Goal: Contribute content: Add original content to the website for others to see

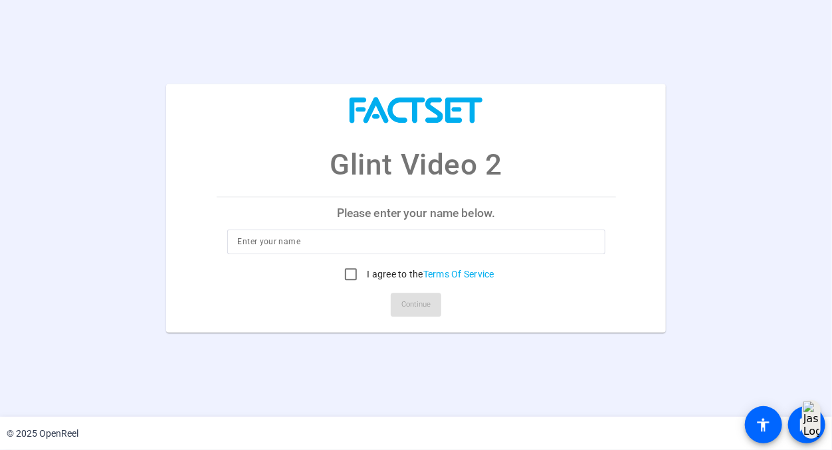
click at [293, 246] on input at bounding box center [416, 242] width 357 height 16
type input "Arielle Sweitzer"
click at [349, 273] on input "I agree to the Terms Of Service" at bounding box center [350, 275] width 27 height 27
checkbox input "true"
click at [422, 308] on span "Continue" at bounding box center [415, 306] width 29 height 20
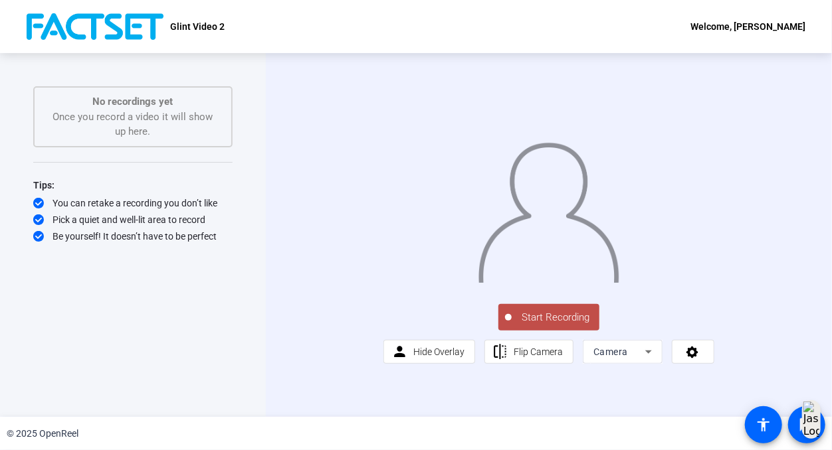
click at [644, 360] on icon at bounding box center [648, 352] width 16 height 16
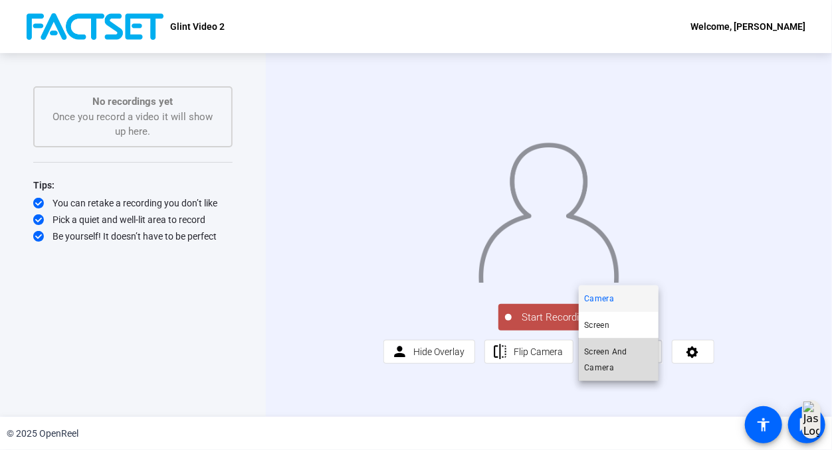
click at [607, 356] on span "Screen And Camera" at bounding box center [618, 360] width 69 height 32
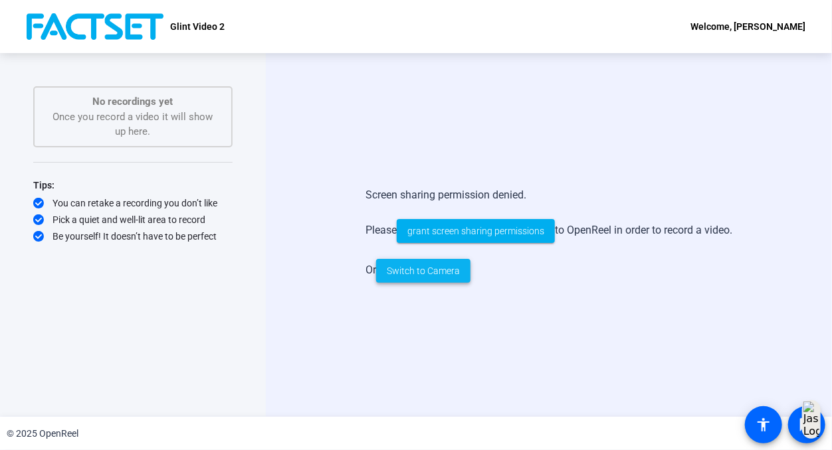
click at [436, 274] on span "Switch to Camera" at bounding box center [423, 271] width 73 height 14
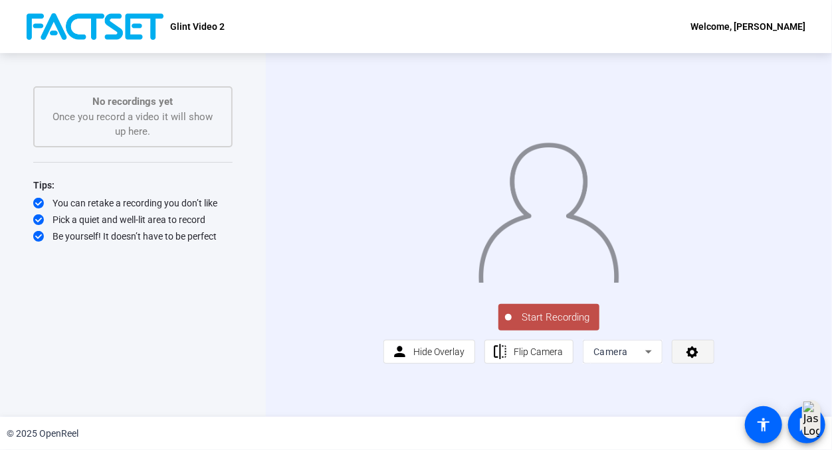
click at [688, 359] on icon at bounding box center [692, 351] width 15 height 13
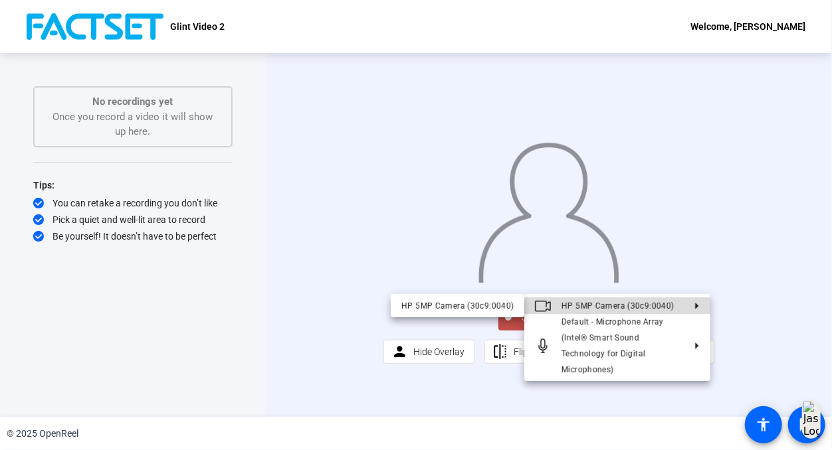
click at [695, 305] on polygon at bounding box center [696, 305] width 3 height 7
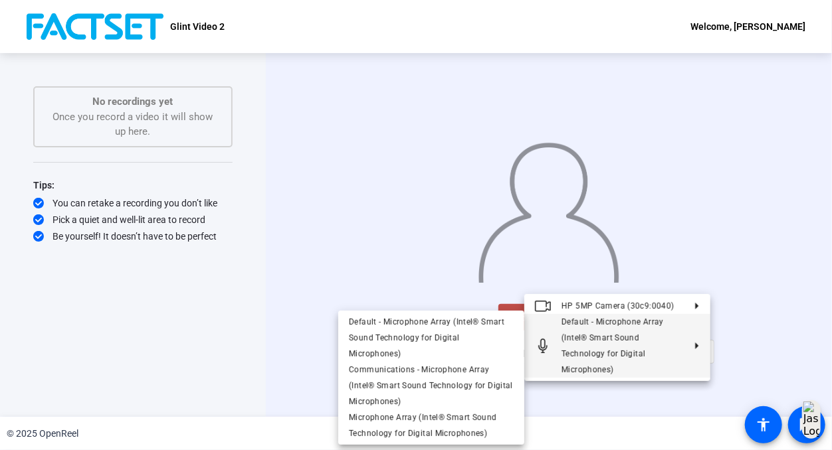
click at [646, 397] on div at bounding box center [416, 225] width 832 height 450
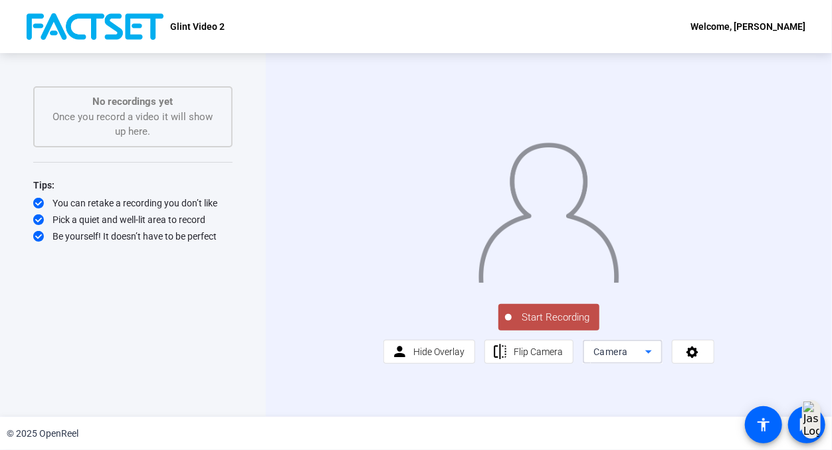
click at [645, 354] on icon at bounding box center [648, 352] width 7 height 3
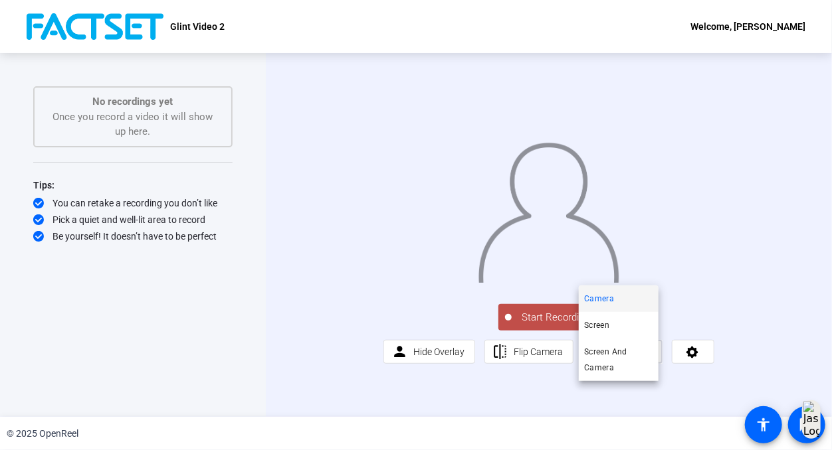
click at [644, 392] on div at bounding box center [416, 225] width 832 height 450
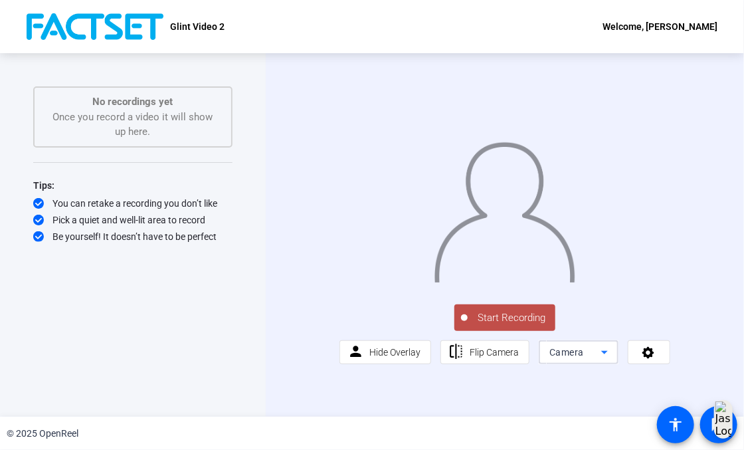
click at [569, 357] on span "Camera" at bounding box center [566, 352] width 35 height 11
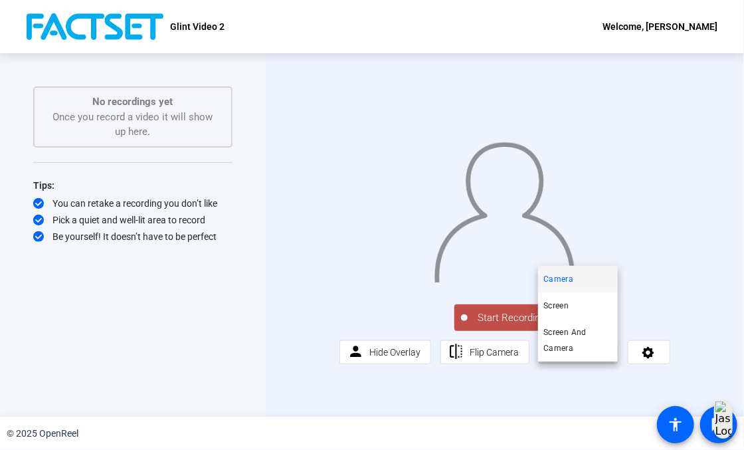
click at [650, 365] on div at bounding box center [372, 225] width 744 height 450
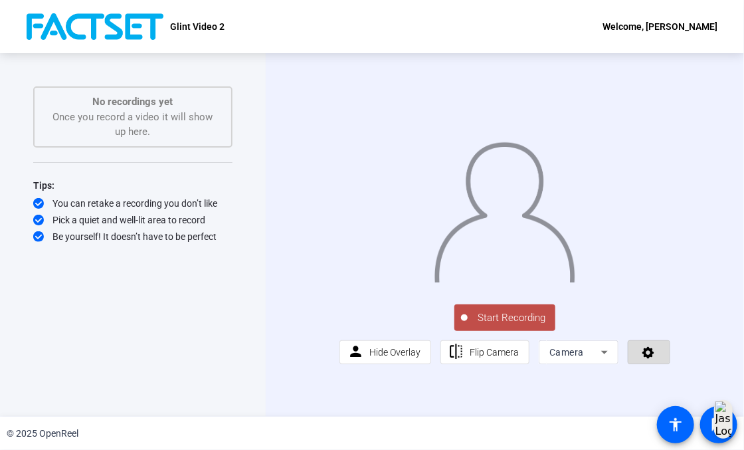
click at [645, 359] on icon at bounding box center [648, 353] width 12 height 12
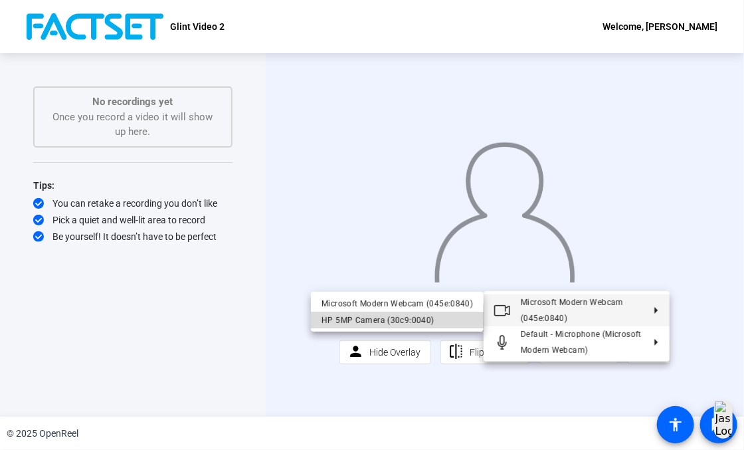
click at [430, 316] on div "HP 5MP Camera (30c9:0040)" at bounding box center [396, 319] width 151 height 16
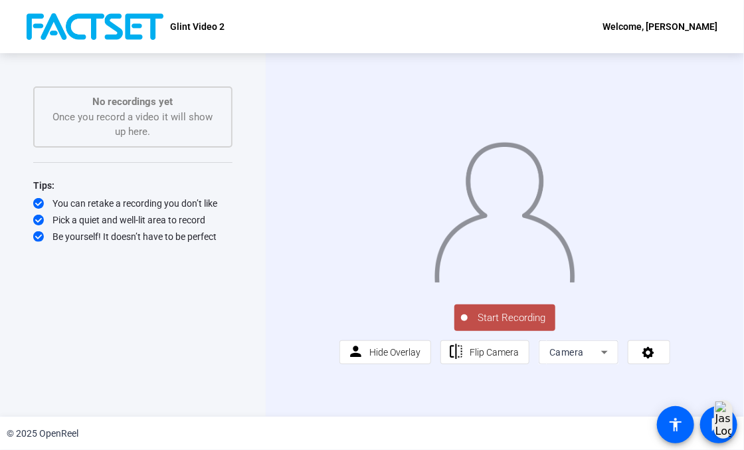
click at [497, 329] on button "Start Recording" at bounding box center [504, 317] width 101 height 27
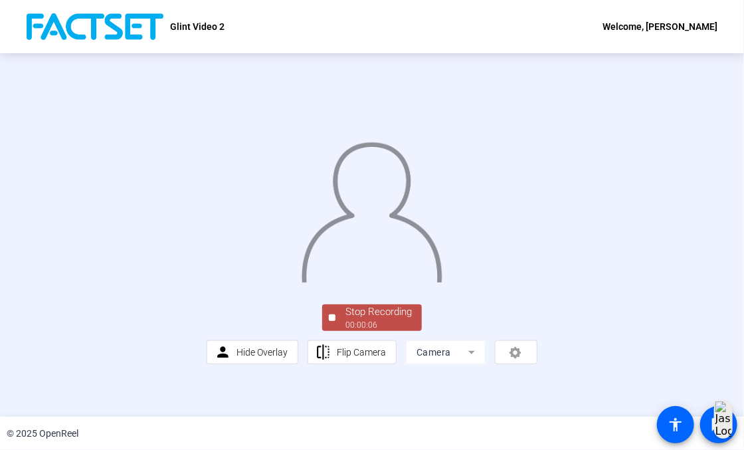
scroll to position [44, 0]
click at [361, 319] on div "Stop Recording" at bounding box center [378, 311] width 66 height 15
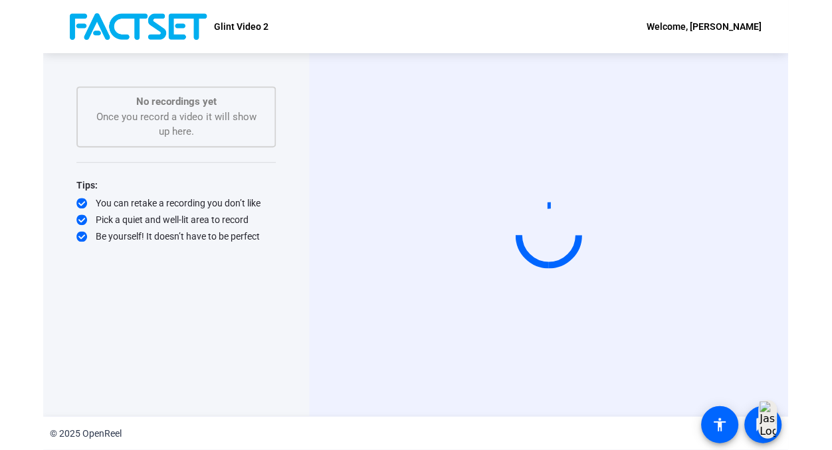
scroll to position [0, 0]
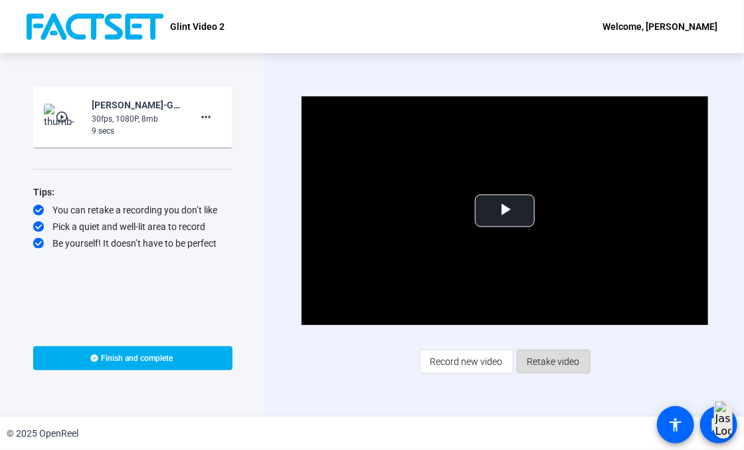
click at [555, 359] on span "Retake video" at bounding box center [553, 361] width 52 height 25
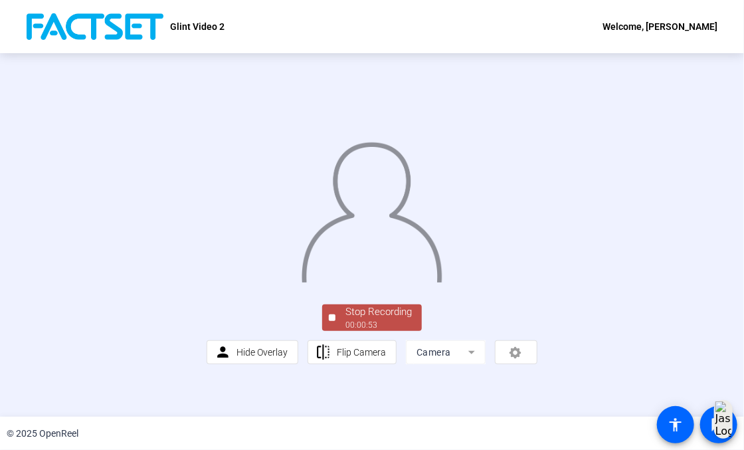
click at [374, 331] on div "00:00:53" at bounding box center [378, 325] width 66 height 12
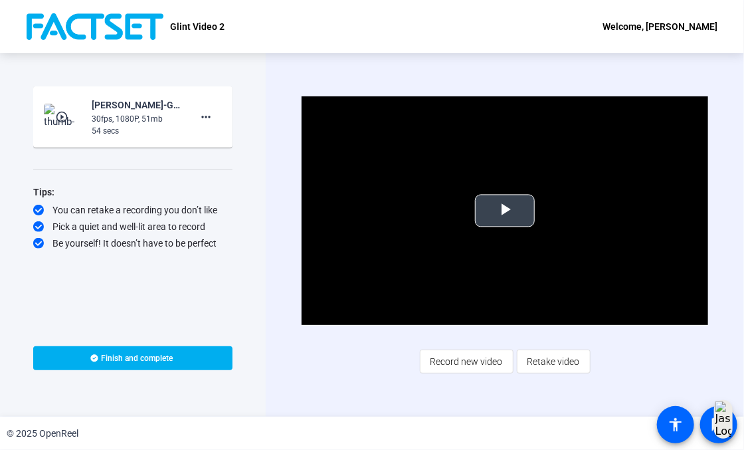
click at [505, 211] on span "Video Player" at bounding box center [505, 211] width 0 height 0
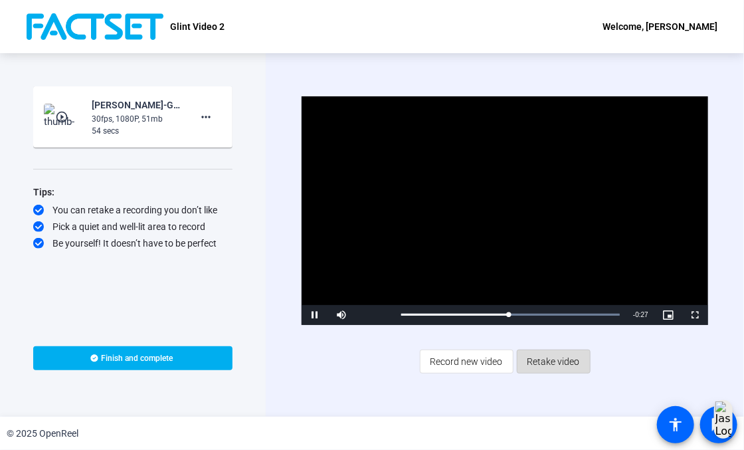
click at [556, 357] on span "Retake video" at bounding box center [553, 361] width 52 height 25
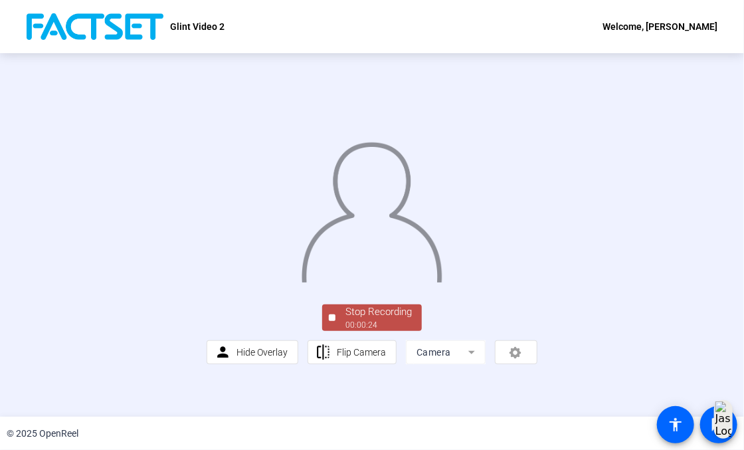
click at [355, 319] on div "Stop Recording" at bounding box center [378, 311] width 66 height 15
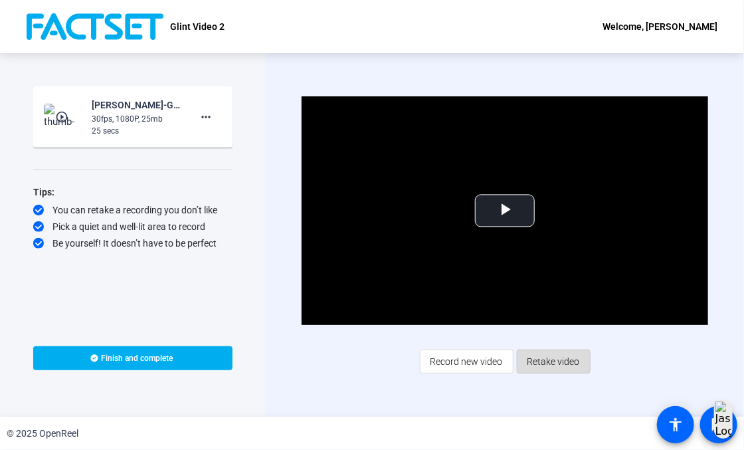
click at [549, 365] on span "Retake video" at bounding box center [553, 361] width 52 height 25
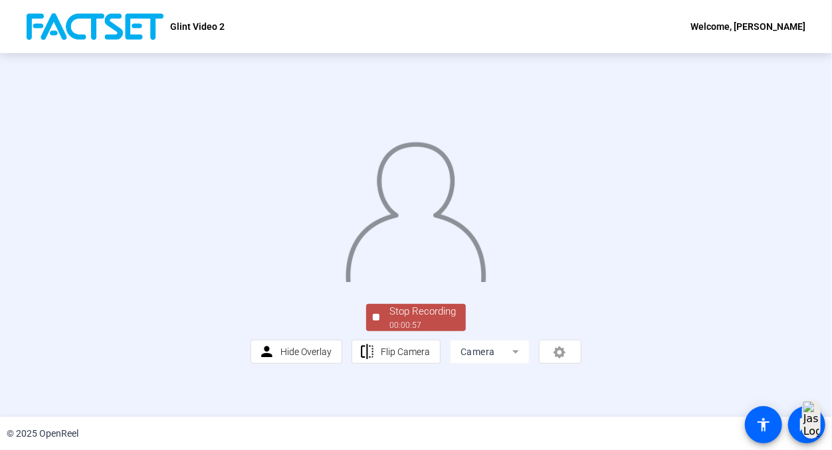
click at [405, 319] on div "Stop Recording" at bounding box center [422, 311] width 66 height 15
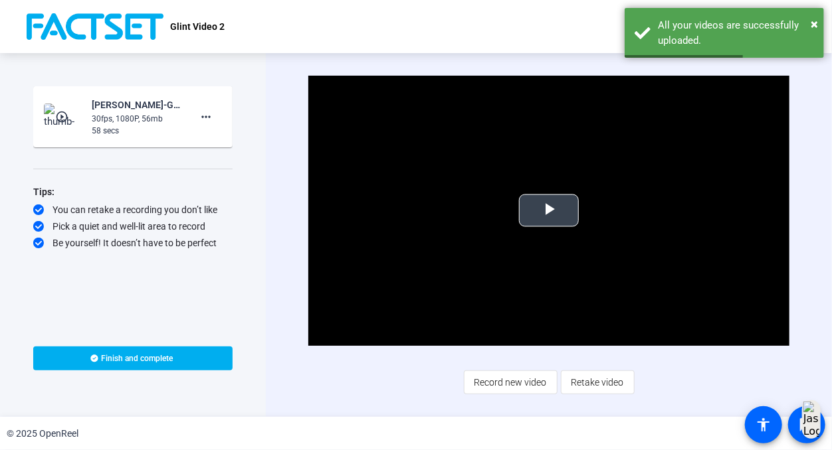
click at [549, 211] on span "Video Player" at bounding box center [549, 211] width 0 height 0
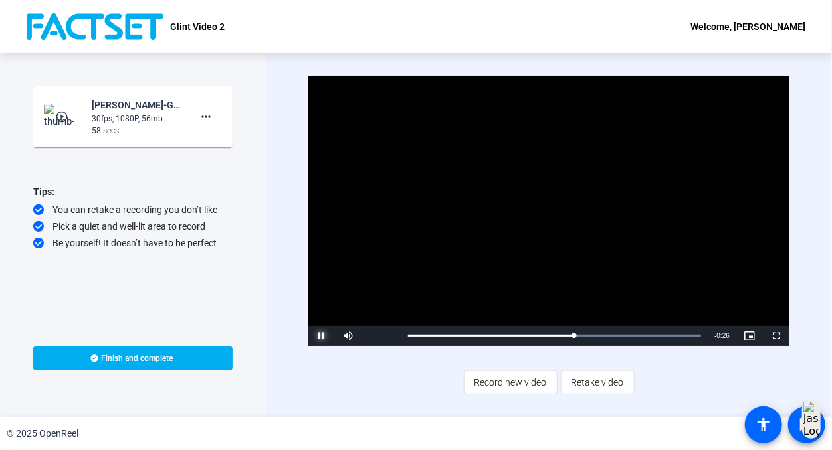
click at [318, 336] on span "Video Player" at bounding box center [321, 336] width 27 height 0
click at [503, 385] on span "Record new video" at bounding box center [510, 382] width 72 height 25
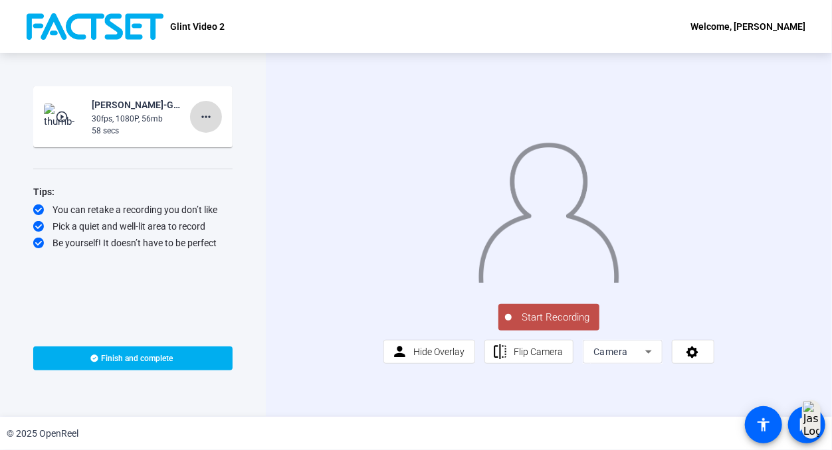
click at [205, 118] on mat-icon "more_horiz" at bounding box center [206, 117] width 16 height 16
click at [221, 147] on span "Delete clip" at bounding box center [227, 144] width 53 height 16
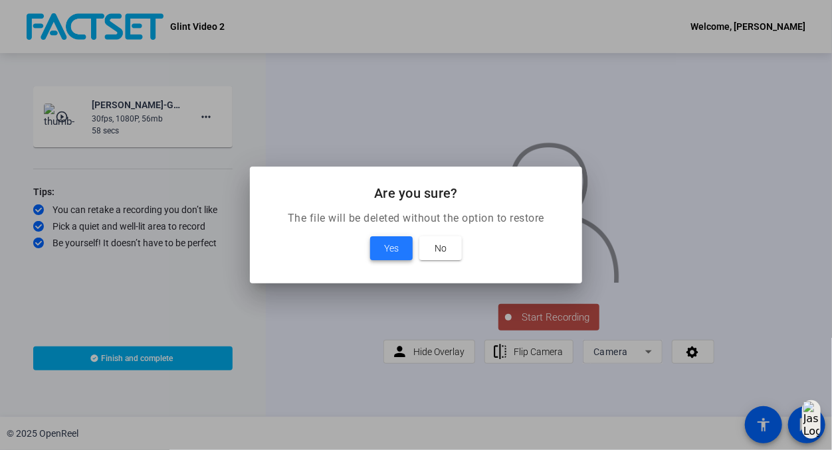
click at [404, 250] on span at bounding box center [391, 248] width 43 height 32
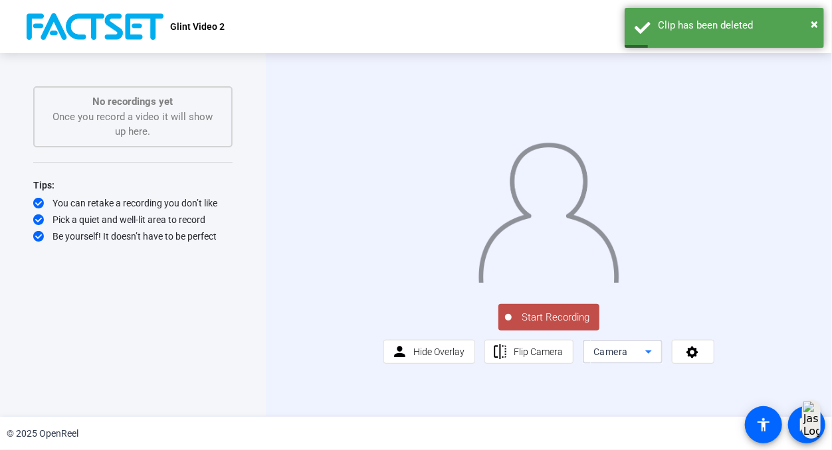
click at [632, 360] on div "Camera" at bounding box center [619, 352] width 52 height 16
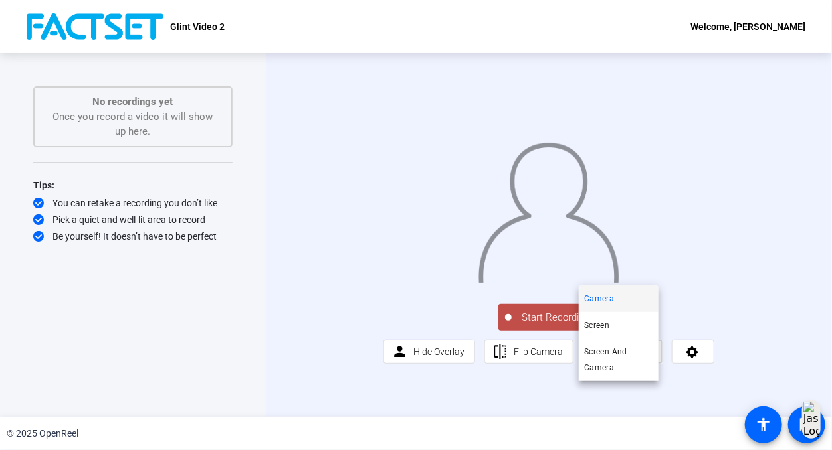
click at [624, 395] on div at bounding box center [416, 225] width 832 height 450
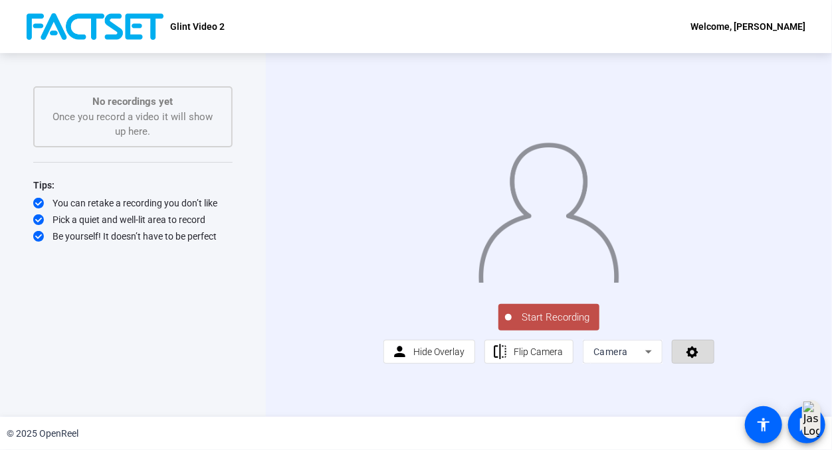
click at [682, 368] on span at bounding box center [692, 352] width 41 height 32
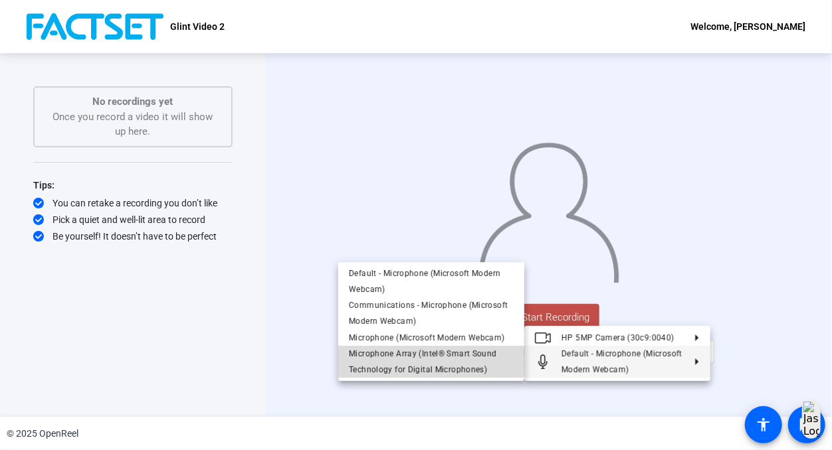
click at [412, 355] on span "Microphone Array (Intel® Smart Sound Technology for Digital Microphones)" at bounding box center [423, 361] width 148 height 25
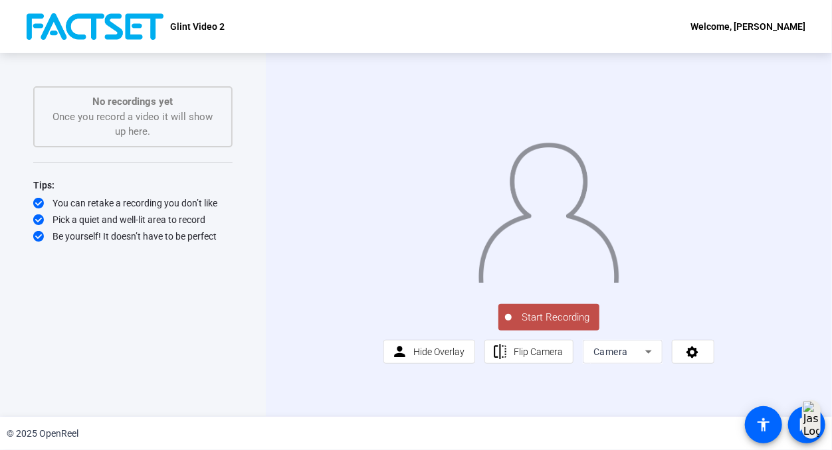
click at [563, 325] on span "Start Recording" at bounding box center [555, 317] width 88 height 15
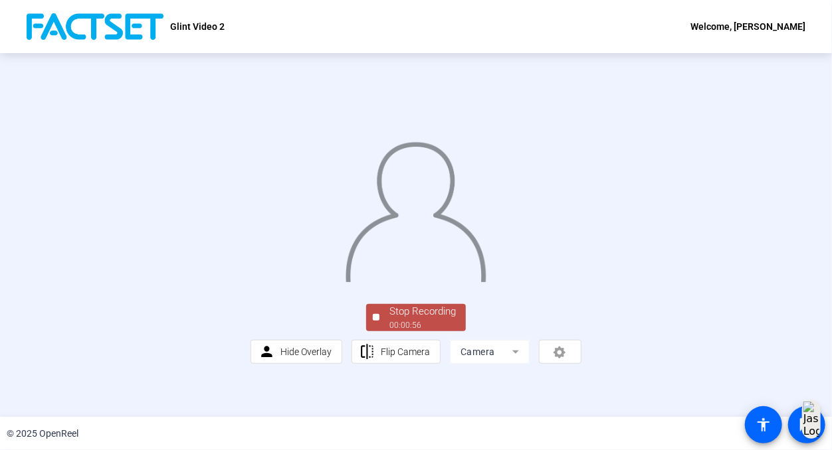
click at [344, 282] on img at bounding box center [415, 207] width 143 height 149
click at [389, 319] on div "Stop Recording" at bounding box center [422, 311] width 66 height 15
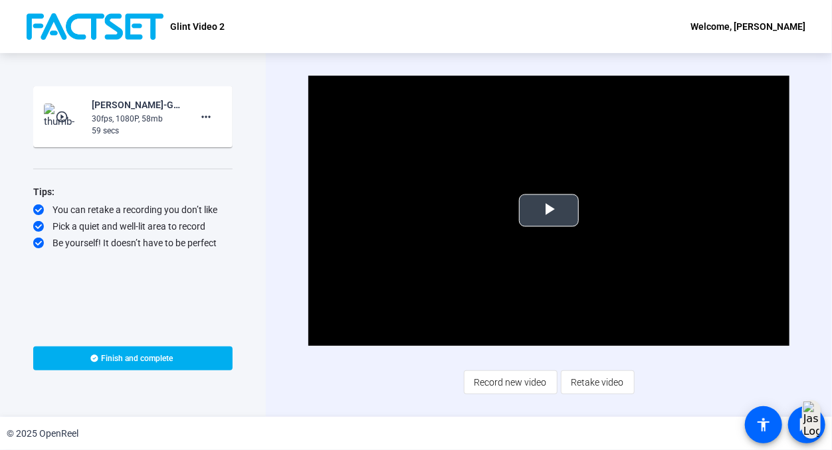
click at [549, 211] on span "Video Player" at bounding box center [549, 211] width 0 height 0
click at [583, 31] on div "Glint Video 2 Welcome, Arielle Sweitzer" at bounding box center [416, 26] width 832 height 53
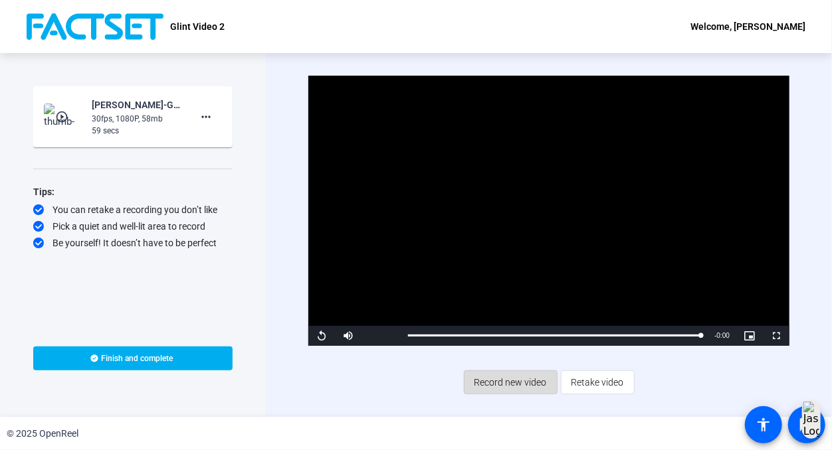
click at [519, 379] on span "Record new video" at bounding box center [510, 382] width 72 height 25
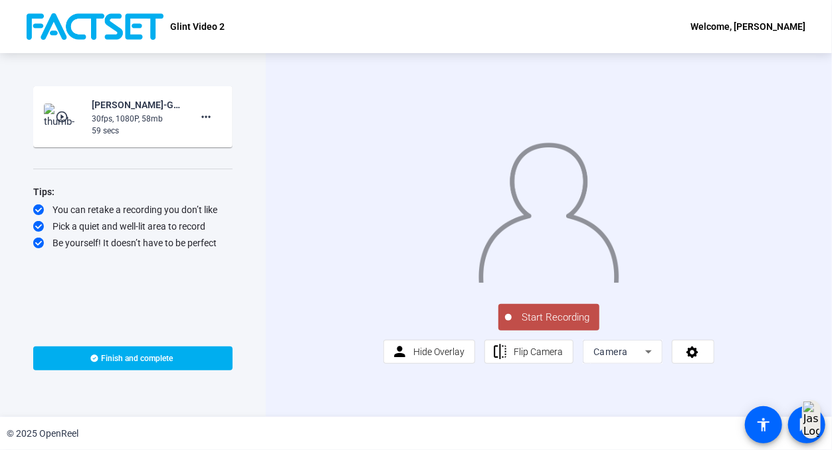
click at [548, 325] on span "Start Recording" at bounding box center [555, 317] width 88 height 15
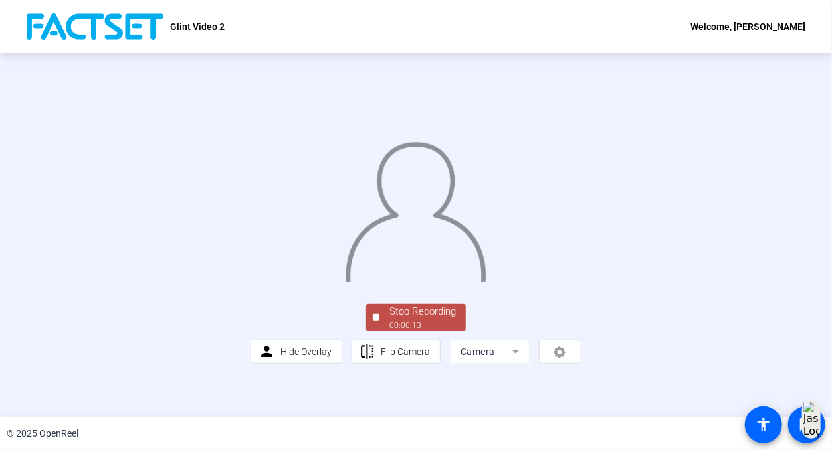
scroll to position [65, 0]
click at [444, 319] on div "Stop Recording" at bounding box center [422, 311] width 66 height 15
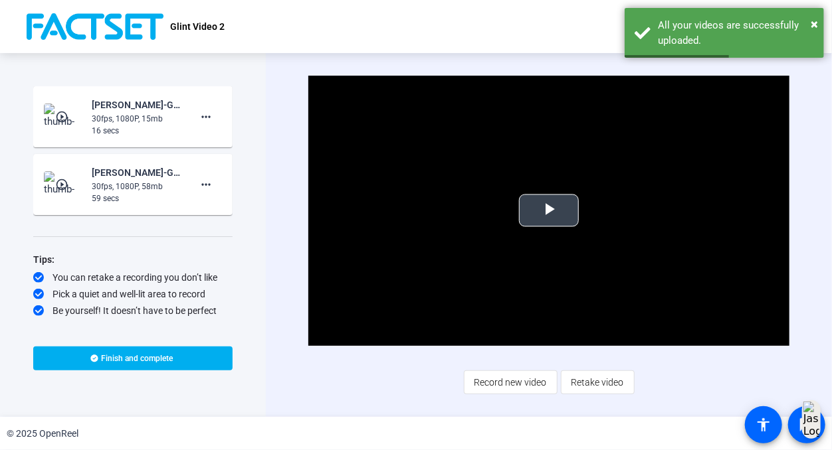
click at [549, 211] on span "Video Player" at bounding box center [549, 211] width 0 height 0
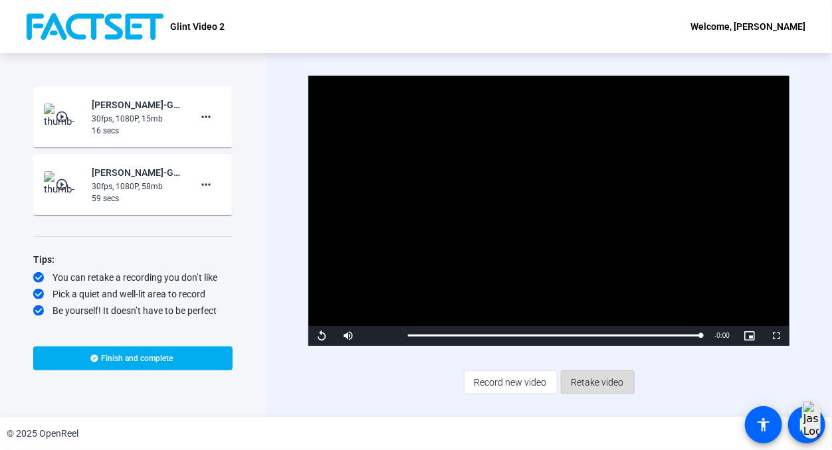
click at [613, 387] on span "Retake video" at bounding box center [597, 382] width 52 height 25
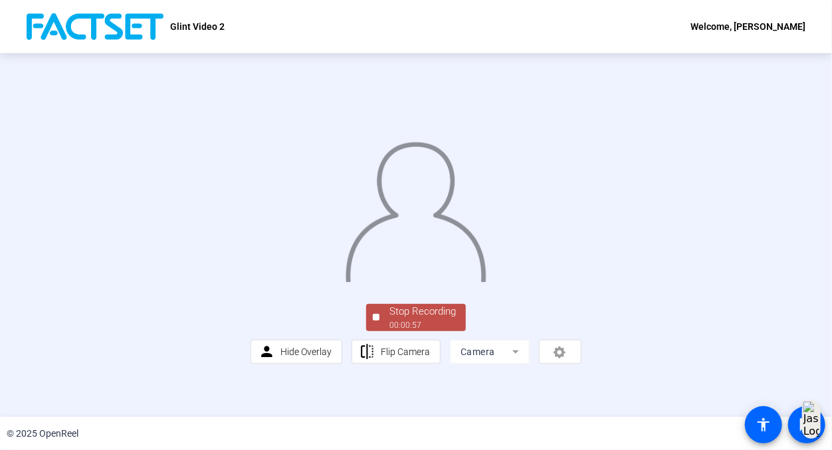
click at [439, 319] on div "Stop Recording" at bounding box center [422, 311] width 66 height 15
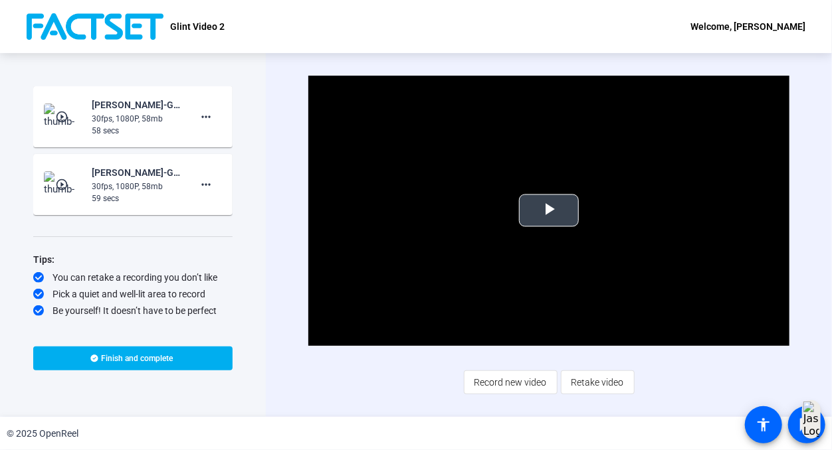
click at [549, 211] on span "Video Player" at bounding box center [549, 211] width 0 height 0
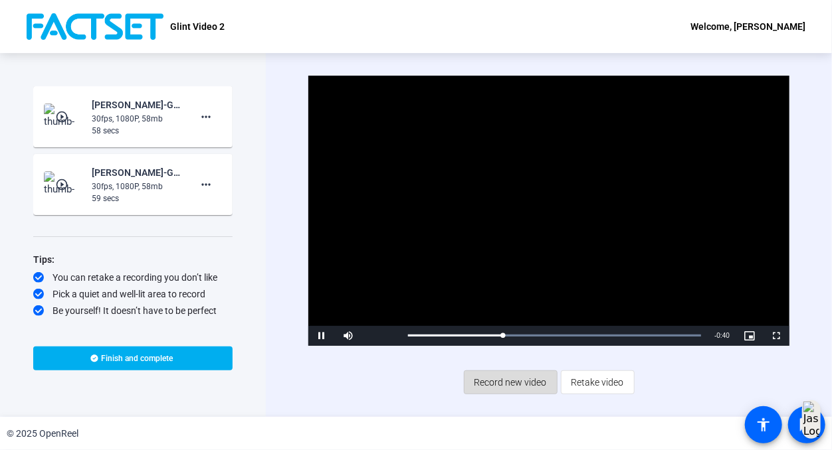
click at [534, 386] on span "Record new video" at bounding box center [510, 382] width 72 height 25
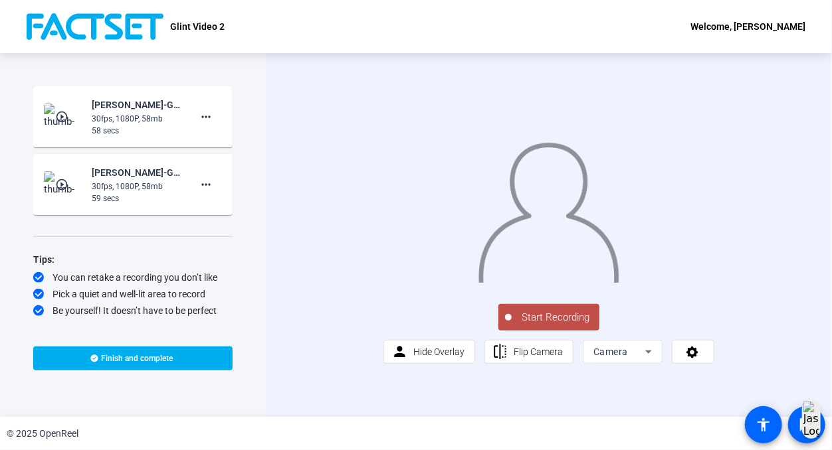
click at [555, 325] on span "Start Recording" at bounding box center [555, 317] width 88 height 15
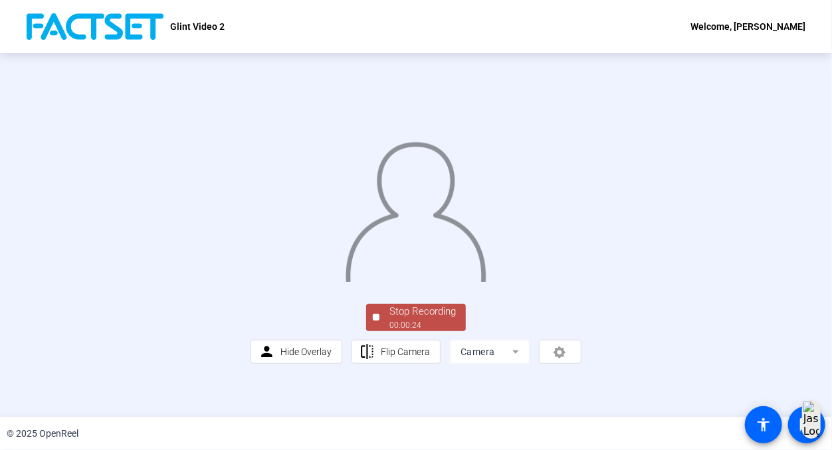
click at [428, 319] on div "Stop Recording" at bounding box center [422, 311] width 66 height 15
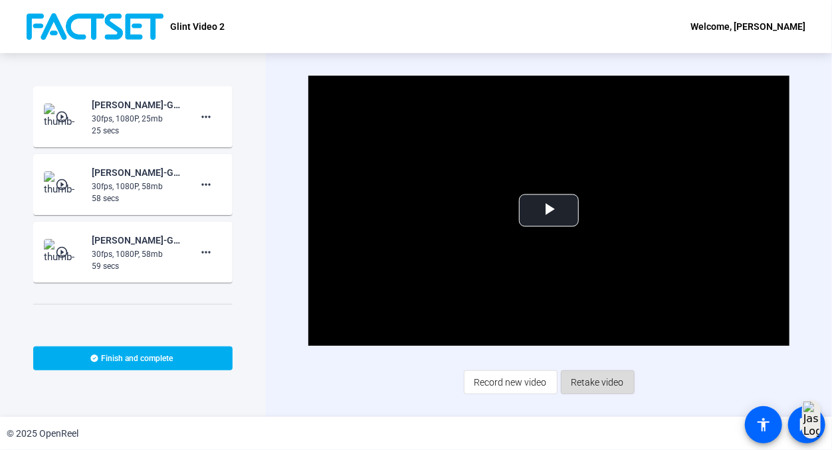
click at [612, 381] on span "Retake video" at bounding box center [597, 382] width 52 height 25
click at [612, 381] on div "Video Player is loading. Play Video Play Mute Current Time 0:00 / Duration 0:25…" at bounding box center [549, 235] width 566 height 364
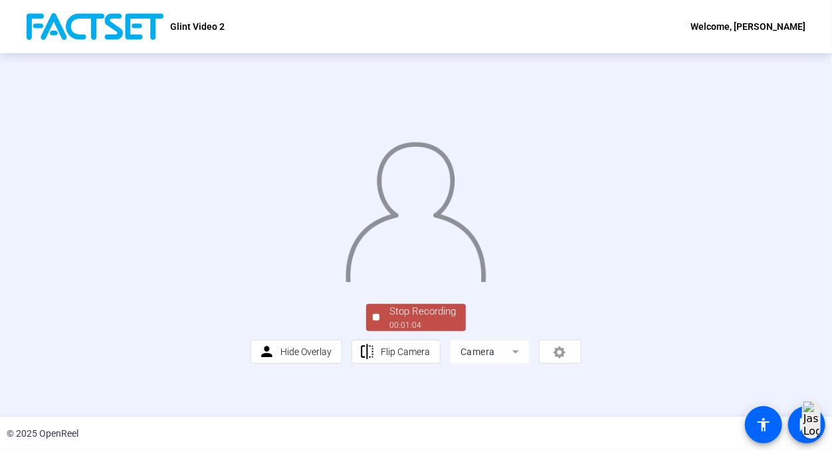
click at [430, 319] on div "Stop Recording" at bounding box center [422, 311] width 66 height 15
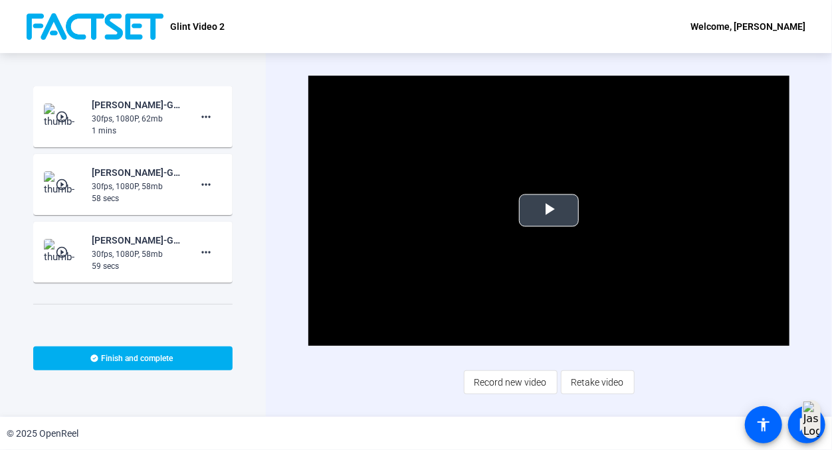
click at [549, 211] on span "Video Player" at bounding box center [549, 211] width 0 height 0
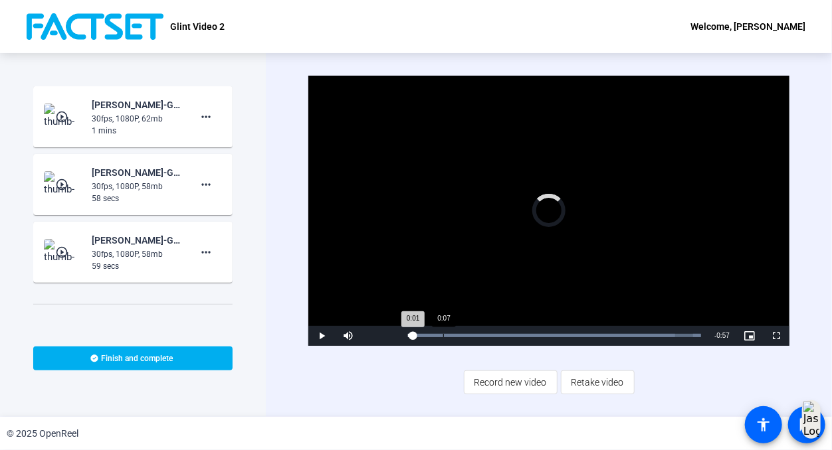
click at [443, 333] on div "Loaded : 100.00% 0:07 0:01" at bounding box center [554, 336] width 306 height 20
click at [322, 336] on span "Video Player" at bounding box center [321, 336] width 27 height 0
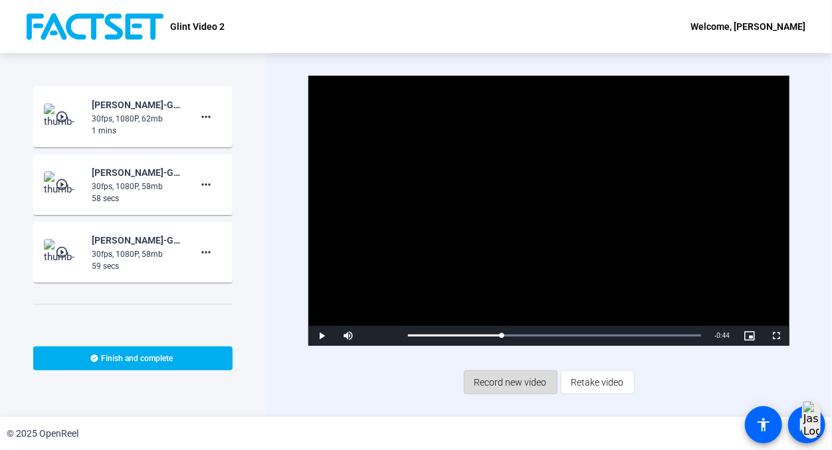
click at [517, 373] on span "Record new video" at bounding box center [510, 382] width 72 height 25
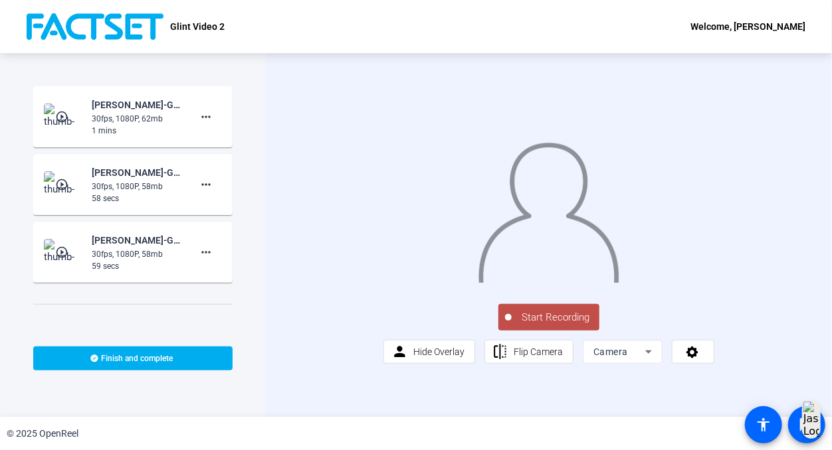
click at [578, 325] on span "Start Recording" at bounding box center [555, 317] width 88 height 15
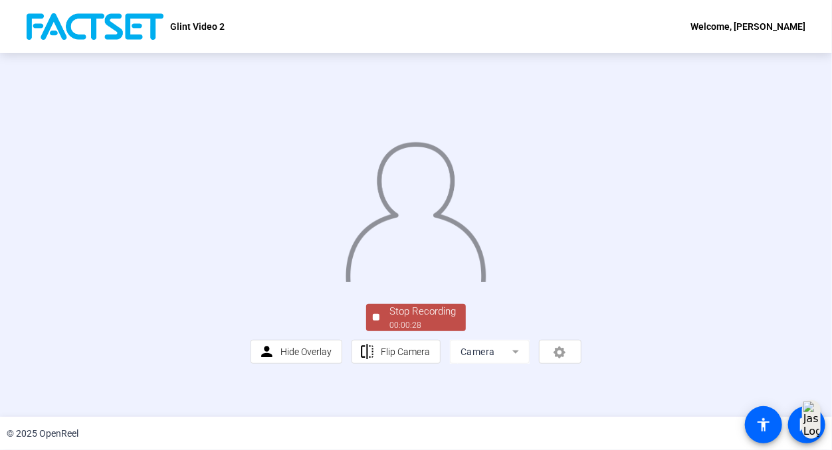
click at [448, 364] on div "Stop Recording 00:00:28 person Hide Overlay flip Flip Camera Camera" at bounding box center [415, 333] width 331 height 62
click at [449, 319] on div "Stop Recording" at bounding box center [422, 311] width 66 height 15
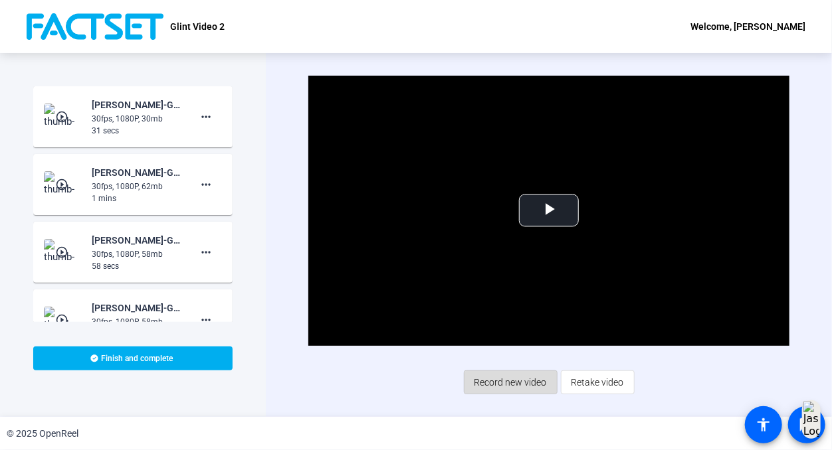
click at [533, 389] on span "Record new video" at bounding box center [510, 382] width 72 height 25
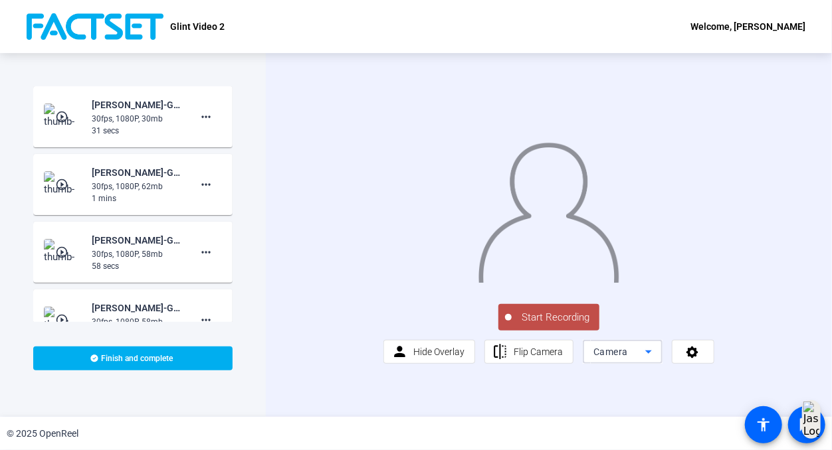
click at [634, 360] on div "Camera" at bounding box center [619, 352] width 52 height 16
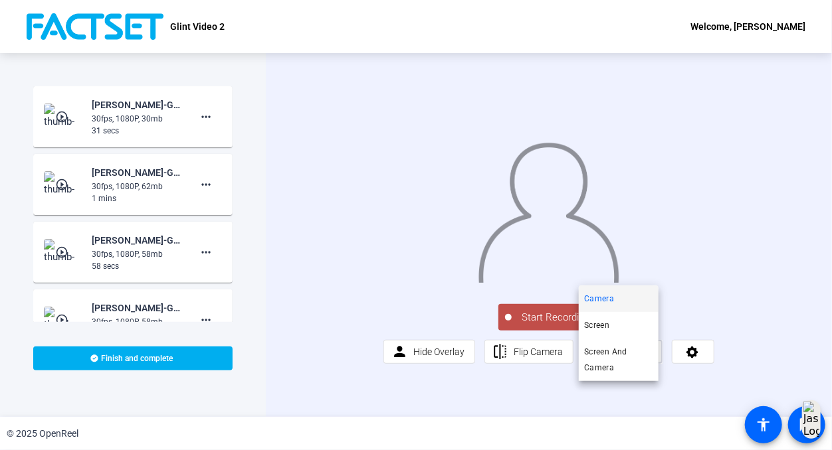
click at [691, 390] on div at bounding box center [416, 225] width 832 height 450
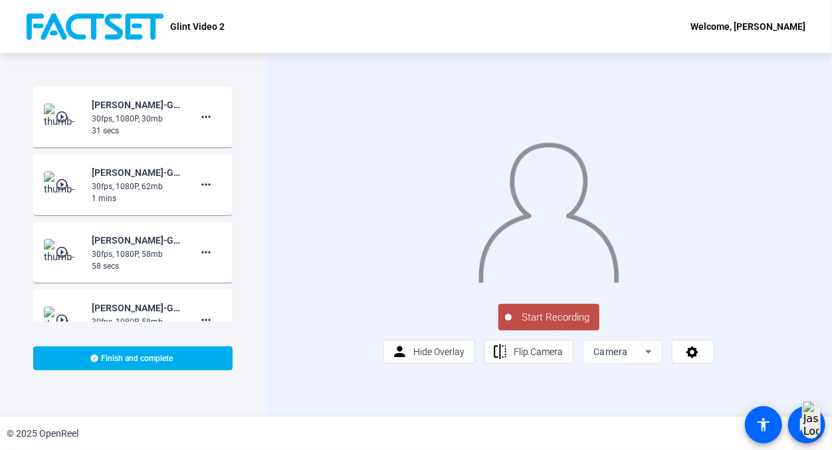
click at [691, 359] on icon at bounding box center [692, 353] width 12 height 12
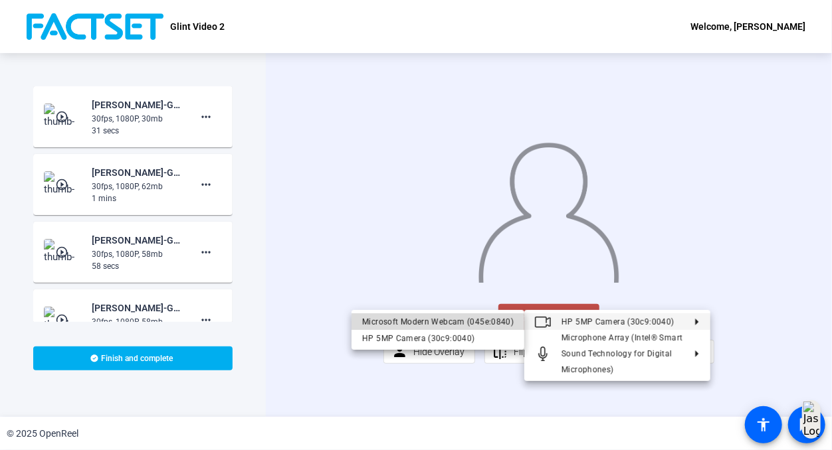
click at [504, 317] on div "Microsoft Modern Webcam (045e:0840)" at bounding box center [437, 321] width 151 height 16
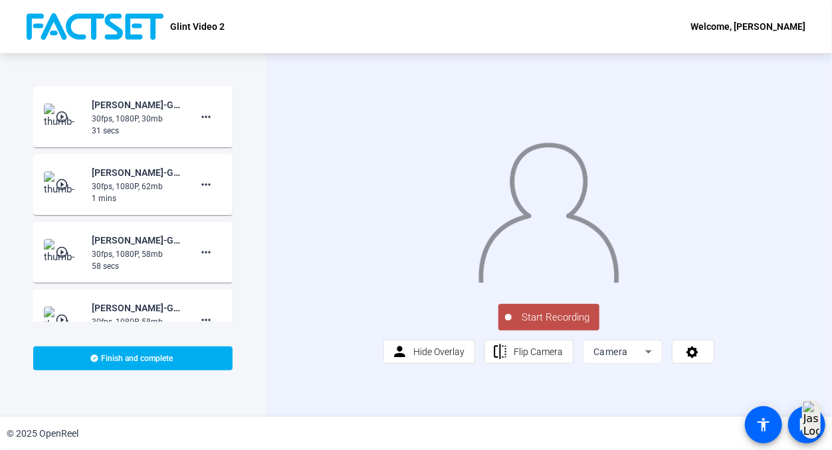
drag, startPoint x: 504, startPoint y: 317, endPoint x: 479, endPoint y: 269, distance: 54.7
click at [479, 269] on img at bounding box center [548, 208] width 143 height 149
click at [784, 114] on div "Start Recording person Hide Overlay flip Flip Camera Camera" at bounding box center [549, 235] width 566 height 364
click at [543, 325] on span "Start Recording" at bounding box center [555, 317] width 88 height 15
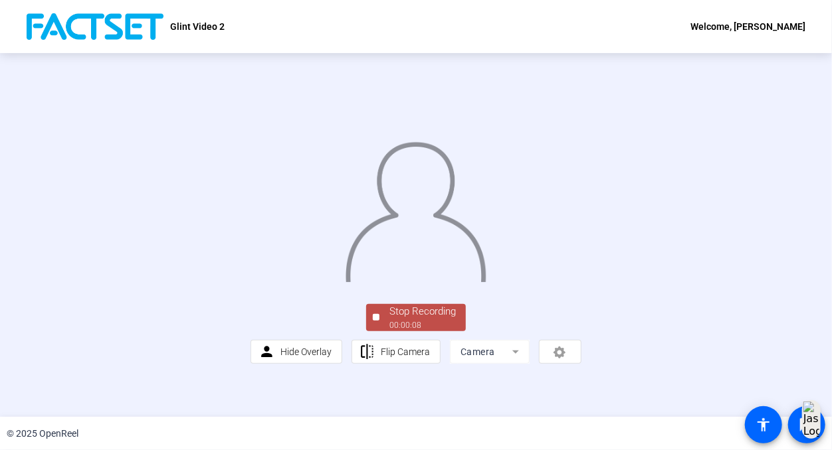
click at [432, 319] on div "Stop Recording" at bounding box center [422, 311] width 66 height 15
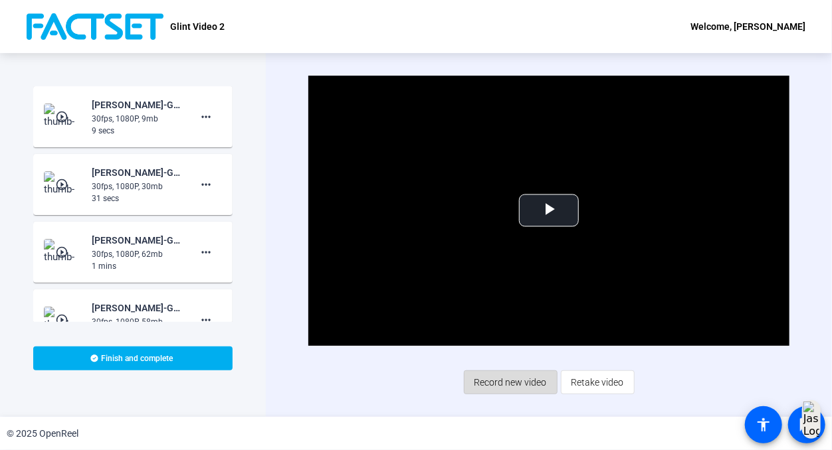
click at [533, 387] on span "Record new video" at bounding box center [510, 382] width 72 height 25
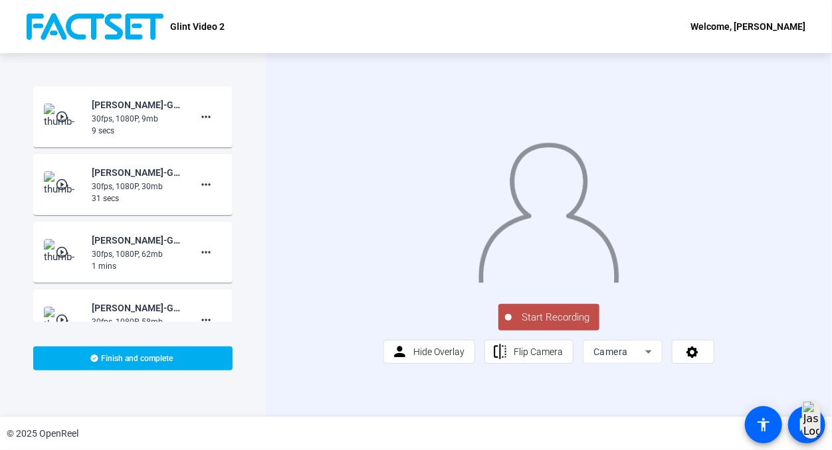
click at [561, 325] on span "Start Recording" at bounding box center [555, 317] width 88 height 15
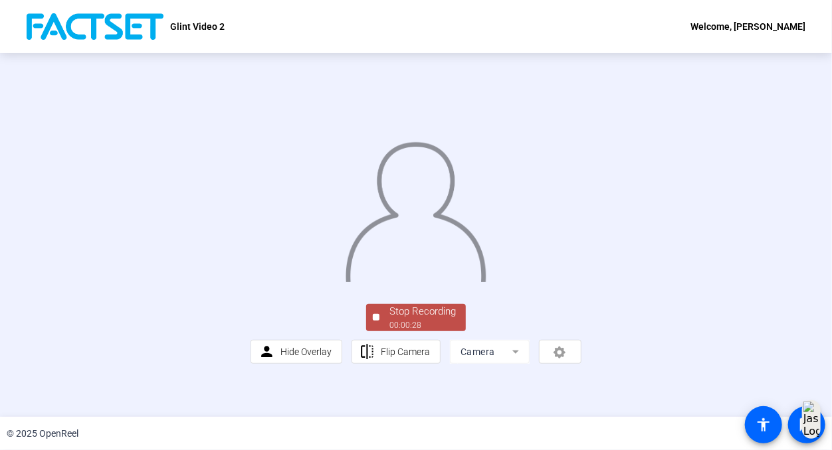
click at [441, 319] on div "Stop Recording" at bounding box center [422, 311] width 66 height 15
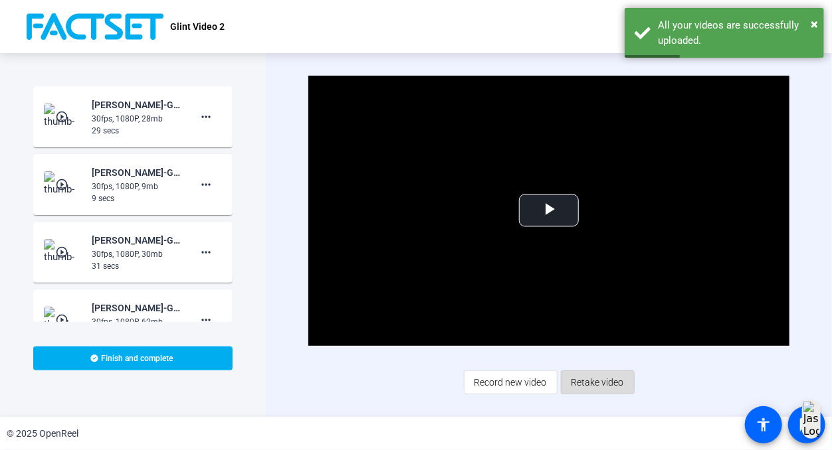
click at [575, 383] on span "Retake video" at bounding box center [597, 382] width 52 height 25
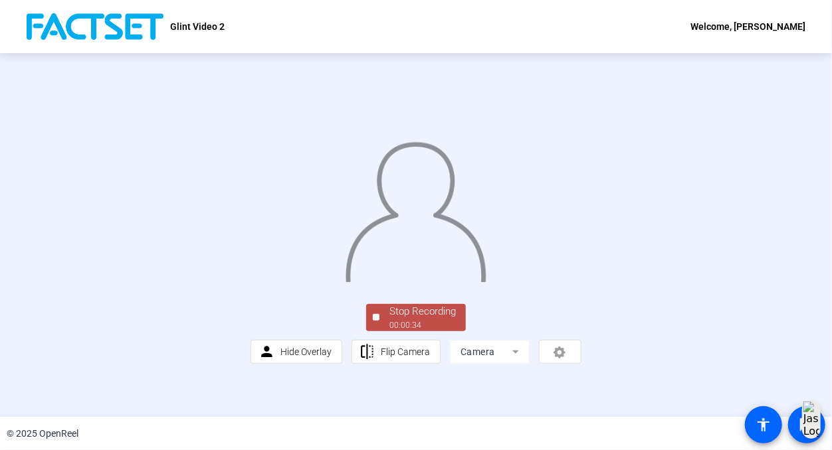
click at [434, 319] on div "Stop Recording" at bounding box center [422, 311] width 66 height 15
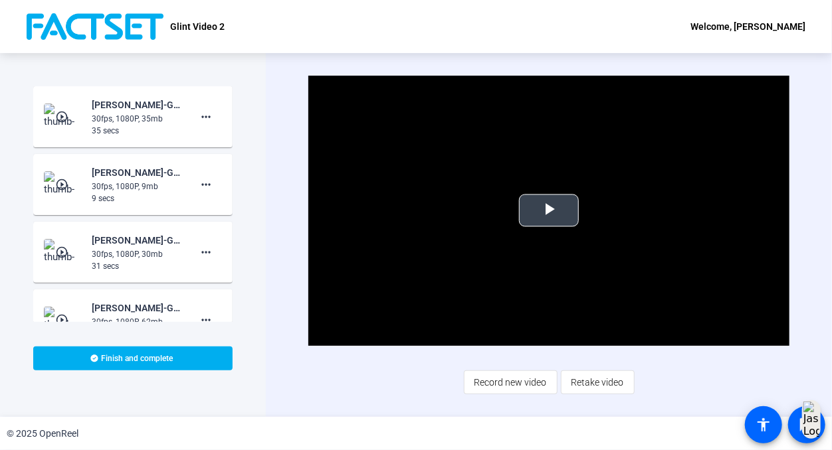
click at [549, 211] on span "Video Player" at bounding box center [549, 211] width 0 height 0
click at [540, 215] on video "Video Player" at bounding box center [548, 211] width 481 height 270
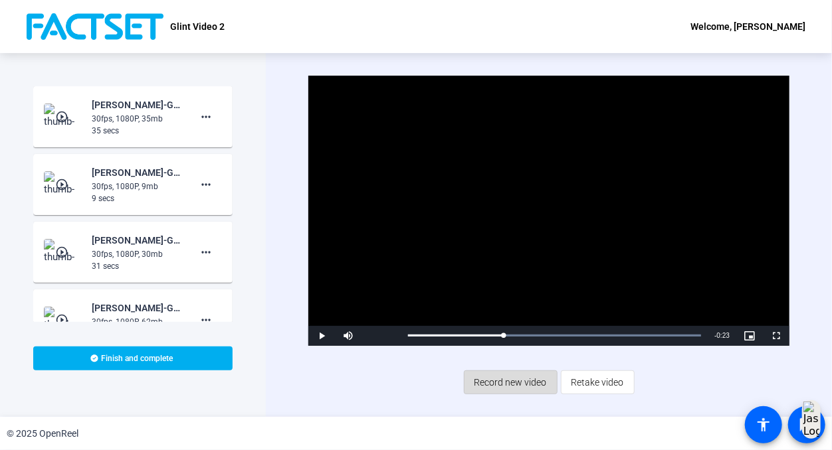
click at [495, 371] on span "Record new video" at bounding box center [510, 382] width 72 height 25
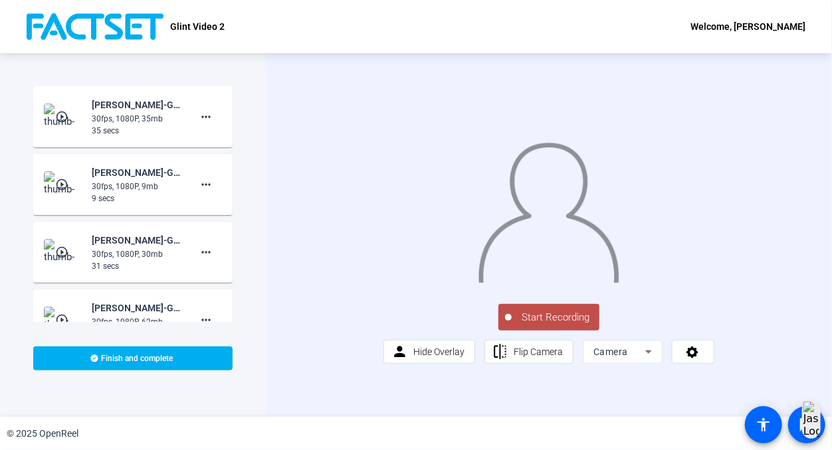
click at [531, 325] on span "Start Recording" at bounding box center [555, 317] width 88 height 15
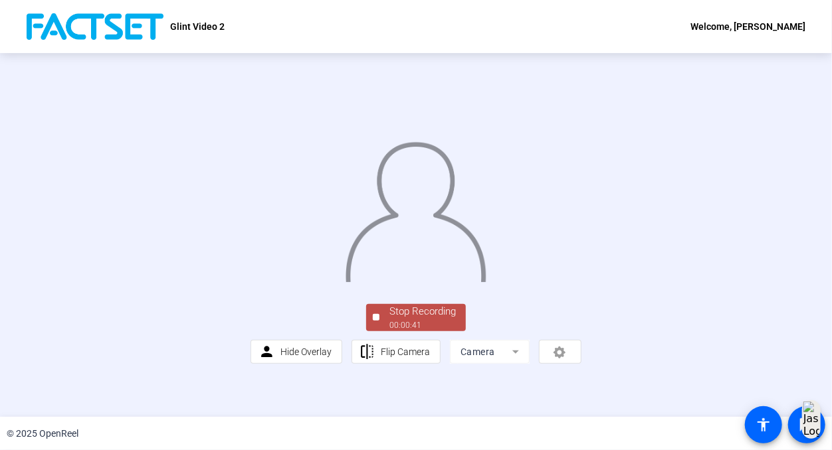
click at [412, 319] on div "Stop Recording" at bounding box center [422, 311] width 66 height 15
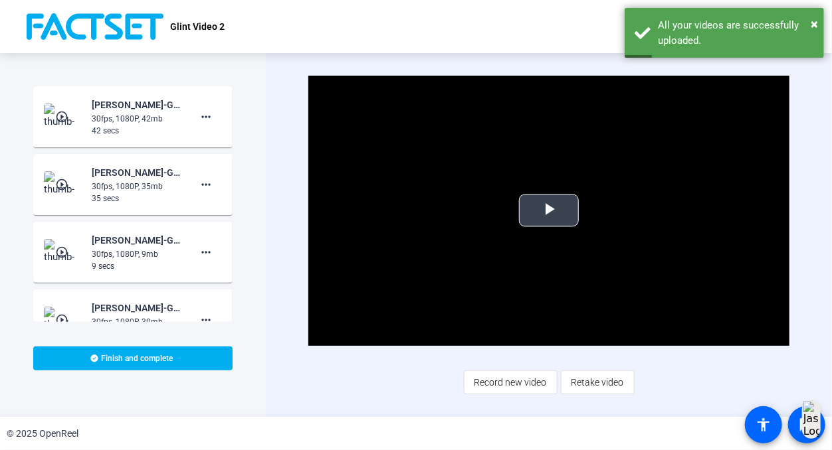
click at [549, 211] on span "Video Player" at bounding box center [549, 211] width 0 height 0
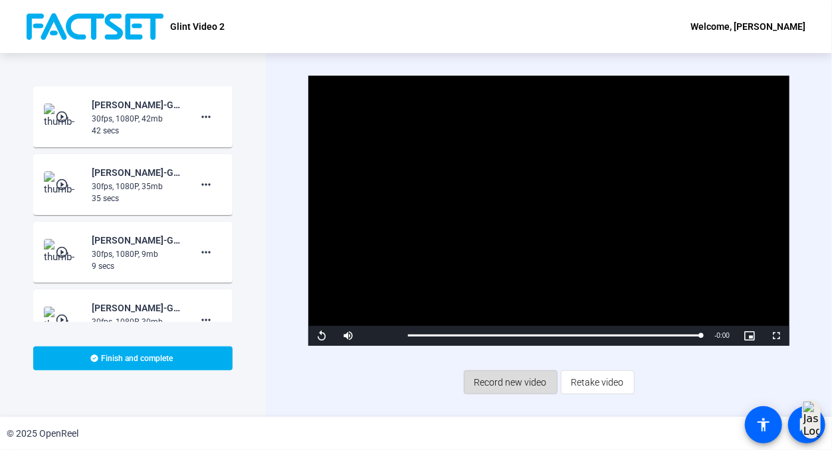
click at [521, 392] on span "Record new video" at bounding box center [510, 382] width 72 height 25
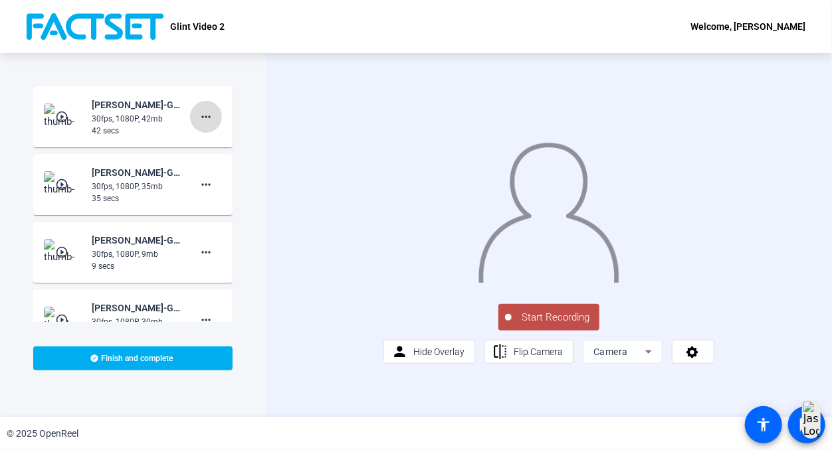
click at [198, 110] on mat-icon "more_horiz" at bounding box center [206, 117] width 16 height 16
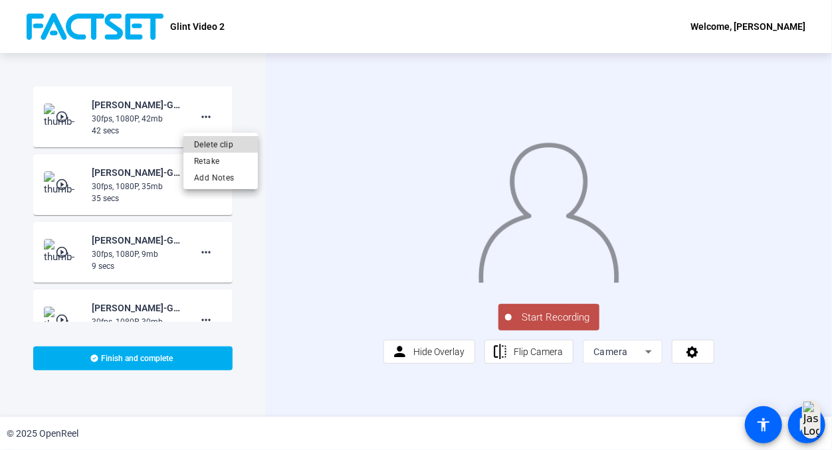
click at [222, 145] on span "Delete clip" at bounding box center [220, 144] width 53 height 16
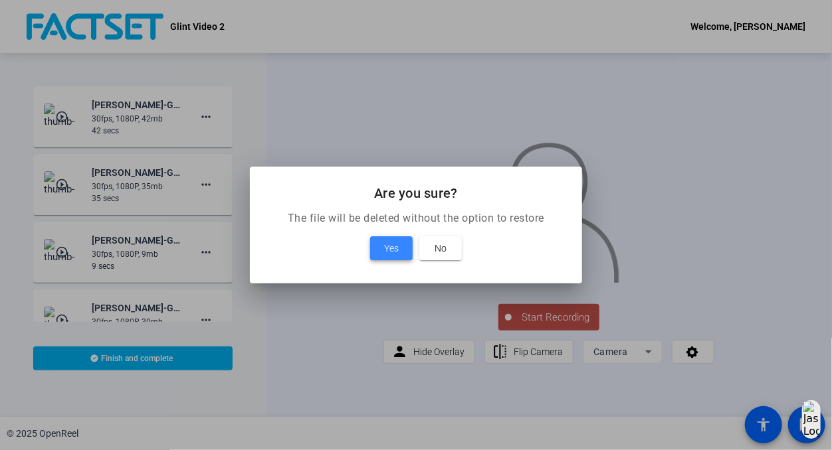
click at [391, 236] on span at bounding box center [391, 248] width 43 height 32
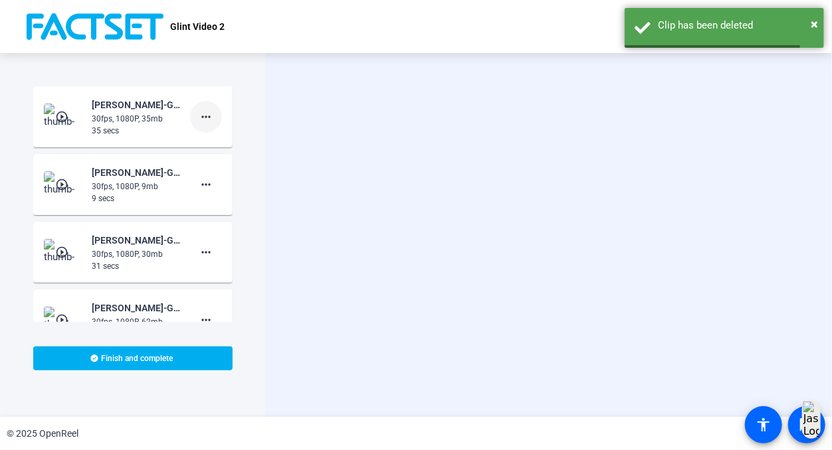
click at [202, 113] on mat-icon "more_horiz" at bounding box center [206, 117] width 16 height 16
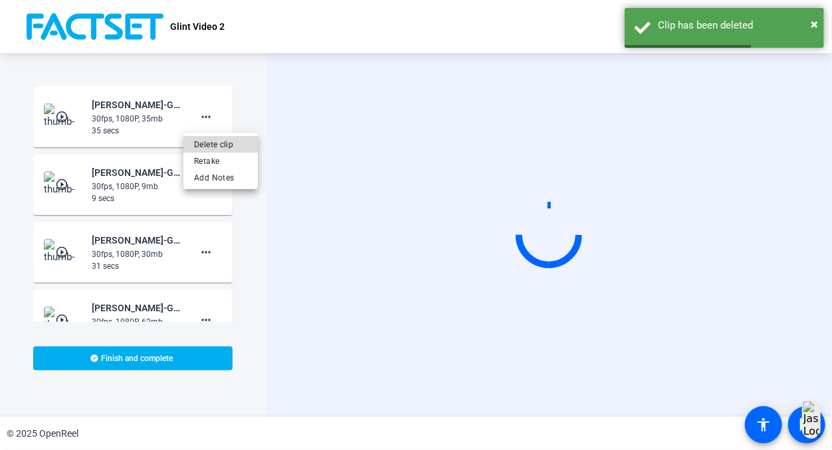
click at [215, 144] on span "Delete clip" at bounding box center [220, 144] width 53 height 16
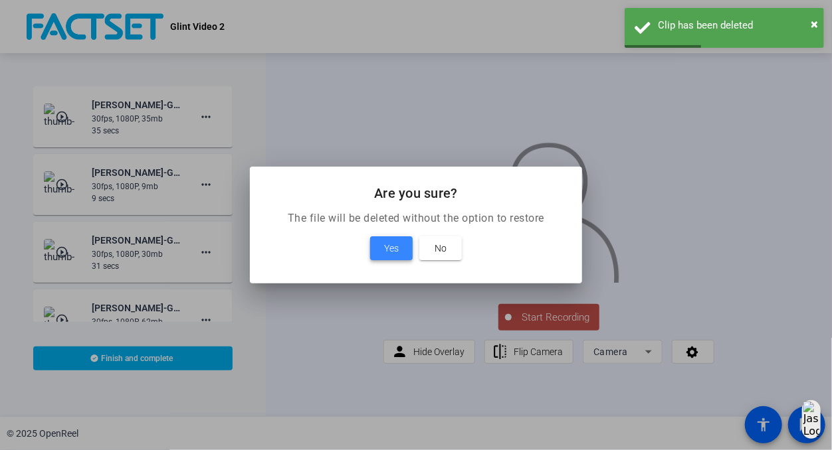
click at [378, 244] on span at bounding box center [391, 248] width 43 height 32
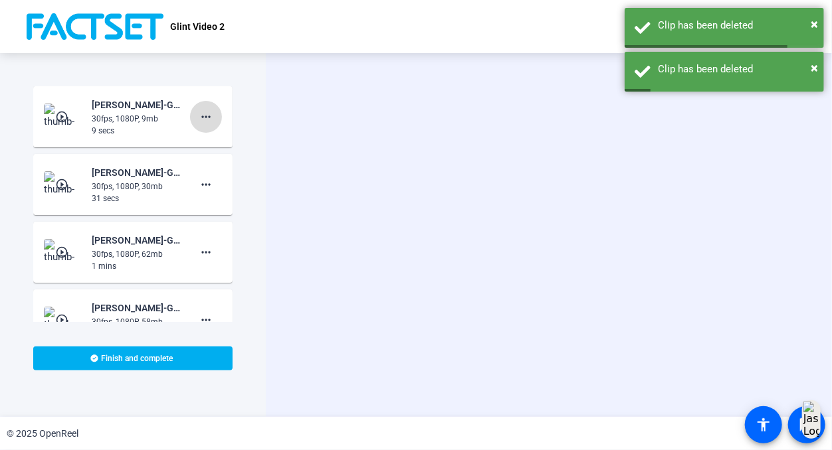
click at [198, 113] on mat-icon "more_horiz" at bounding box center [206, 117] width 16 height 16
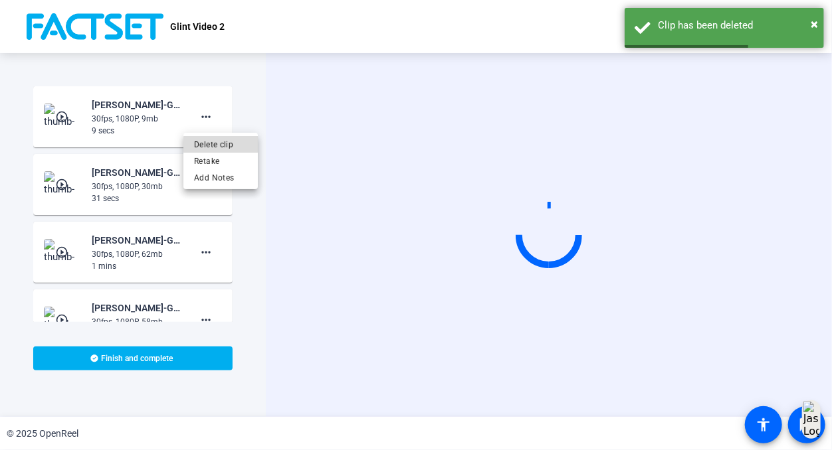
click at [230, 145] on span "Delete clip" at bounding box center [220, 144] width 53 height 16
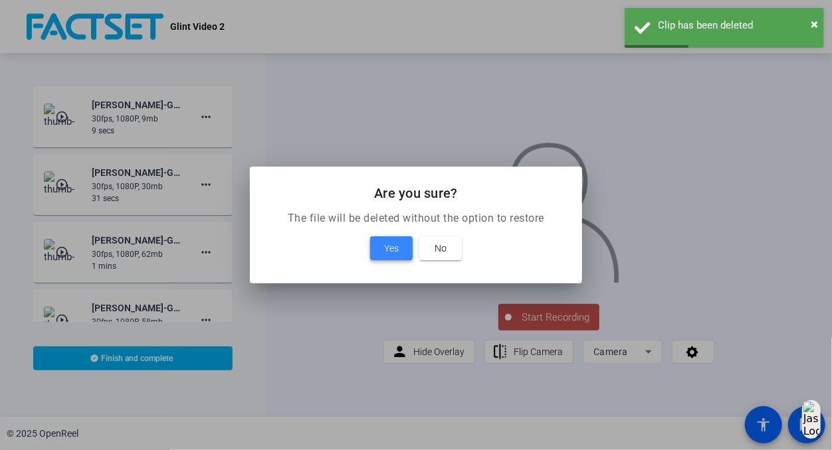
click at [381, 246] on span at bounding box center [391, 248] width 43 height 32
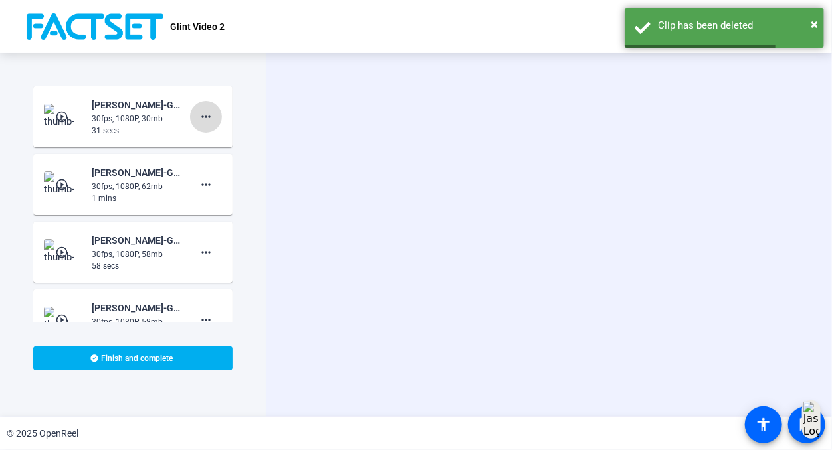
click at [198, 113] on mat-icon "more_horiz" at bounding box center [206, 117] width 16 height 16
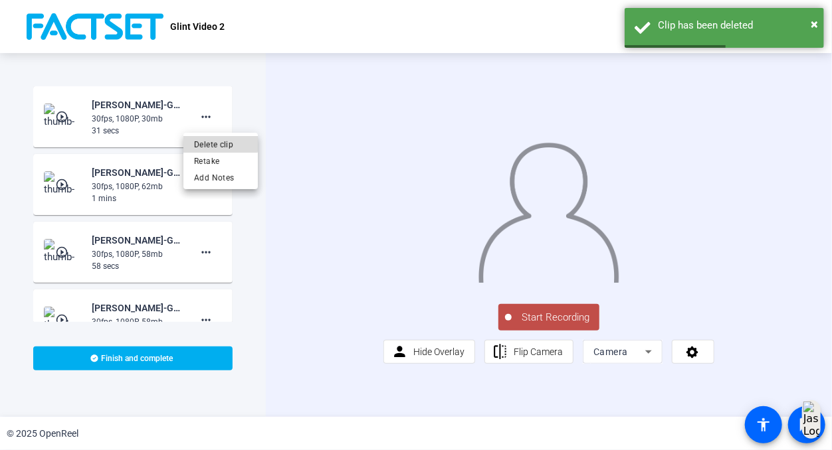
click at [209, 136] on button "Delete clip" at bounding box center [220, 144] width 74 height 17
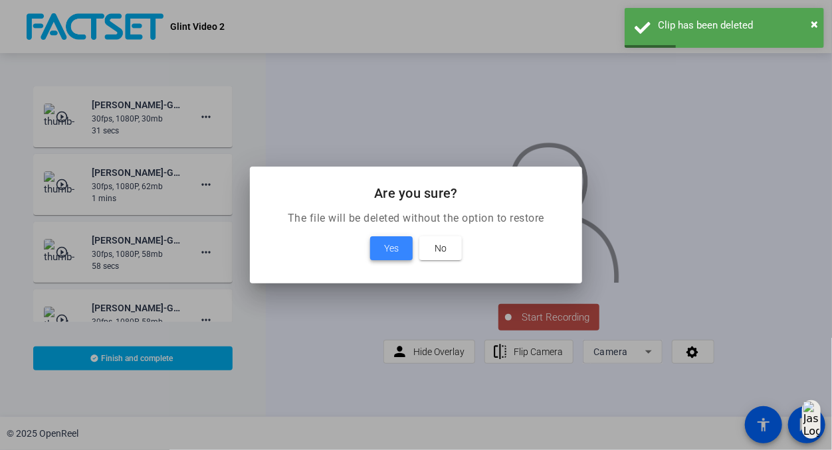
click at [397, 250] on span "Yes" at bounding box center [391, 248] width 15 height 16
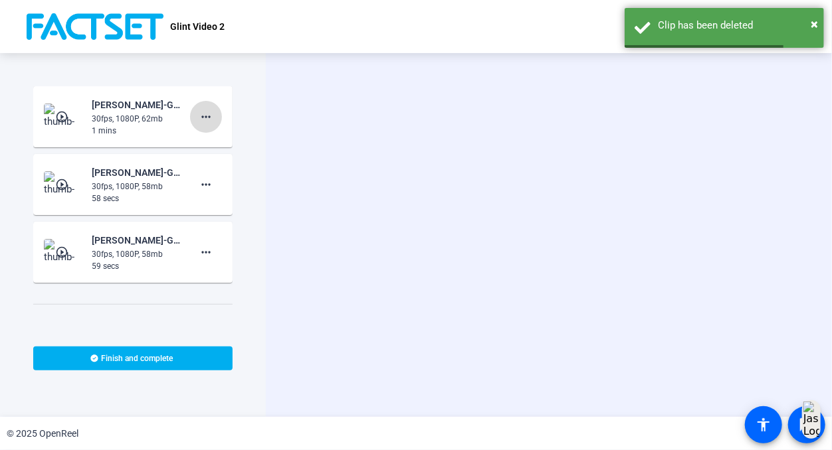
click at [203, 118] on mat-icon "more_horiz" at bounding box center [206, 117] width 16 height 16
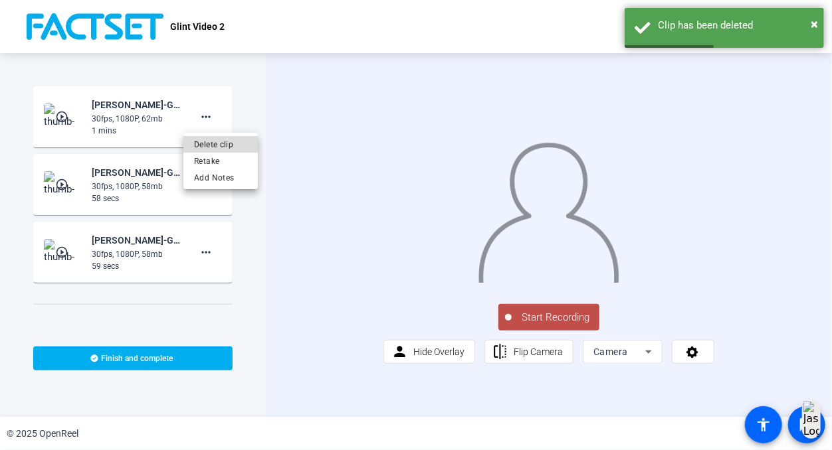
click at [230, 149] on span "Delete clip" at bounding box center [220, 144] width 53 height 16
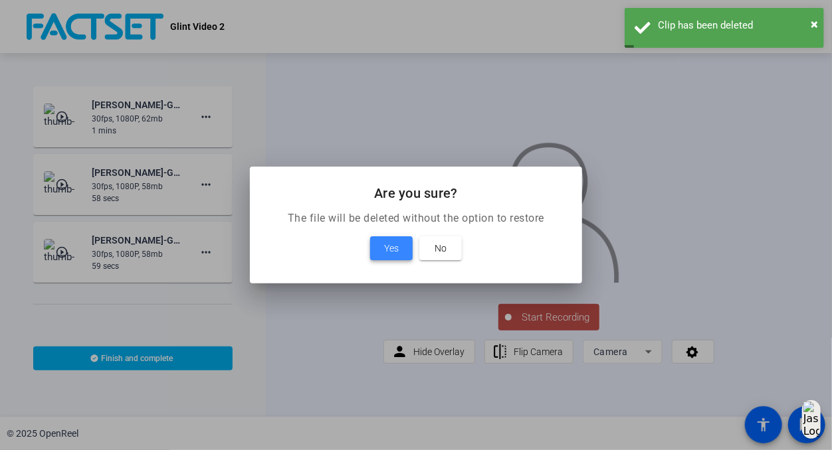
click at [402, 255] on span at bounding box center [391, 248] width 43 height 32
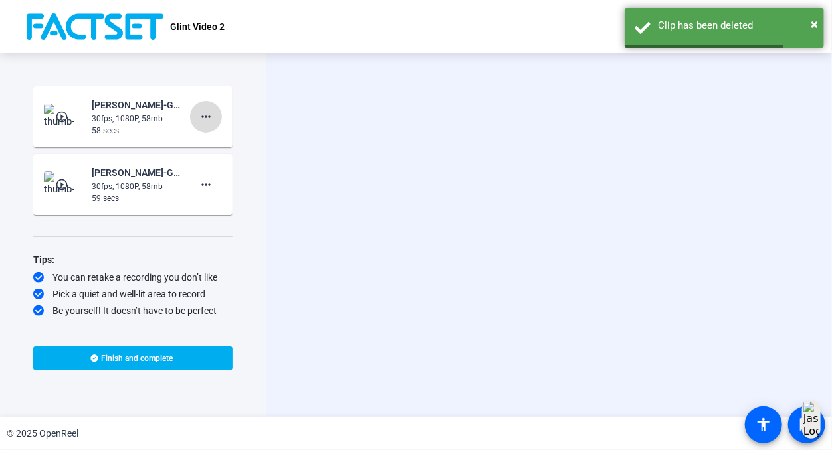
click at [199, 117] on mat-icon "more_horiz" at bounding box center [206, 117] width 16 height 16
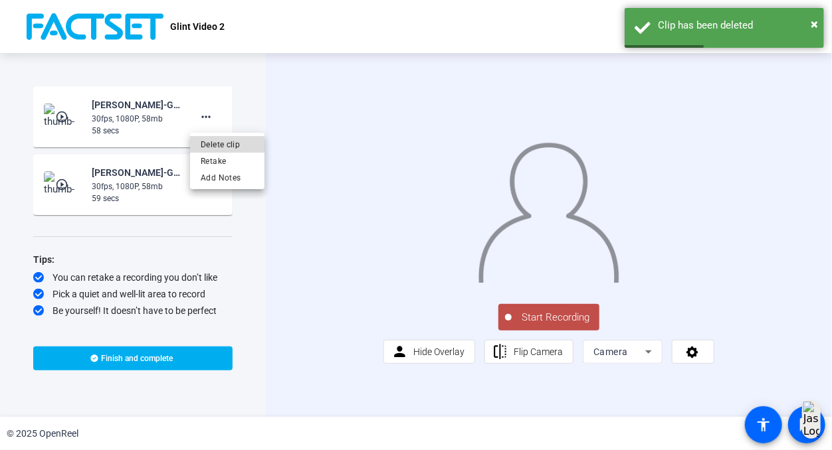
click at [221, 140] on span "Delete clip" at bounding box center [227, 144] width 53 height 16
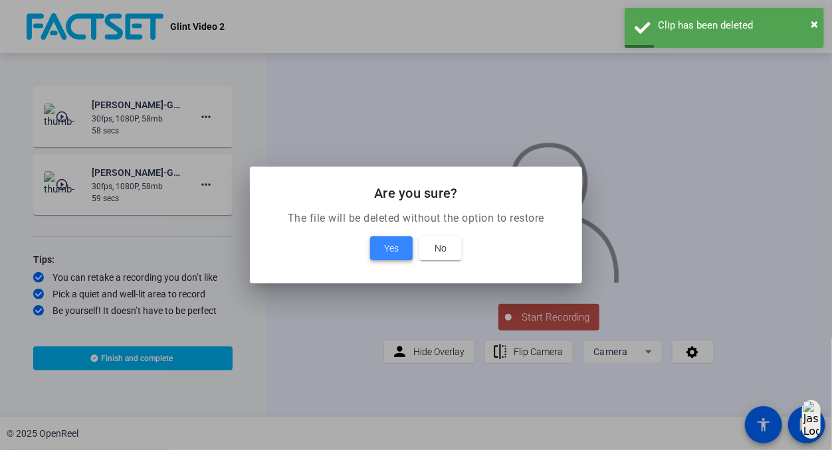
click at [387, 246] on span "Yes" at bounding box center [391, 248] width 15 height 16
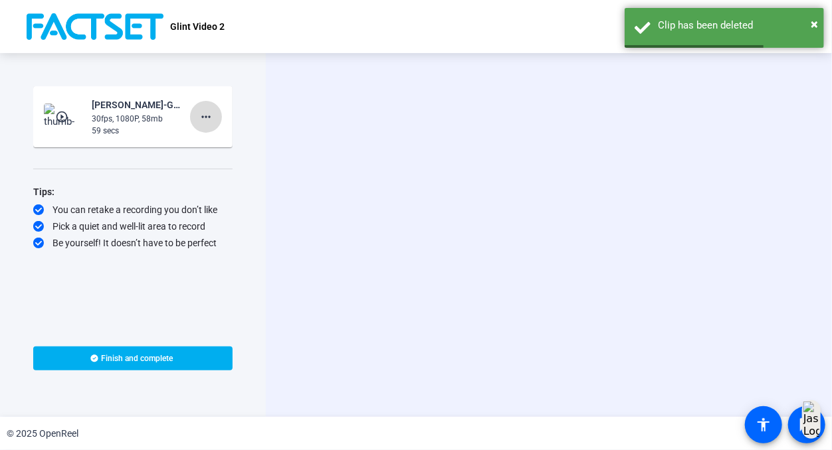
click at [209, 117] on mat-icon "more_horiz" at bounding box center [206, 117] width 16 height 16
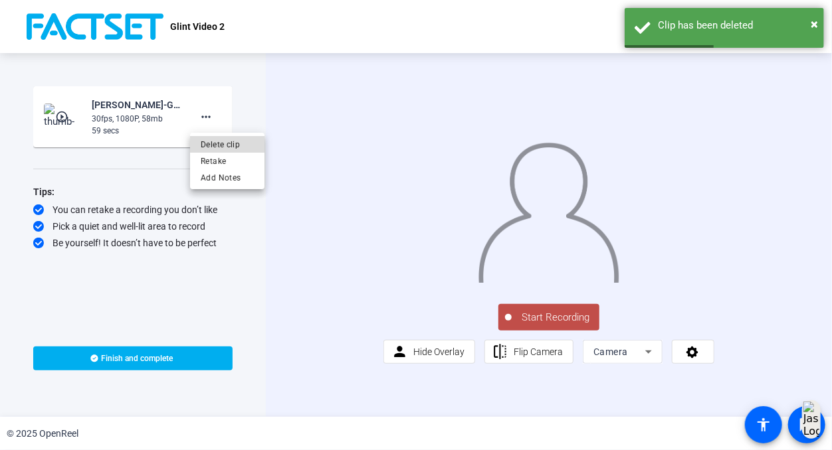
click at [224, 138] on span "Delete clip" at bounding box center [227, 144] width 53 height 16
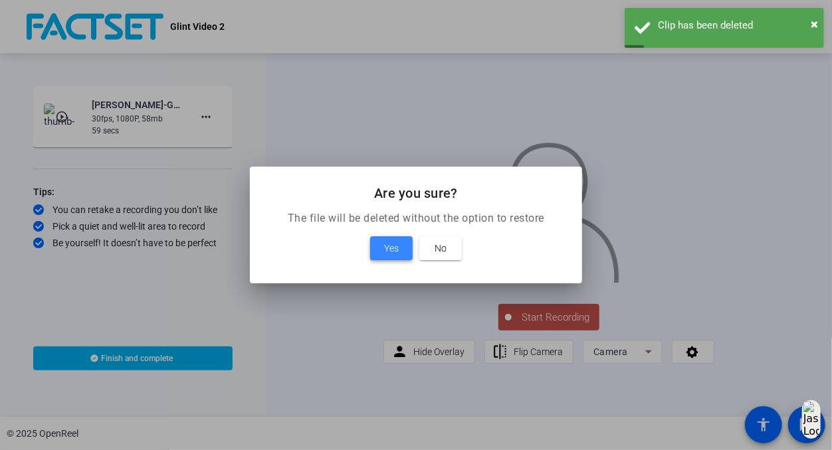
click at [394, 245] on span "Yes" at bounding box center [391, 248] width 15 height 16
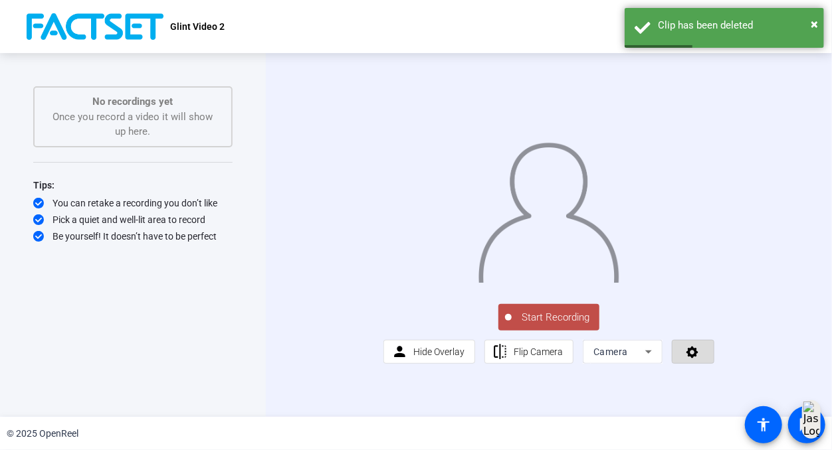
click at [695, 359] on icon at bounding box center [692, 351] width 15 height 13
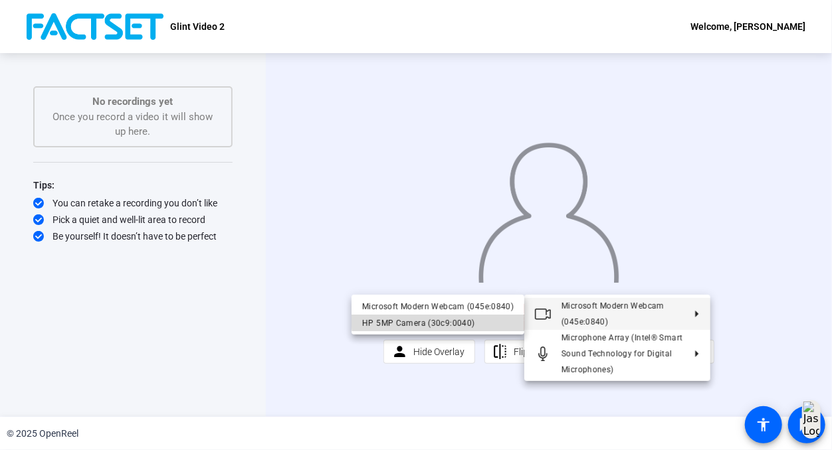
click at [473, 316] on div "HP 5MP Camera (30c9:0040)" at bounding box center [437, 323] width 151 height 16
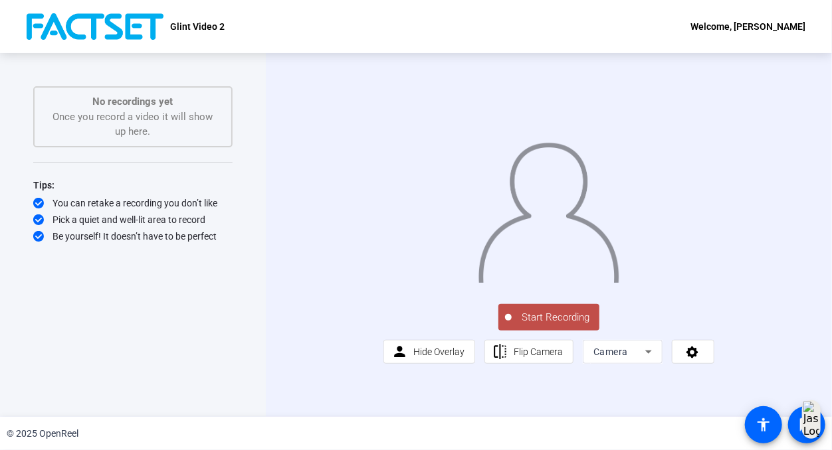
click at [560, 325] on span "Start Recording" at bounding box center [555, 317] width 88 height 15
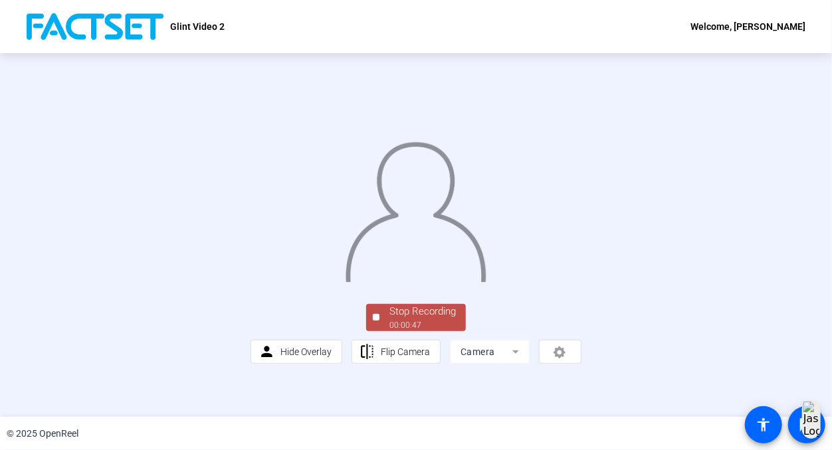
click at [453, 331] on span "Stop Recording 00:00:47" at bounding box center [422, 317] width 86 height 27
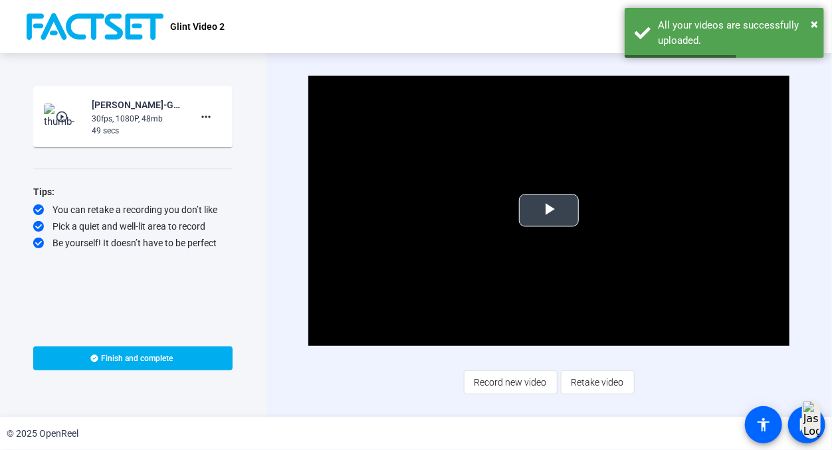
click at [549, 211] on span "Video Player" at bounding box center [549, 211] width 0 height 0
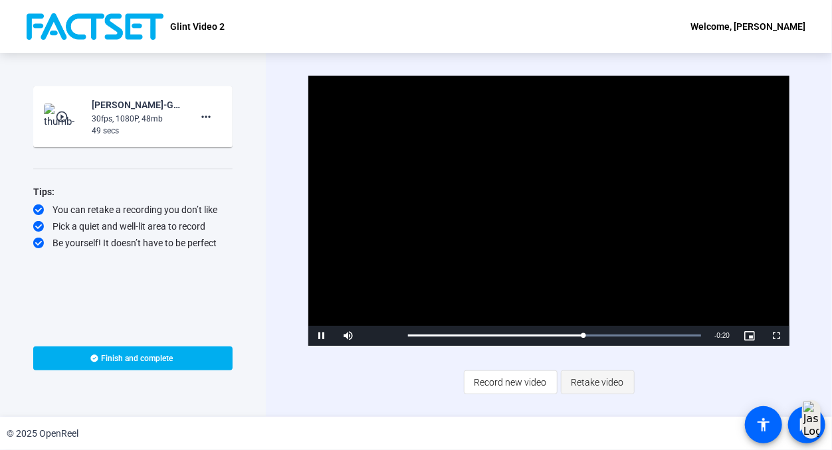
click at [582, 385] on span "Retake video" at bounding box center [597, 382] width 52 height 25
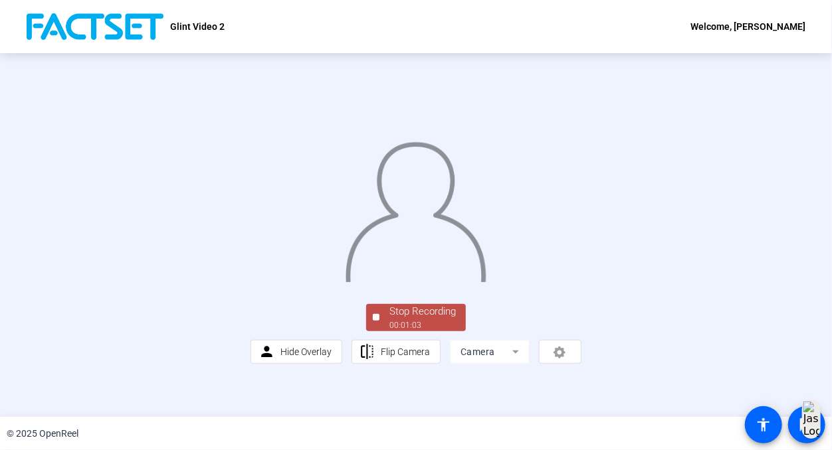
click at [434, 319] on div "Stop Recording" at bounding box center [422, 311] width 66 height 15
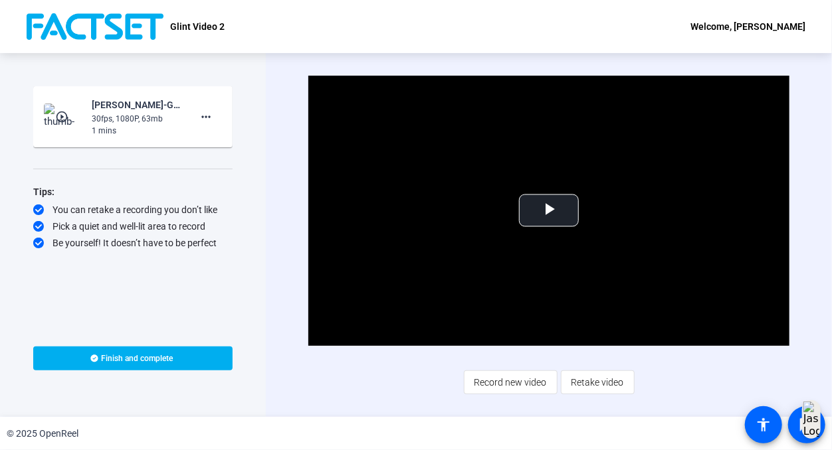
click at [432, 373] on div "Video Player is loading. Play Video Play Mute Current Time 0:00 / Duration 1:03…" at bounding box center [548, 235] width 481 height 319
click at [549, 211] on span "Video Player" at bounding box center [549, 211] width 0 height 0
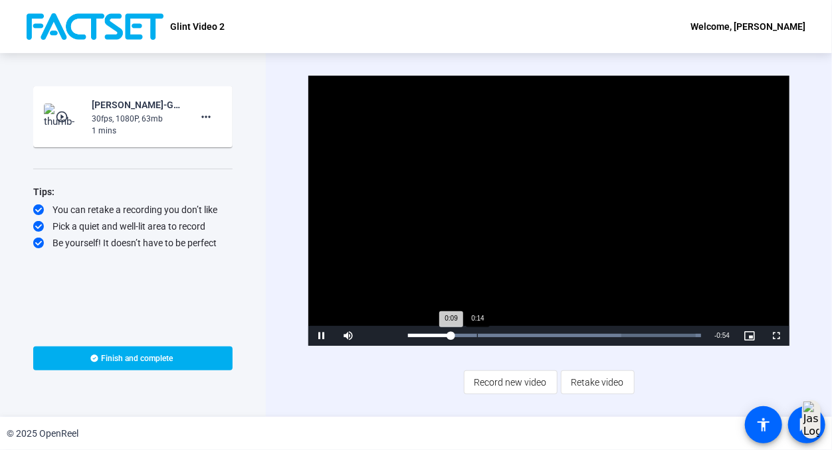
click at [477, 334] on div "0:14" at bounding box center [477, 335] width 1 height 3
click at [323, 336] on span "Video Player" at bounding box center [321, 336] width 27 height 0
click at [583, 387] on span "Retake video" at bounding box center [597, 382] width 52 height 25
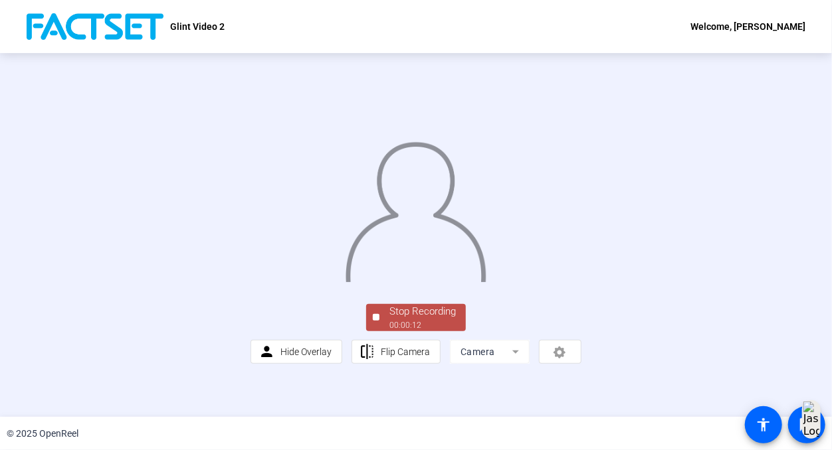
click at [383, 331] on span "Stop Recording 00:00:12" at bounding box center [422, 317] width 86 height 27
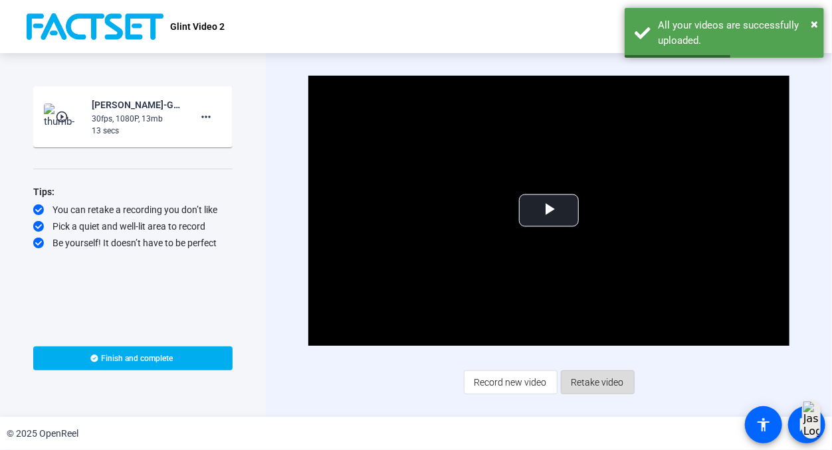
click at [606, 389] on span "Retake video" at bounding box center [597, 382] width 52 height 25
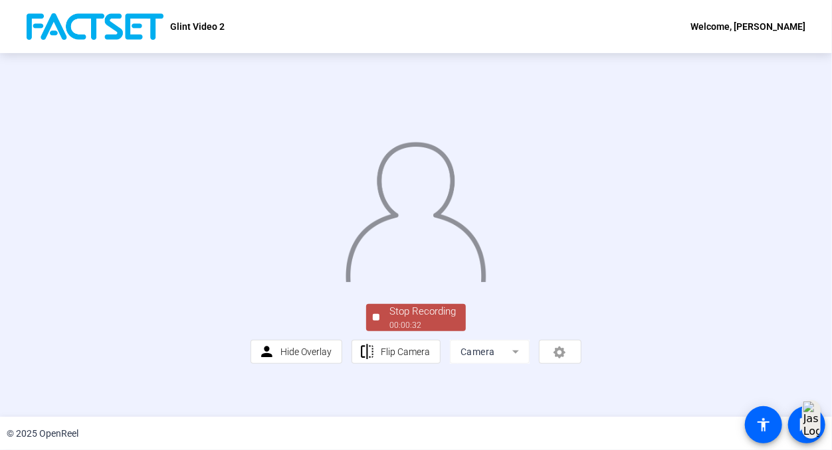
click at [416, 319] on div "Stop Recording" at bounding box center [422, 311] width 66 height 15
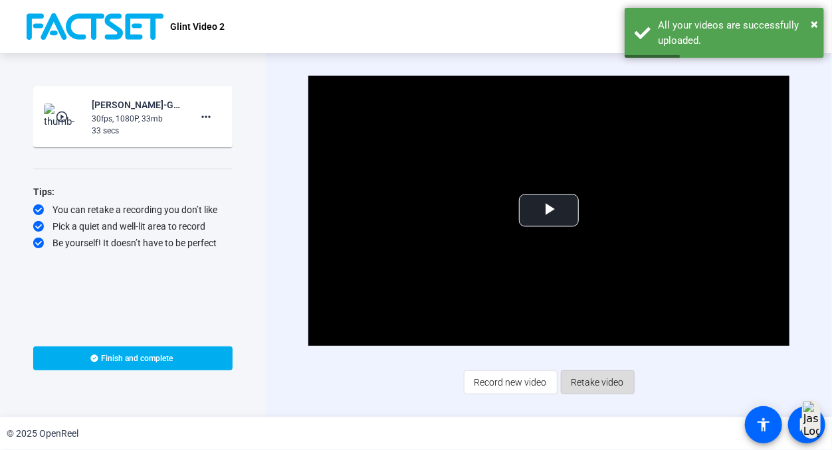
click at [582, 381] on span "Retake video" at bounding box center [597, 382] width 52 height 25
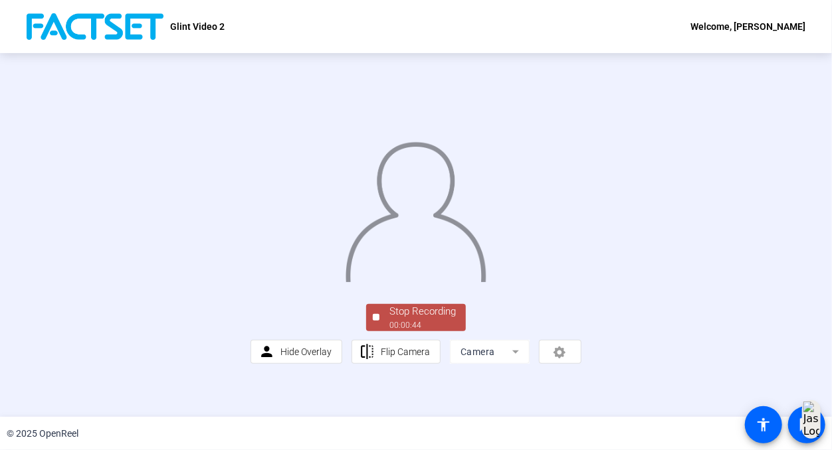
click at [402, 319] on div "Stop Recording" at bounding box center [422, 311] width 66 height 15
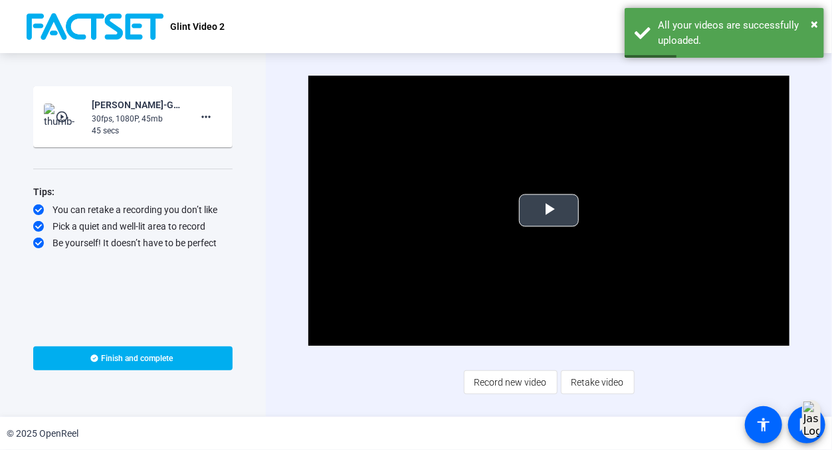
click at [549, 211] on span "Video Player" at bounding box center [549, 211] width 0 height 0
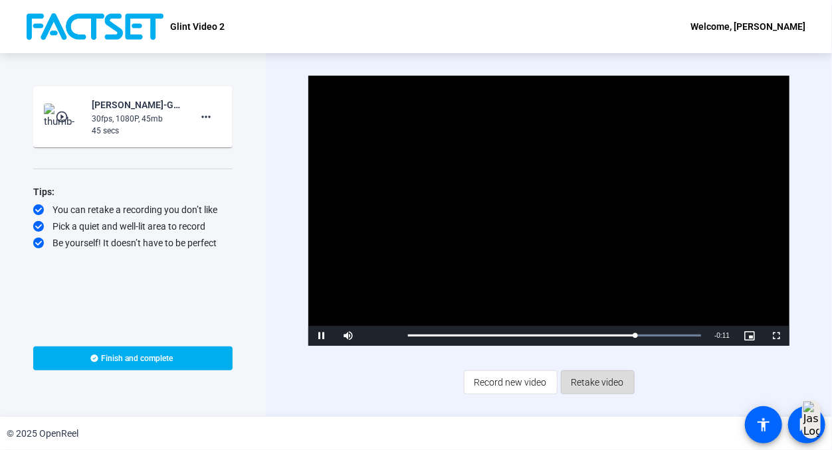
click at [590, 387] on span "Retake video" at bounding box center [597, 382] width 52 height 25
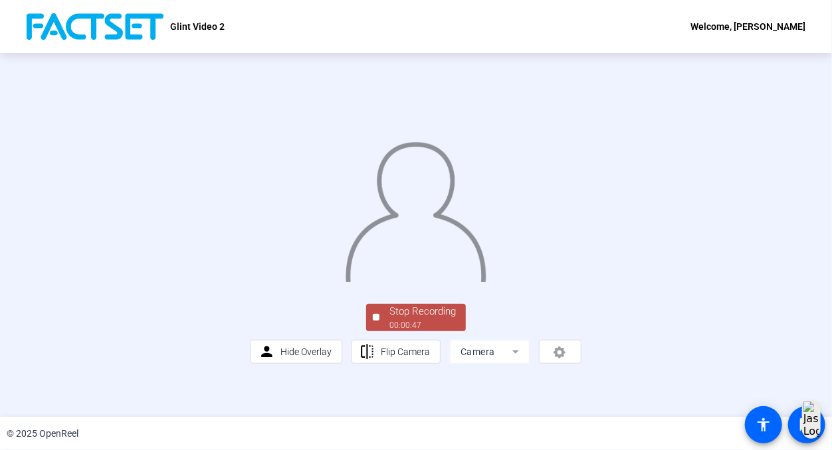
click at [444, 319] on div "Stop Recording" at bounding box center [422, 311] width 66 height 15
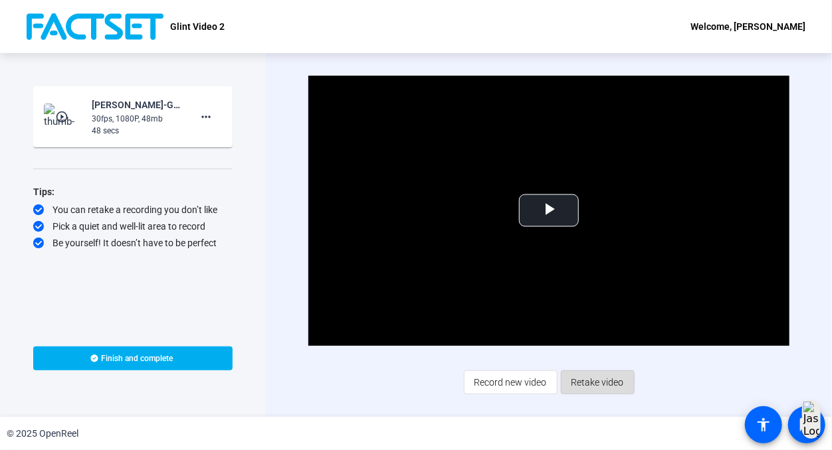
click at [580, 383] on span "Retake video" at bounding box center [597, 382] width 52 height 25
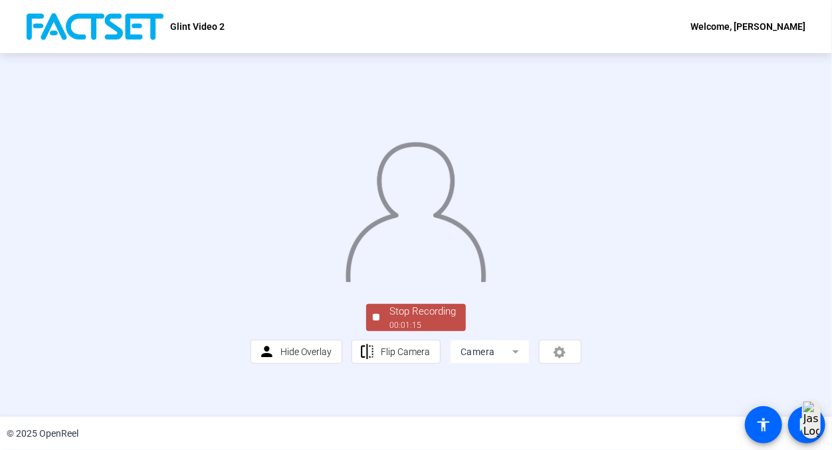
click at [449, 319] on div "Stop Recording" at bounding box center [422, 311] width 66 height 15
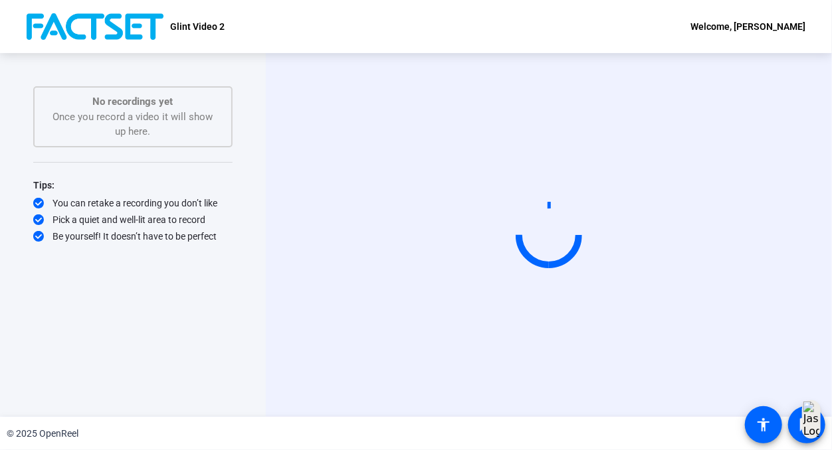
click at [99, 391] on div "Start Recording No recordings yet Once you record a video it will show up here.…" at bounding box center [133, 235] width 266 height 364
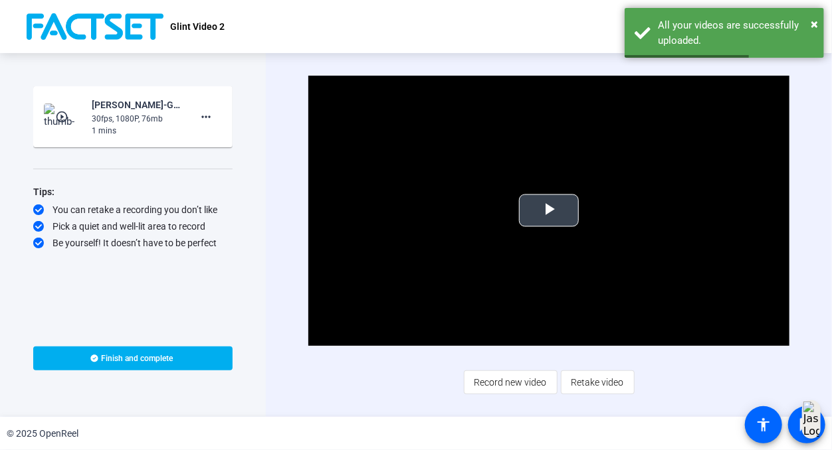
click at [549, 211] on span "Video Player" at bounding box center [549, 211] width 0 height 0
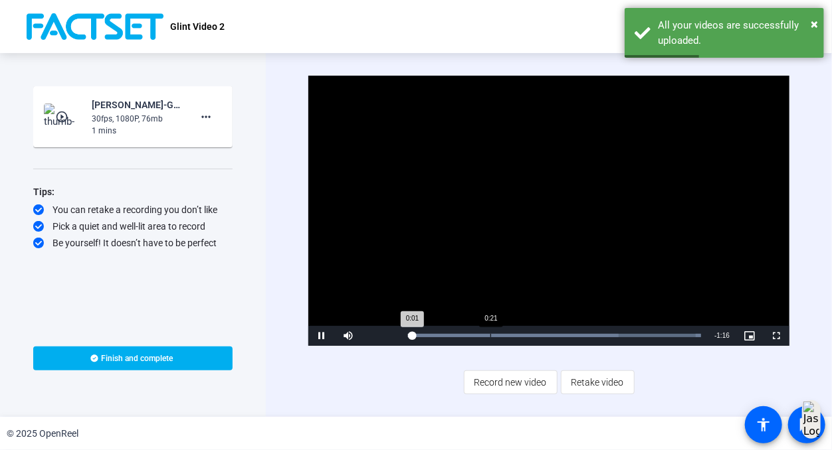
click at [490, 333] on div "Loaded : 100.00% 0:21 0:01" at bounding box center [554, 336] width 306 height 20
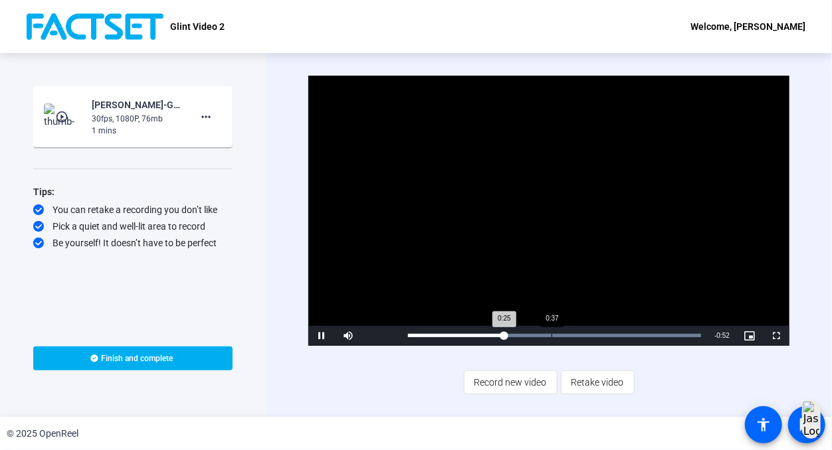
click at [551, 333] on div "Loaded : 100.00% 0:37 0:25" at bounding box center [554, 336] width 306 height 20
click at [323, 336] on span "Video Player" at bounding box center [321, 336] width 27 height 0
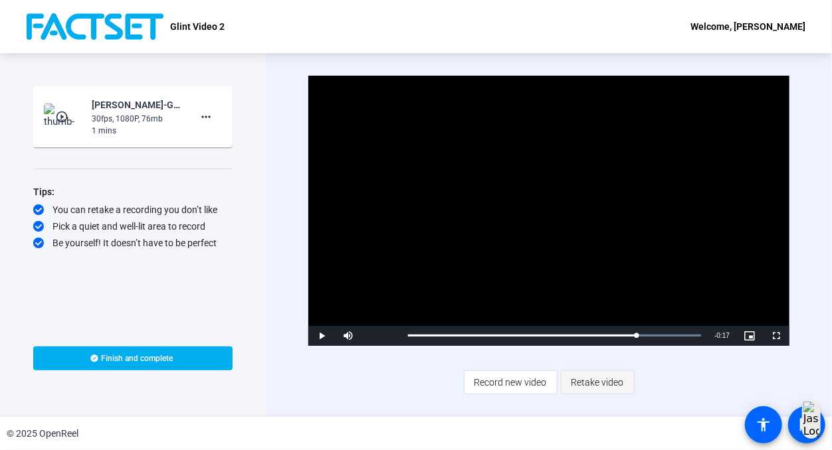
click at [610, 387] on span "Retake video" at bounding box center [597, 382] width 52 height 25
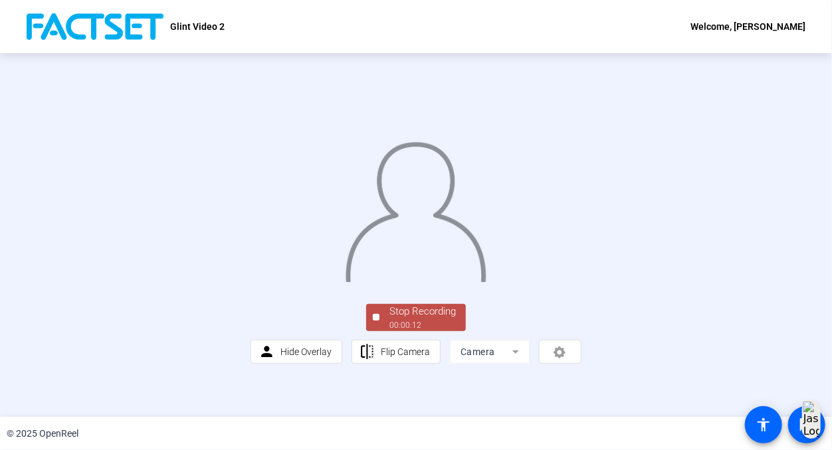
click at [437, 319] on div "Stop Recording" at bounding box center [422, 311] width 66 height 15
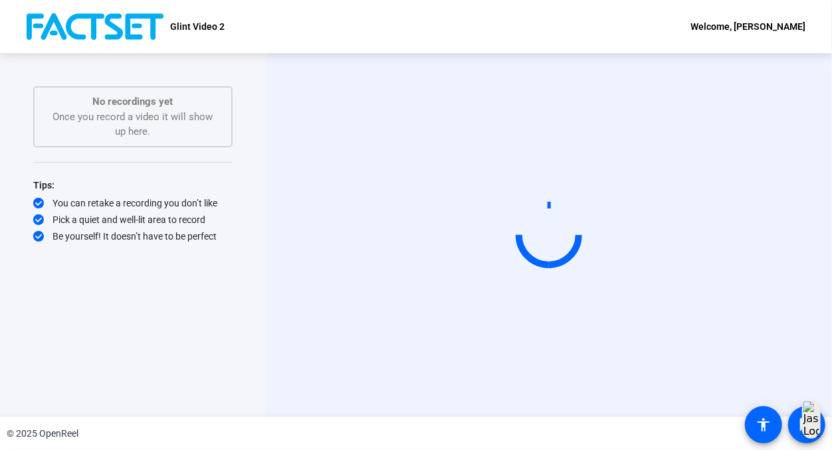
click at [634, 66] on div "Start Recording" at bounding box center [549, 235] width 566 height 364
click at [586, 179] on video at bounding box center [548, 235] width 199 height 112
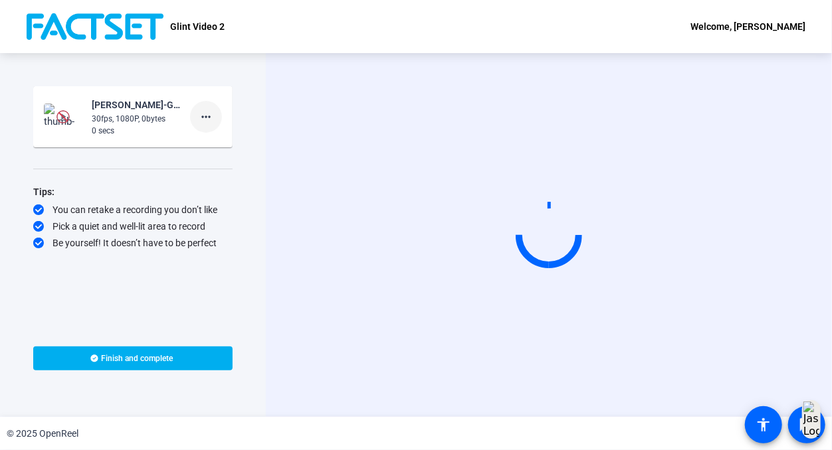
click at [209, 117] on mat-icon "more_horiz" at bounding box center [206, 117] width 16 height 16
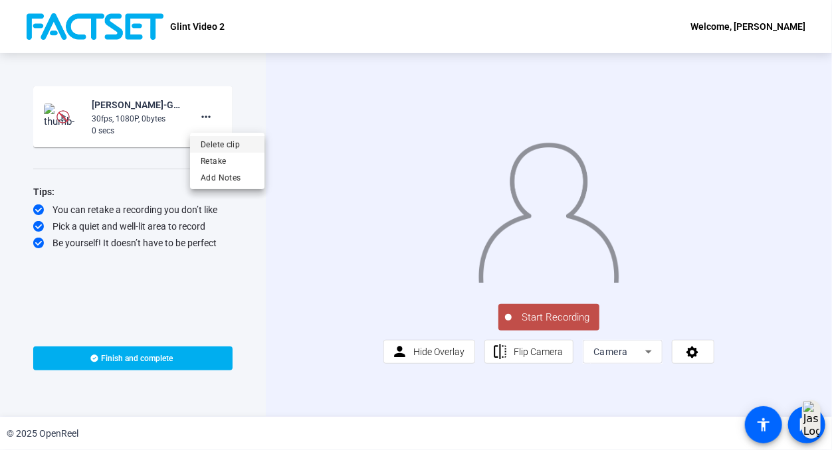
click at [220, 145] on span "Delete clip" at bounding box center [227, 144] width 53 height 16
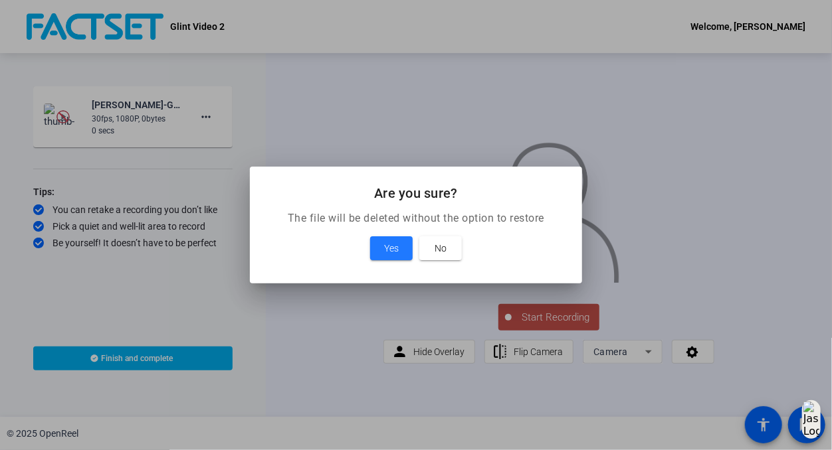
click at [438, 267] on mat-dialog-content "The file will be deleted without the option to restore Yes No" at bounding box center [416, 247] width 332 height 73
click at [402, 248] on span at bounding box center [391, 248] width 43 height 32
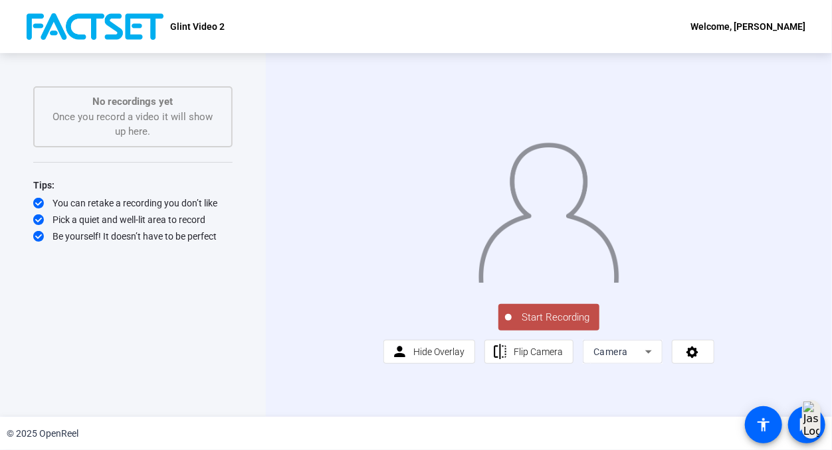
click at [535, 325] on span "Start Recording" at bounding box center [555, 317] width 88 height 15
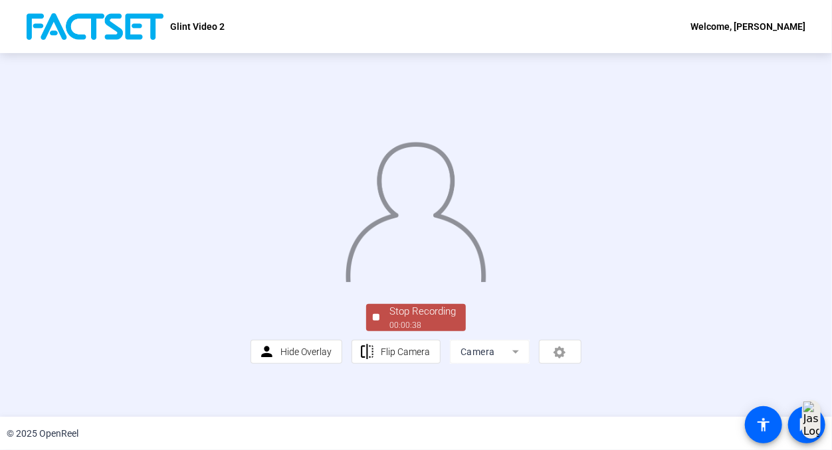
click at [435, 319] on div "Stop Recording" at bounding box center [422, 311] width 66 height 15
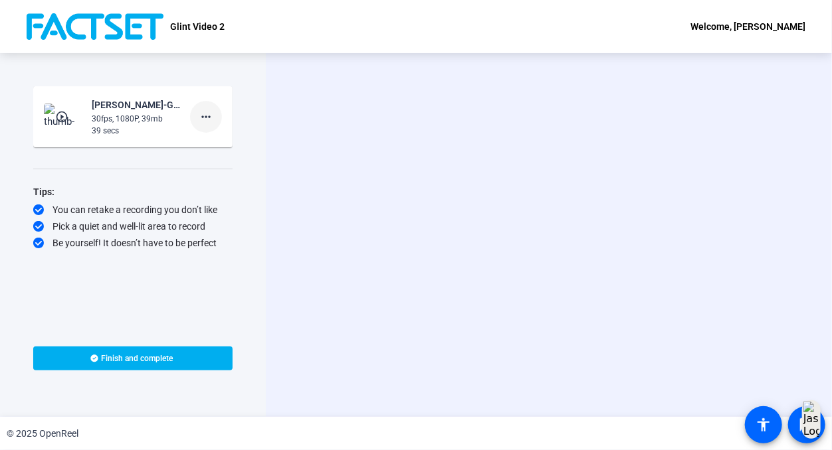
click at [211, 120] on mat-icon "more_horiz" at bounding box center [206, 117] width 16 height 16
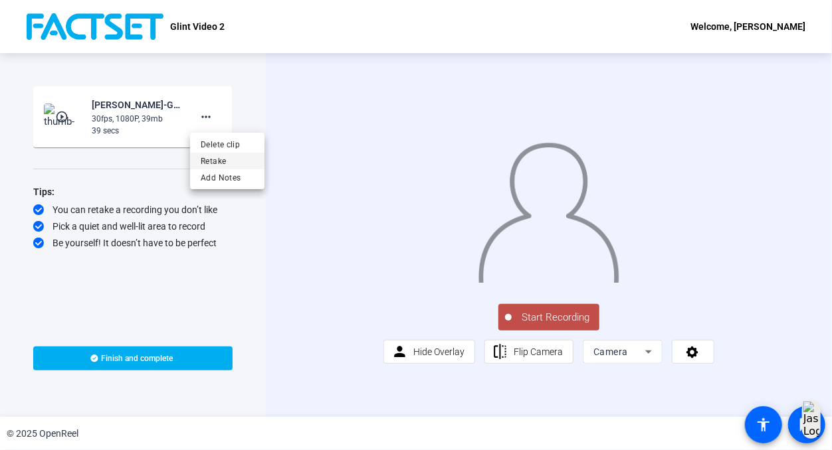
drag, startPoint x: 217, startPoint y: 165, endPoint x: 217, endPoint y: 155, distance: 10.0
click at [217, 155] on span "Retake" at bounding box center [227, 161] width 53 height 16
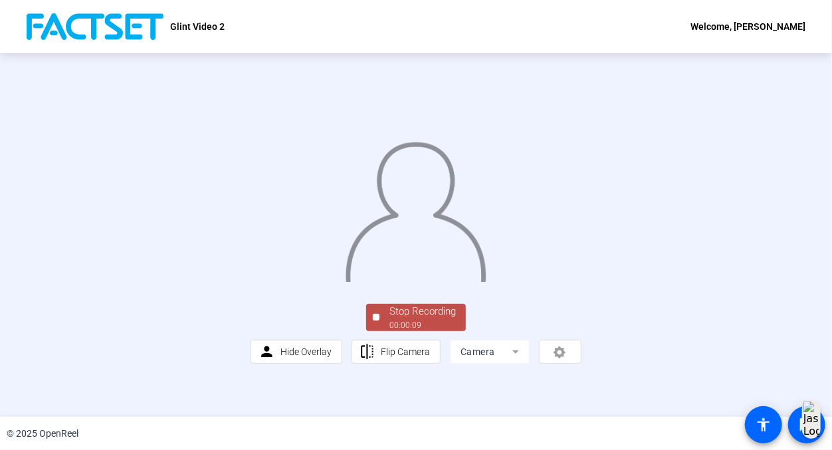
click at [395, 319] on div "Stop Recording" at bounding box center [422, 311] width 66 height 15
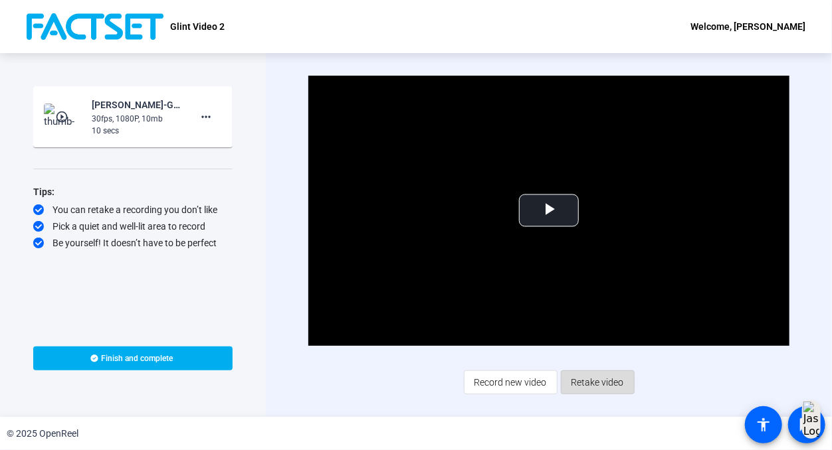
click at [609, 377] on span "Retake video" at bounding box center [597, 382] width 52 height 25
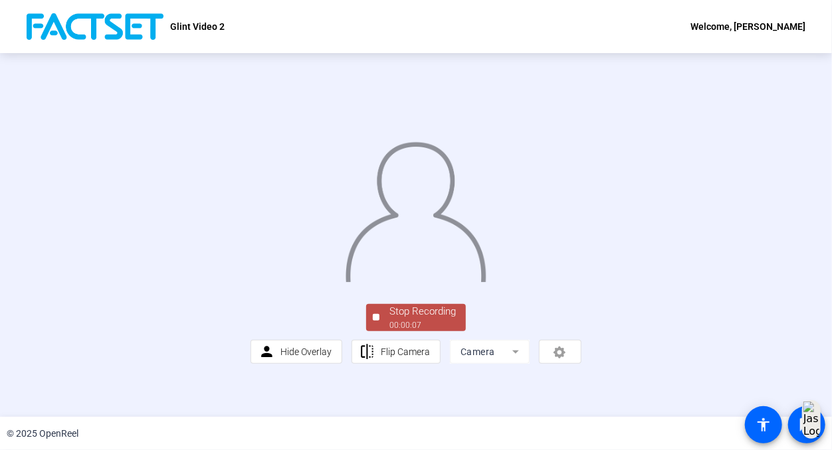
click at [450, 319] on div "Stop Recording" at bounding box center [422, 311] width 66 height 15
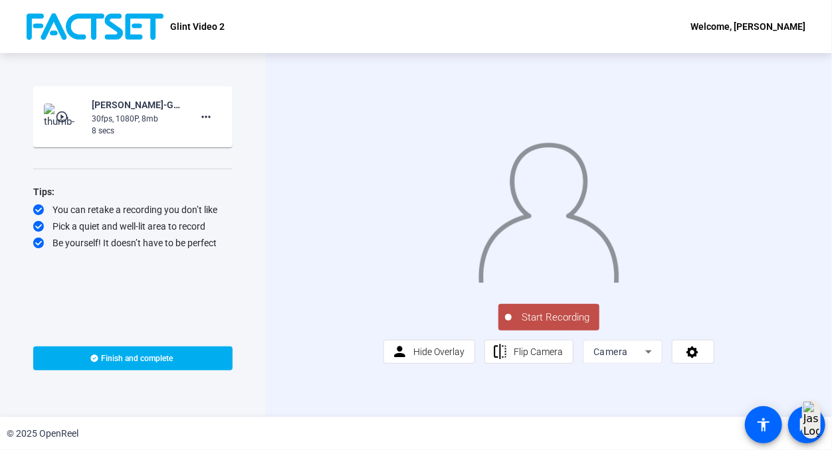
click at [535, 325] on span "Start Recording" at bounding box center [555, 317] width 88 height 15
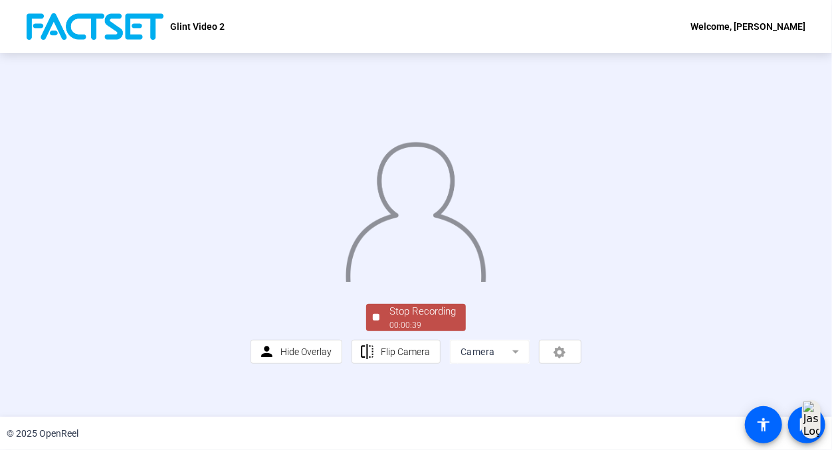
click at [389, 319] on div "Stop Recording" at bounding box center [422, 311] width 66 height 15
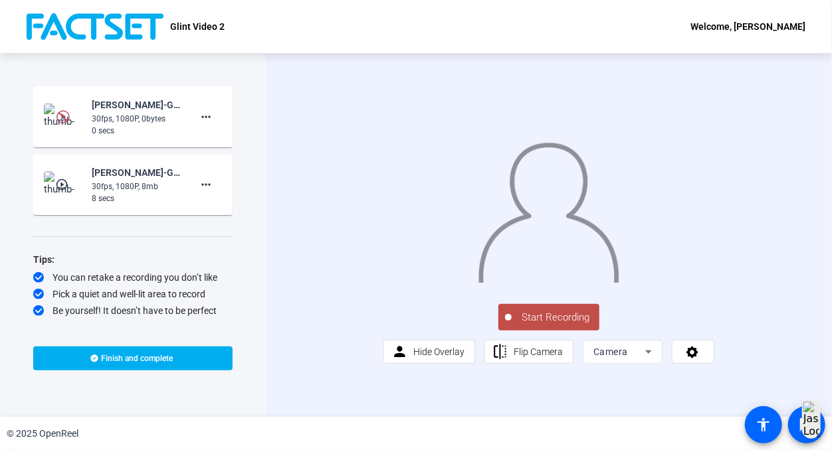
click at [537, 325] on span "Start Recording" at bounding box center [555, 317] width 88 height 15
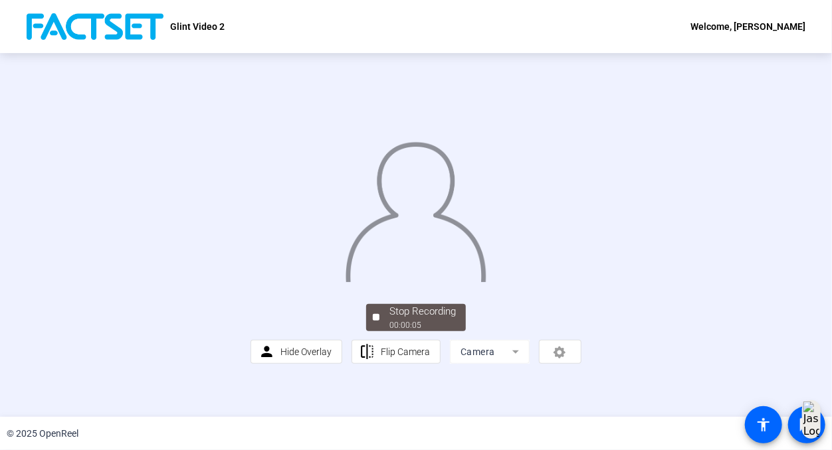
click at [413, 319] on div "Stop Recording" at bounding box center [422, 311] width 66 height 15
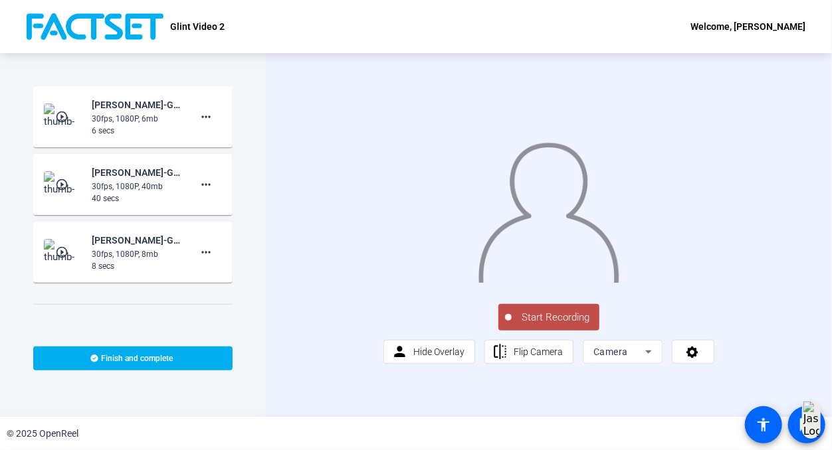
click at [535, 325] on span "Start Recording" at bounding box center [555, 317] width 88 height 15
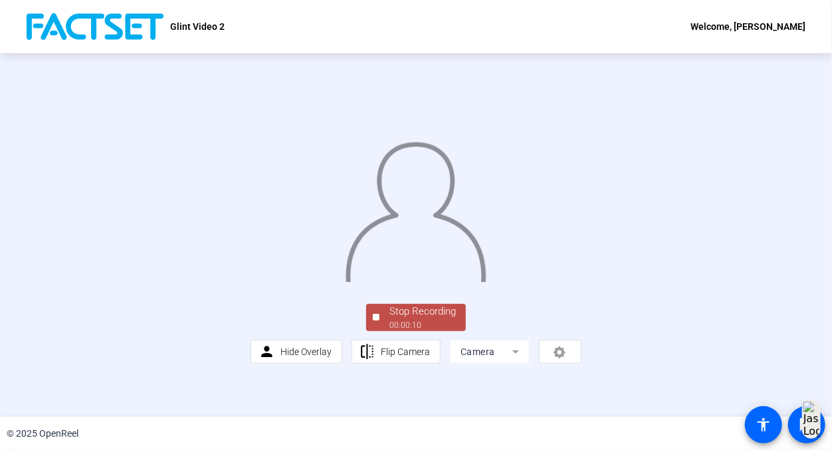
click at [428, 319] on div "Stop Recording" at bounding box center [422, 311] width 66 height 15
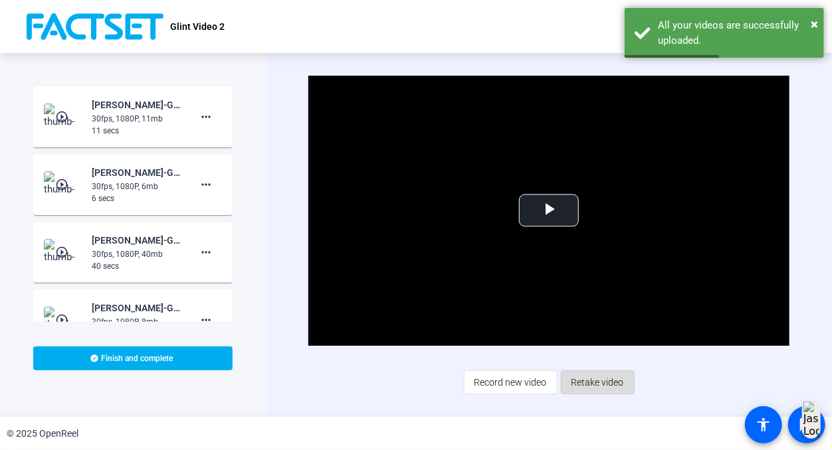
click at [595, 373] on span "Retake video" at bounding box center [597, 382] width 52 height 25
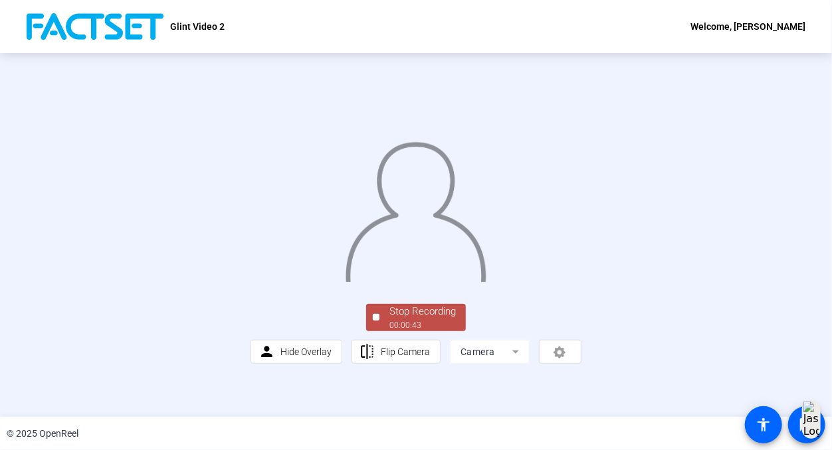
click at [436, 319] on div "Stop Recording" at bounding box center [422, 311] width 66 height 15
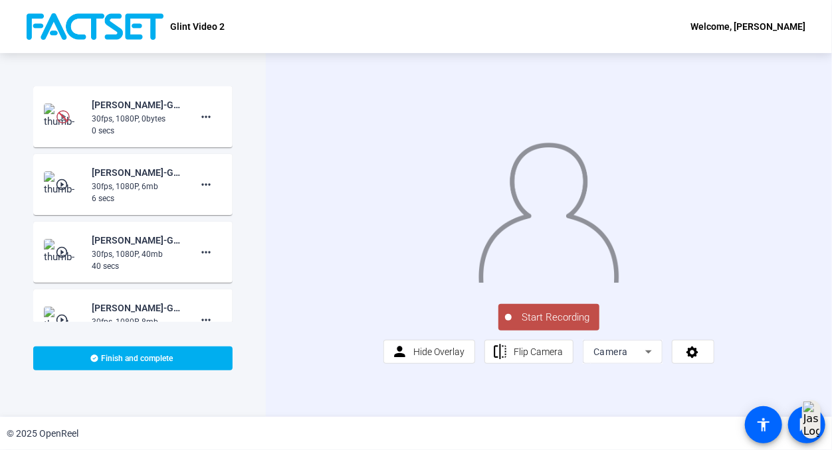
click at [528, 325] on span "Start Recording" at bounding box center [555, 317] width 88 height 15
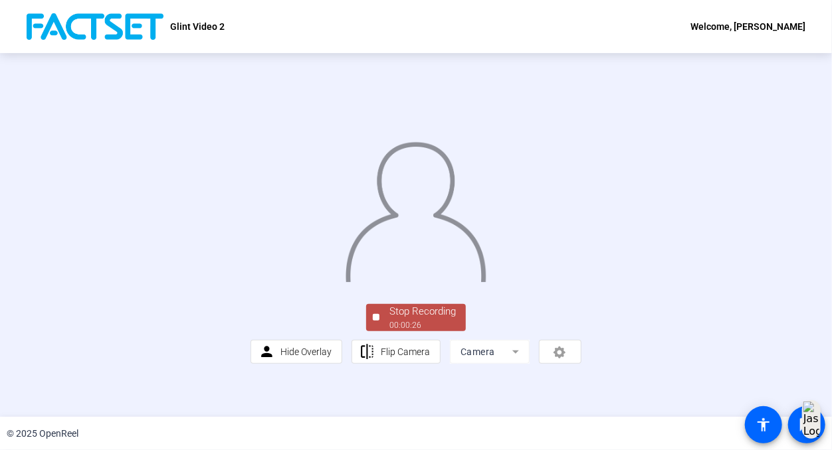
click at [416, 319] on div "Stop Recording" at bounding box center [422, 311] width 66 height 15
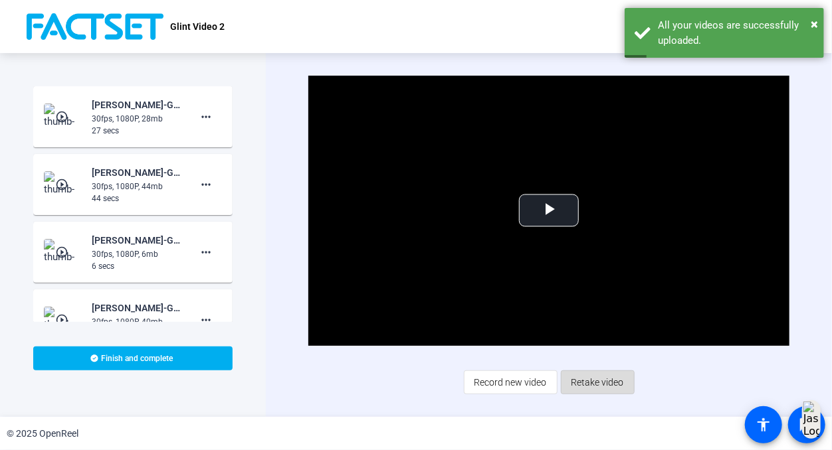
click at [596, 383] on span "Retake video" at bounding box center [597, 382] width 52 height 25
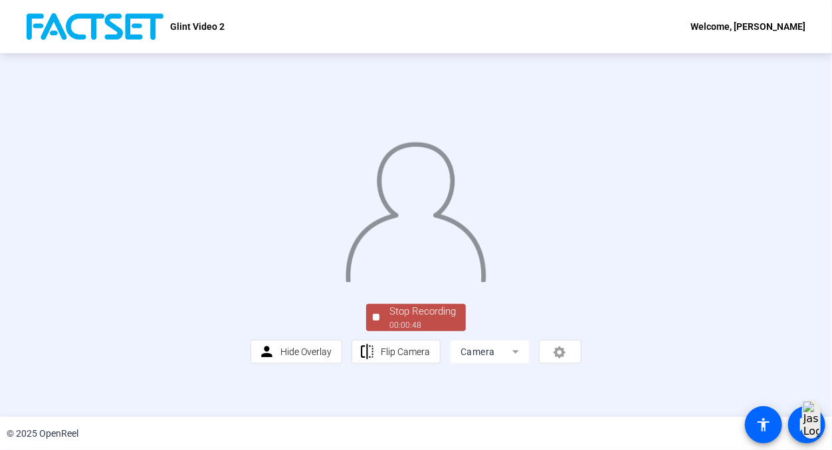
click at [428, 319] on div "Stop Recording" at bounding box center [422, 311] width 66 height 15
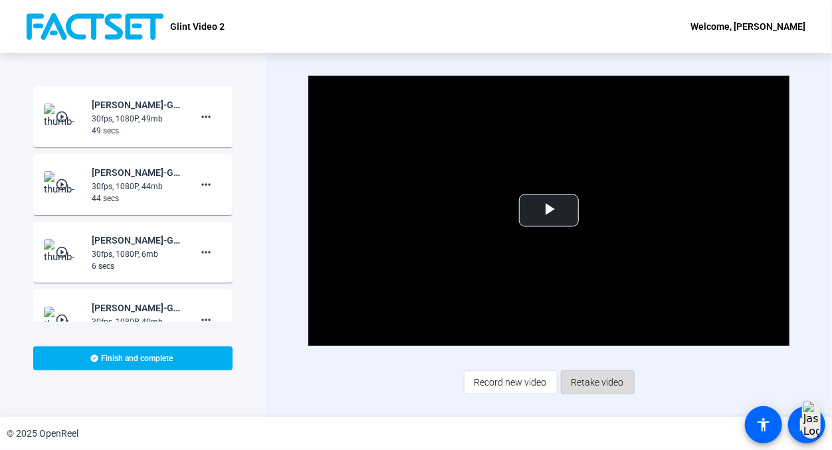
click at [610, 381] on span "Retake video" at bounding box center [597, 382] width 52 height 25
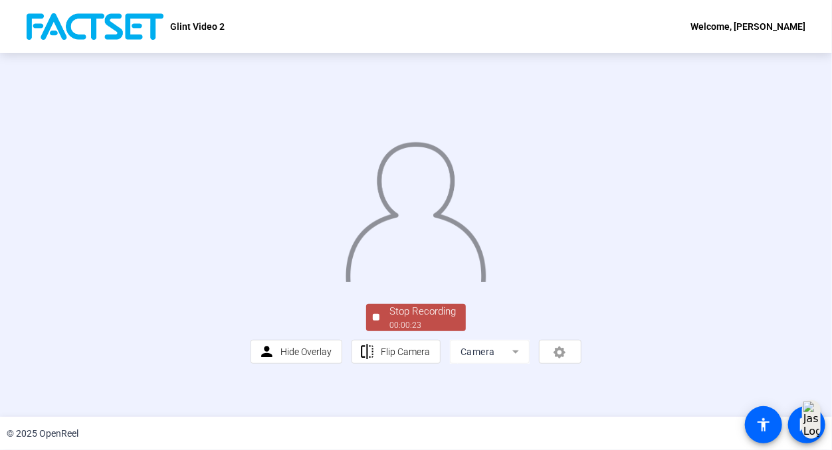
click at [390, 319] on div "Stop Recording" at bounding box center [422, 311] width 66 height 15
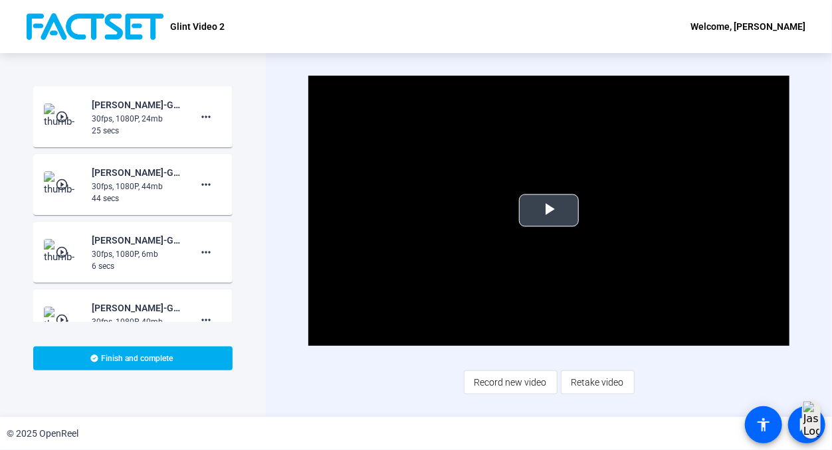
click at [549, 211] on span "Video Player" at bounding box center [549, 211] width 0 height 0
click at [588, 386] on span "Retake video" at bounding box center [597, 382] width 52 height 25
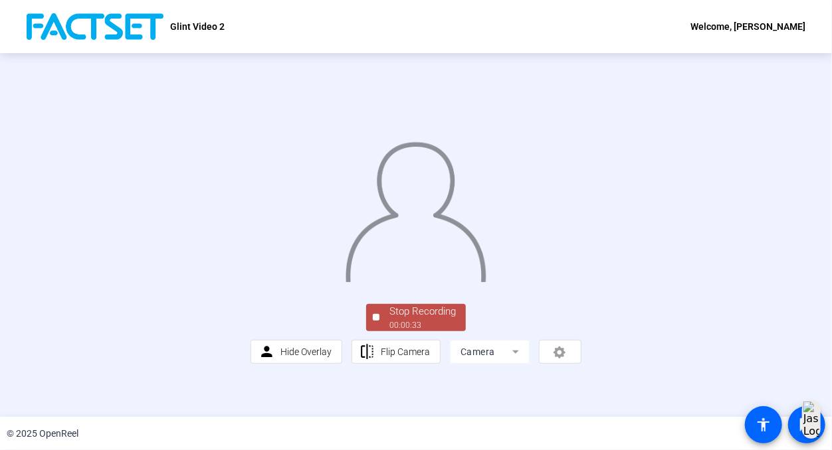
click at [422, 319] on div "Stop Recording" at bounding box center [422, 311] width 66 height 15
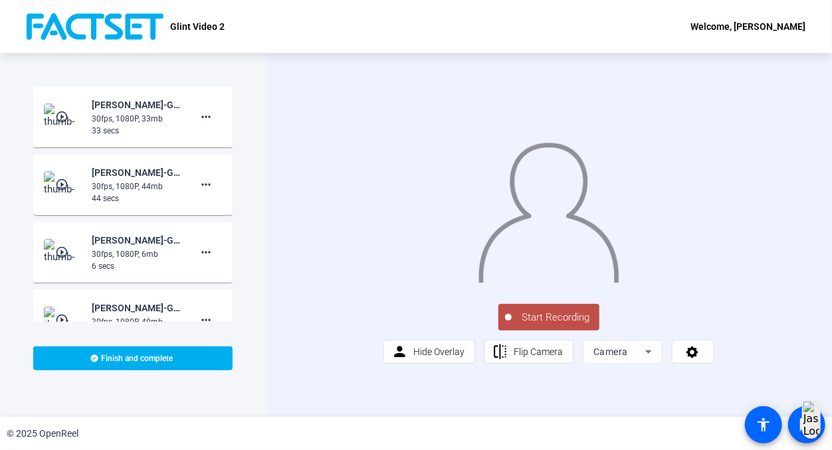
click at [561, 325] on span "Start Recording" at bounding box center [555, 317] width 88 height 15
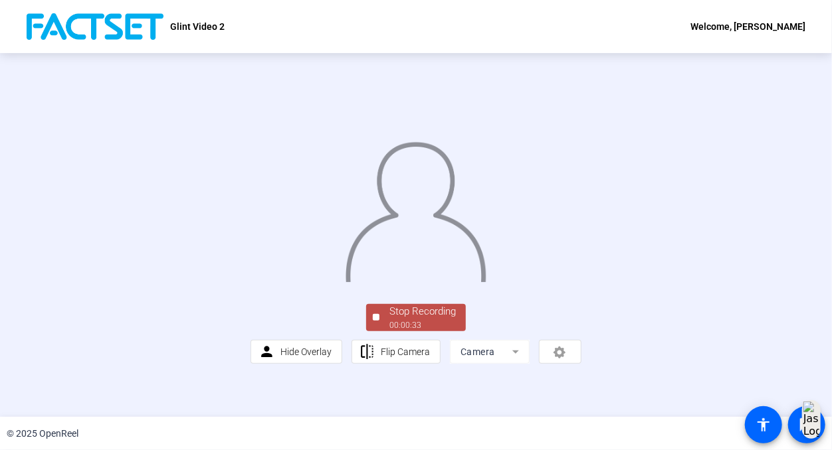
click at [436, 319] on div "Stop Recording" at bounding box center [422, 311] width 66 height 15
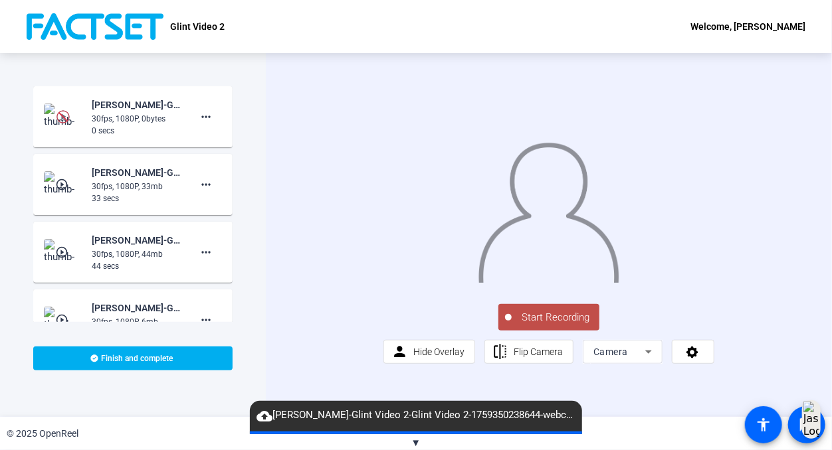
click at [545, 325] on span "Start Recording" at bounding box center [555, 317] width 88 height 15
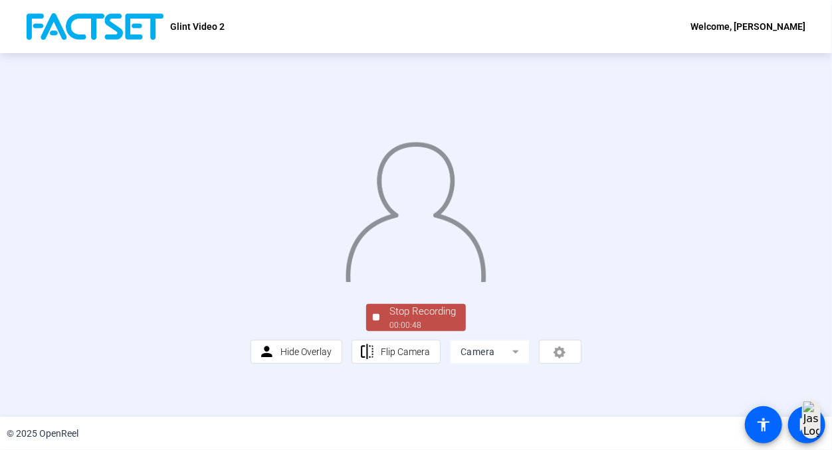
click at [442, 364] on div "Stop Recording 00:00:48 person Hide Overlay flip Flip Camera Camera" at bounding box center [415, 333] width 331 height 62
click at [442, 319] on div "Stop Recording" at bounding box center [422, 311] width 66 height 15
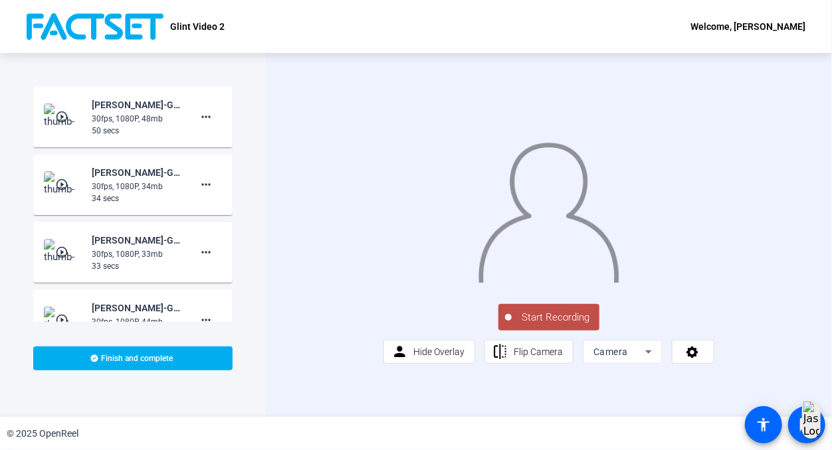
click at [549, 325] on span "Start Recording" at bounding box center [555, 317] width 88 height 15
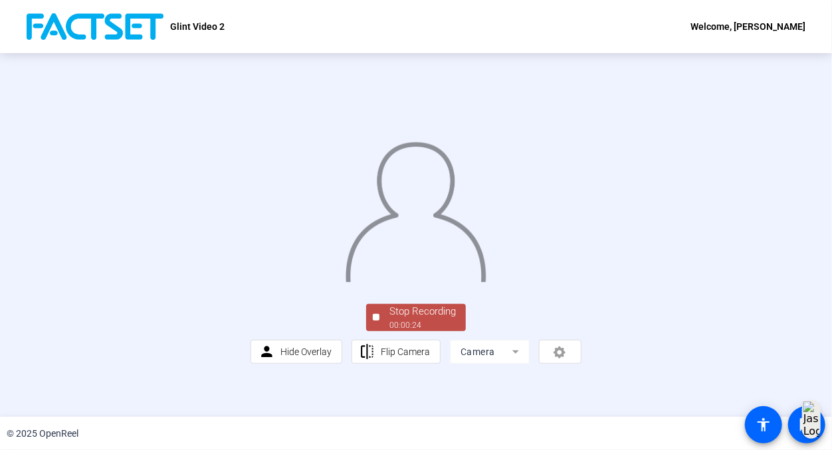
click at [432, 319] on div "Stop Recording" at bounding box center [422, 311] width 66 height 15
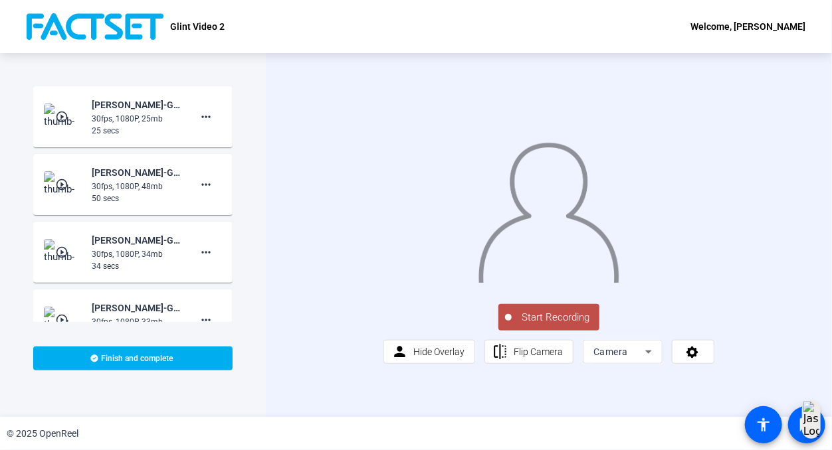
click at [551, 325] on span "Start Recording" at bounding box center [555, 317] width 88 height 15
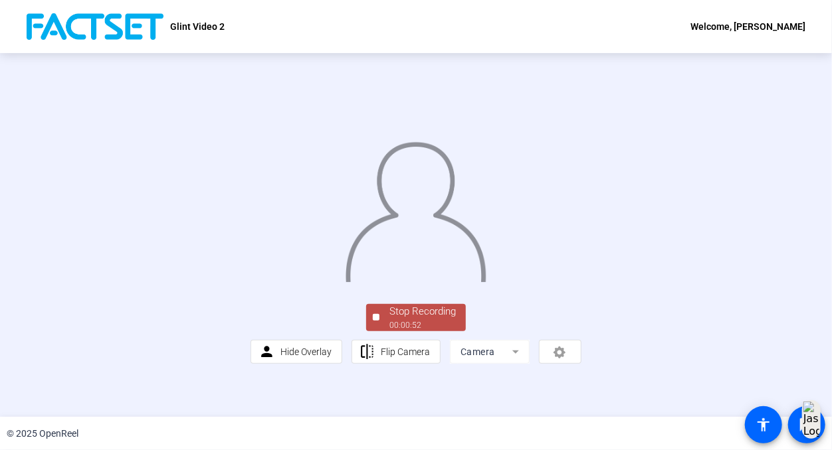
click at [412, 319] on div "Stop Recording" at bounding box center [422, 311] width 66 height 15
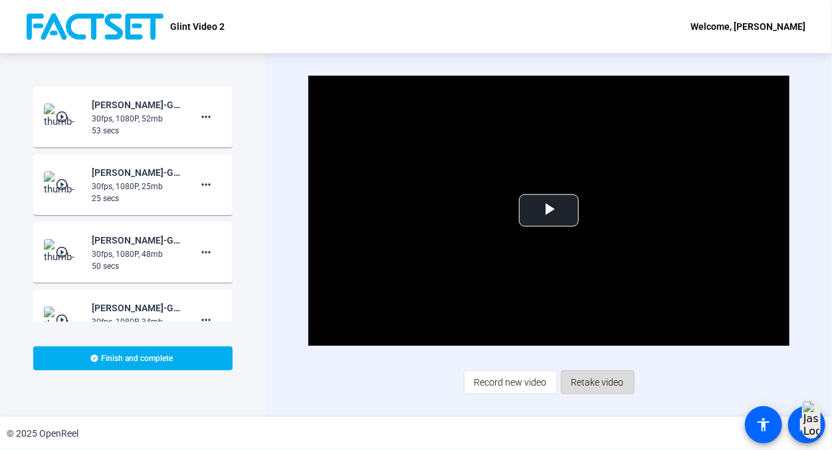
click at [584, 377] on span "Retake video" at bounding box center [597, 382] width 52 height 25
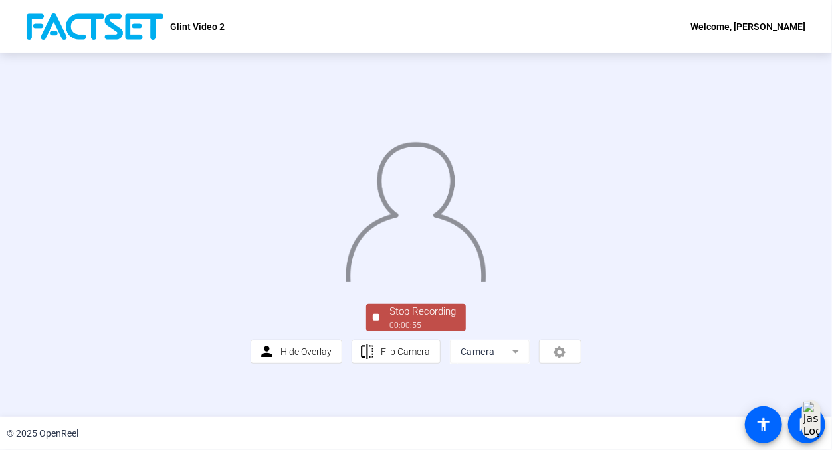
click at [450, 319] on div "Stop Recording" at bounding box center [422, 311] width 66 height 15
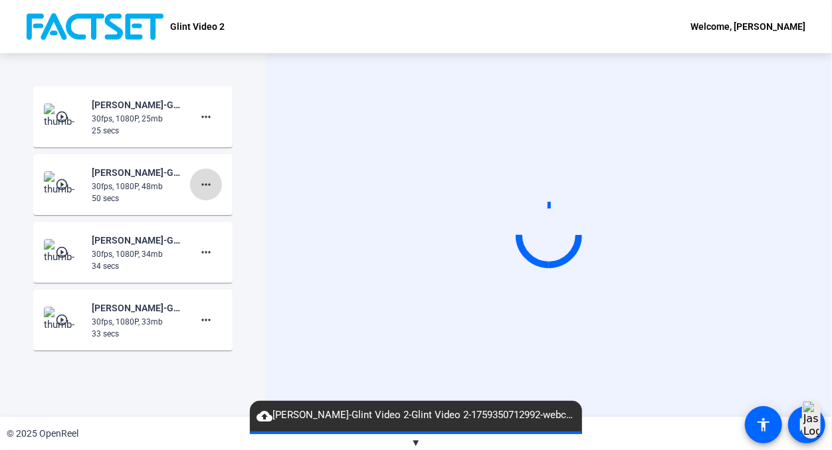
click at [204, 185] on mat-icon "more_horiz" at bounding box center [206, 185] width 16 height 16
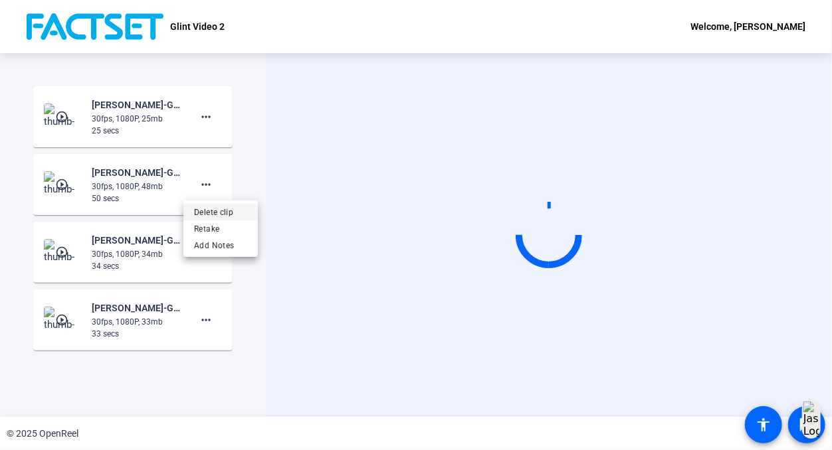
click at [202, 217] on span "Delete clip" at bounding box center [220, 212] width 53 height 16
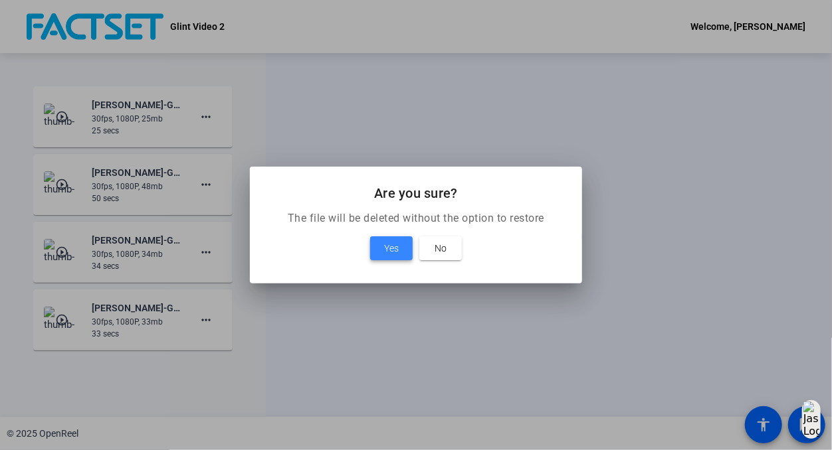
click at [389, 252] on span "Yes" at bounding box center [391, 248] width 15 height 16
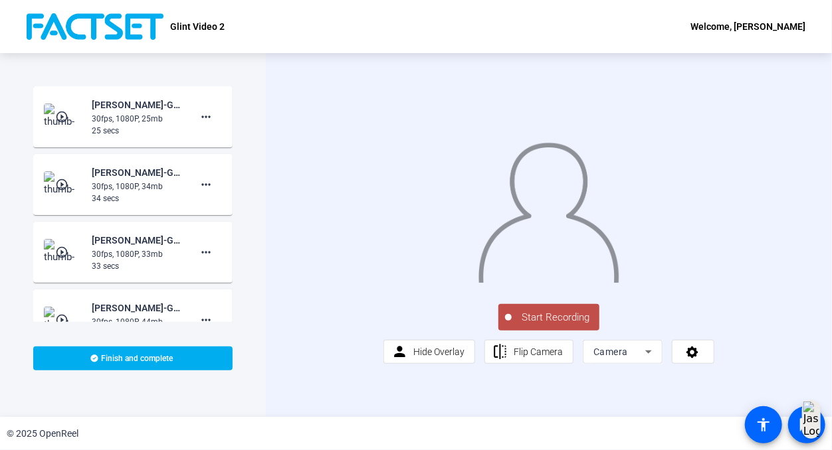
click at [72, 108] on img at bounding box center [63, 117] width 39 height 27
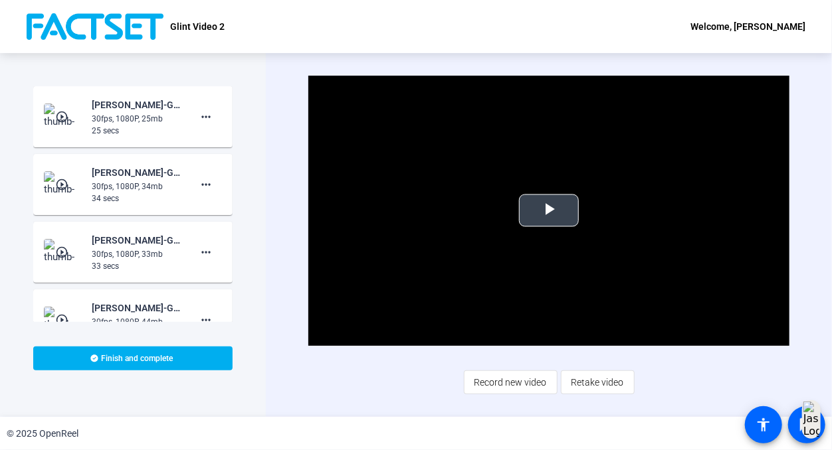
click at [549, 211] on span "Video Player" at bounding box center [549, 211] width 0 height 0
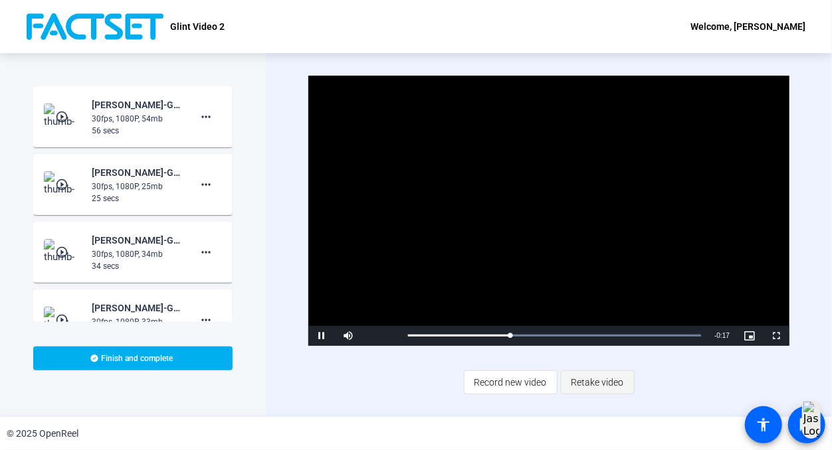
click at [594, 381] on span "Retake video" at bounding box center [597, 382] width 52 height 25
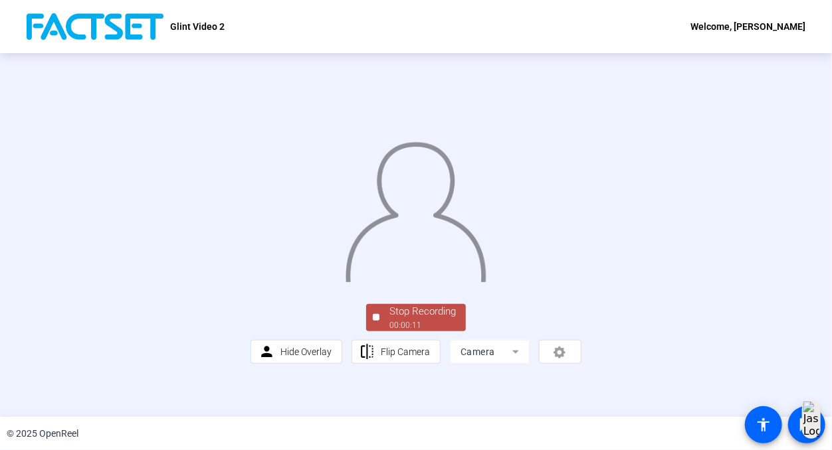
click at [439, 319] on div "Stop Recording" at bounding box center [422, 311] width 66 height 15
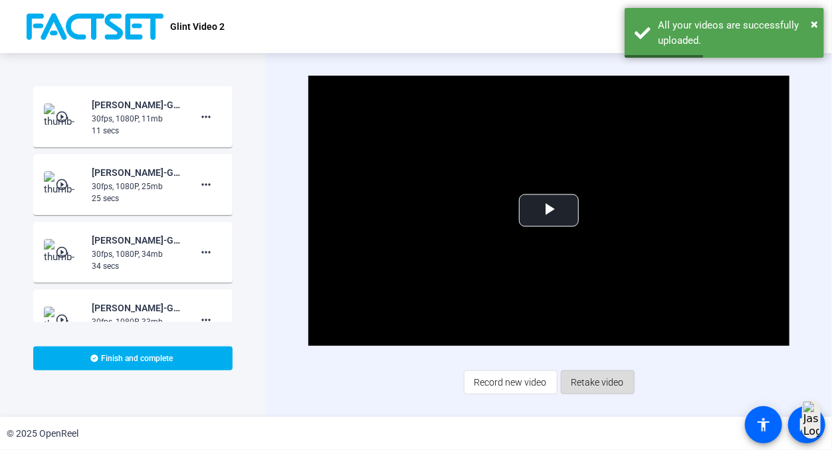
click at [591, 380] on span "Retake video" at bounding box center [597, 382] width 52 height 25
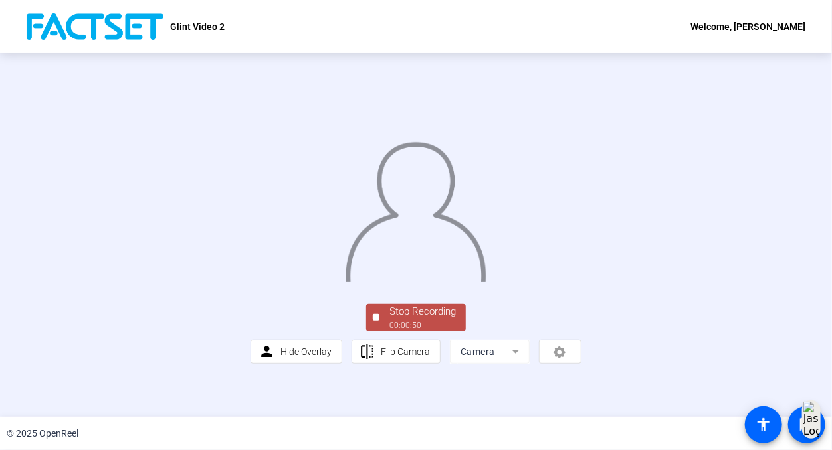
click at [442, 319] on div "Stop Recording" at bounding box center [422, 311] width 66 height 15
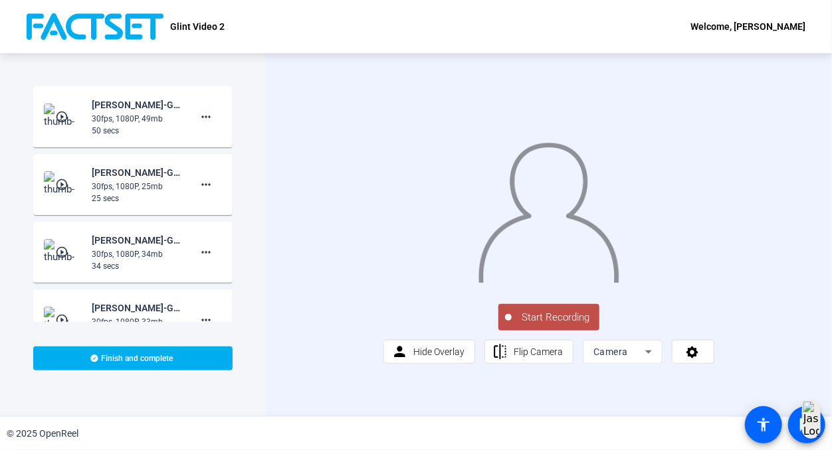
click at [534, 325] on span "Start Recording" at bounding box center [555, 317] width 88 height 15
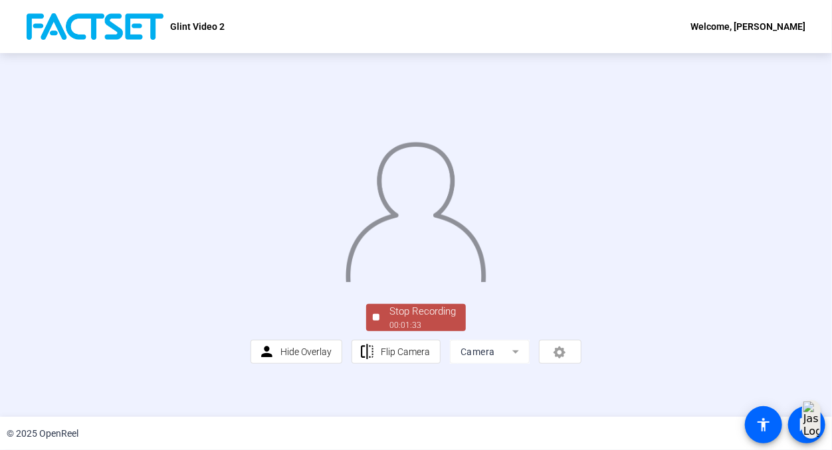
click at [427, 319] on div "Stop Recording" at bounding box center [422, 311] width 66 height 15
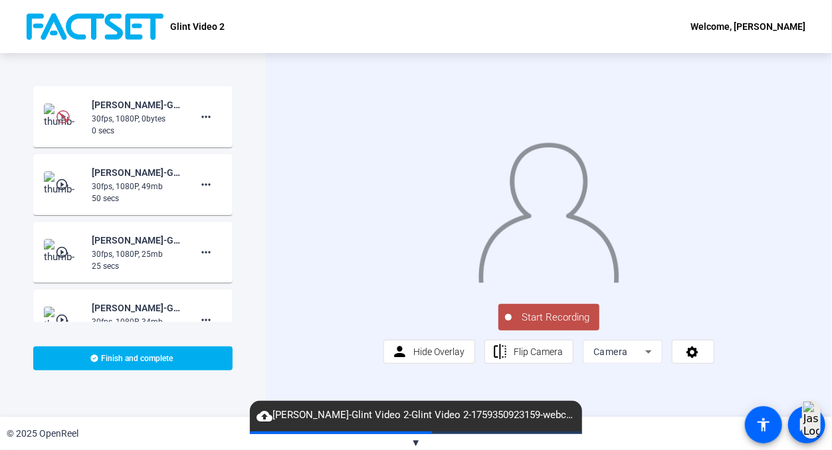
click at [562, 325] on span "Start Recording" at bounding box center [555, 317] width 88 height 15
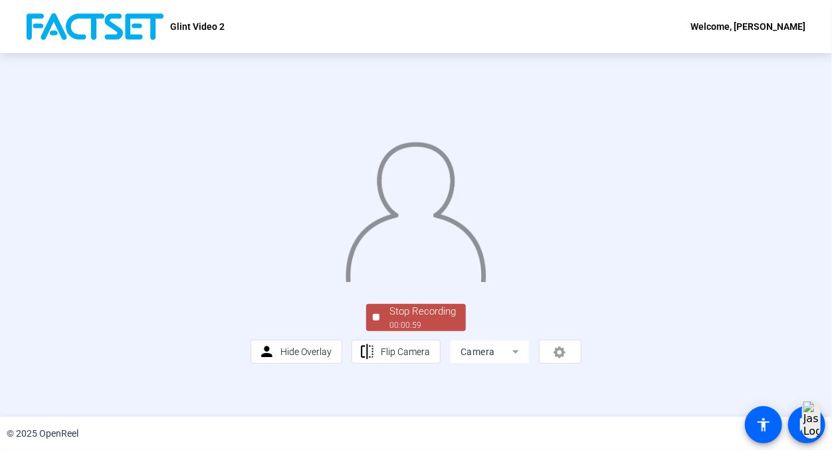
click at [434, 319] on div "Stop Recording" at bounding box center [422, 311] width 66 height 15
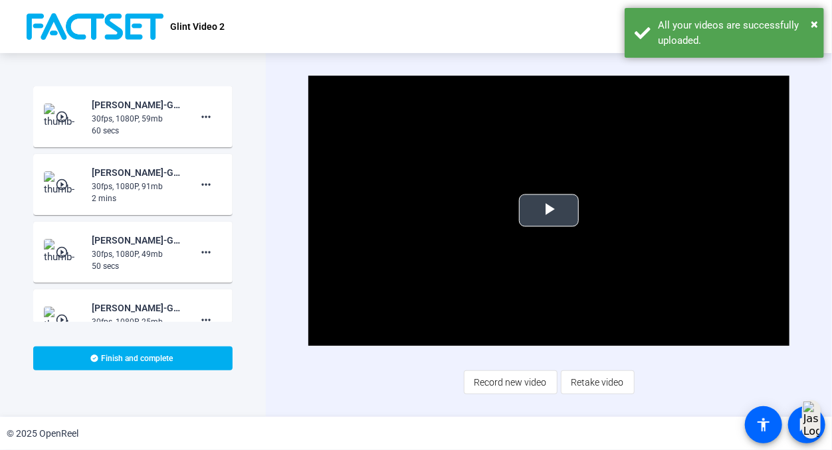
click at [549, 211] on span "Video Player" at bounding box center [549, 211] width 0 height 0
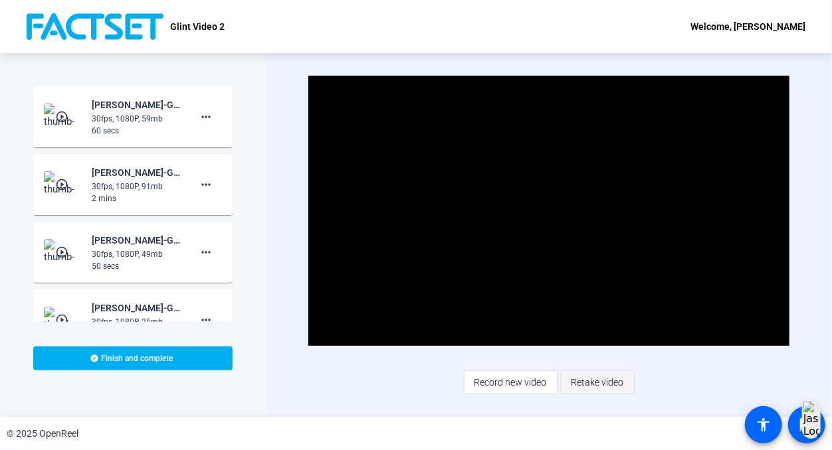
click at [598, 388] on span "Retake video" at bounding box center [597, 382] width 52 height 25
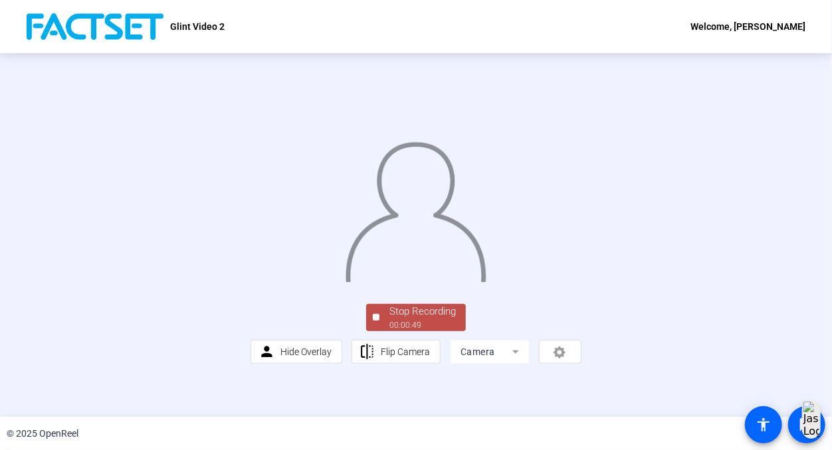
click at [428, 319] on div "Stop Recording" at bounding box center [422, 311] width 66 height 15
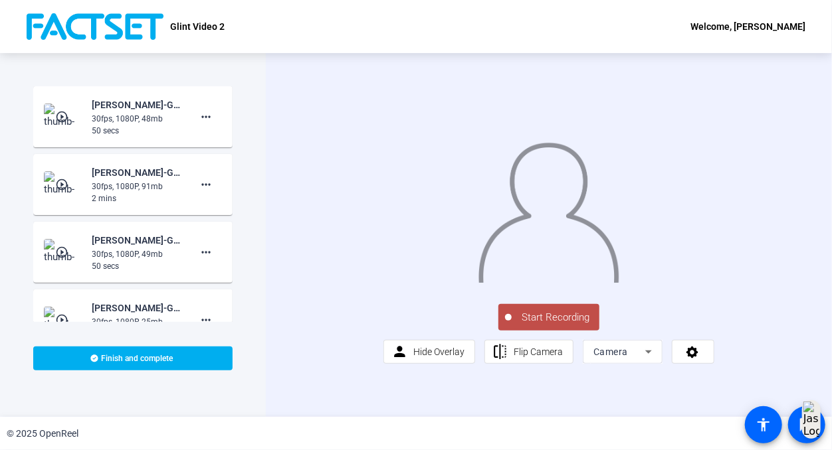
click at [534, 325] on span "Start Recording" at bounding box center [555, 317] width 88 height 15
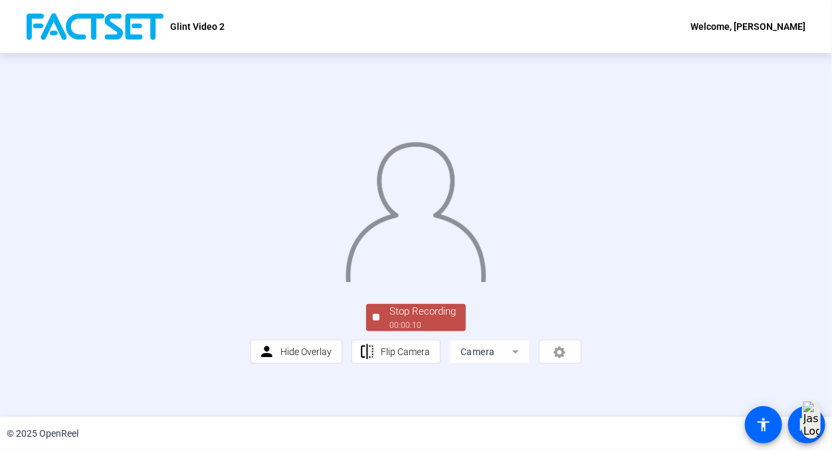
click at [431, 319] on div "Stop Recording" at bounding box center [422, 311] width 66 height 15
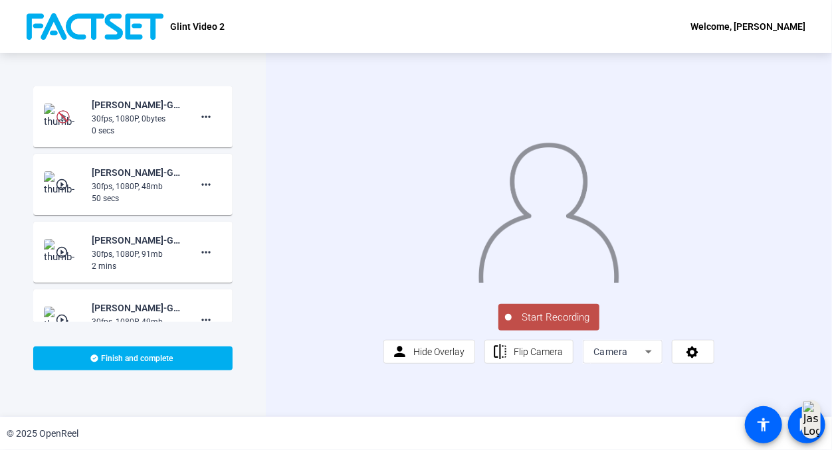
click at [519, 325] on span "Start Recording" at bounding box center [555, 317] width 88 height 15
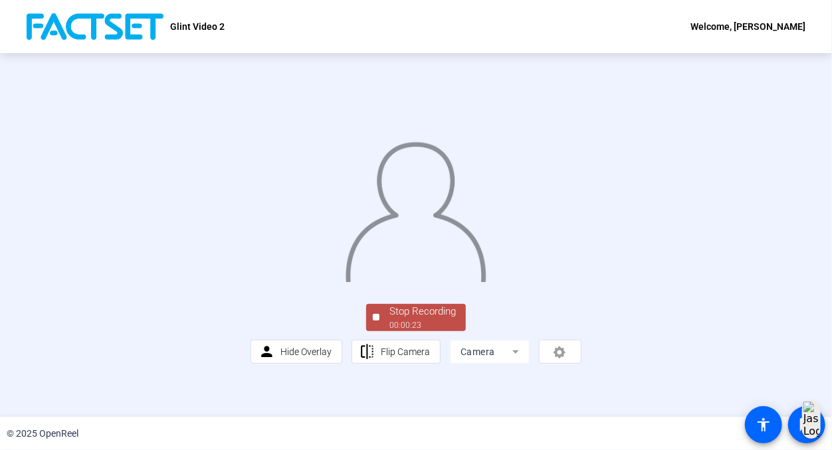
click at [439, 364] on div "Stop Recording 00:00:23 person Hide Overlay flip Flip Camera Camera" at bounding box center [415, 333] width 331 height 62
click at [432, 319] on div "Stop Recording" at bounding box center [422, 311] width 66 height 15
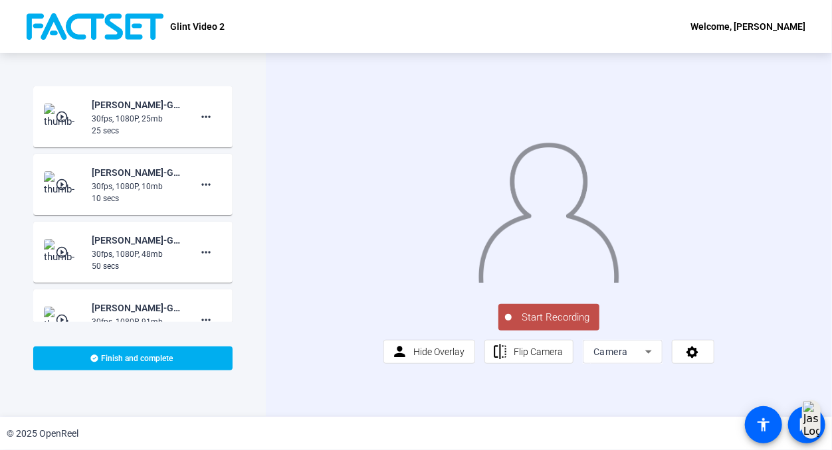
click at [557, 325] on span "Start Recording" at bounding box center [555, 317] width 88 height 15
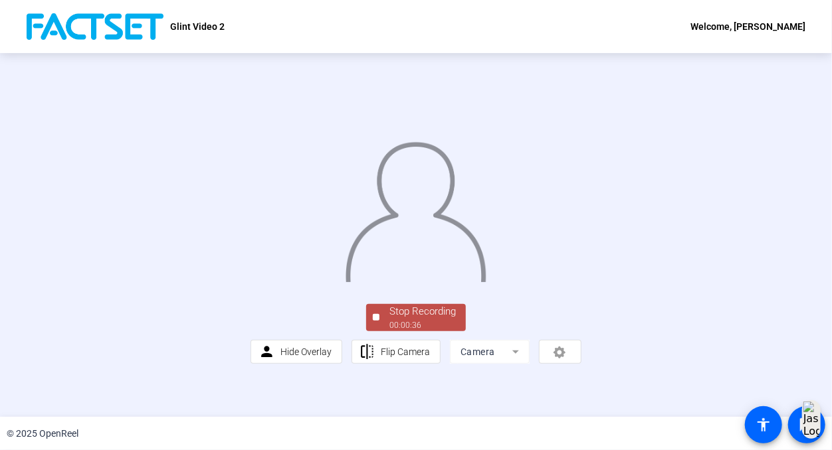
click at [432, 319] on div "Stop Recording" at bounding box center [422, 311] width 66 height 15
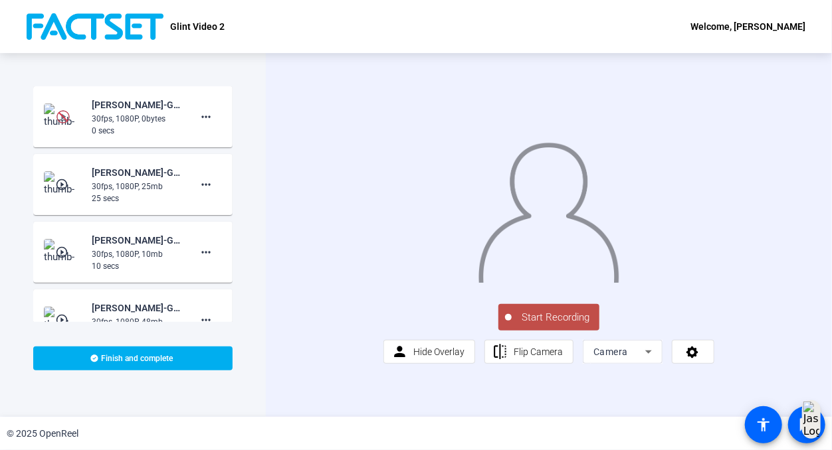
click at [552, 331] on button "Start Recording" at bounding box center [548, 317] width 101 height 27
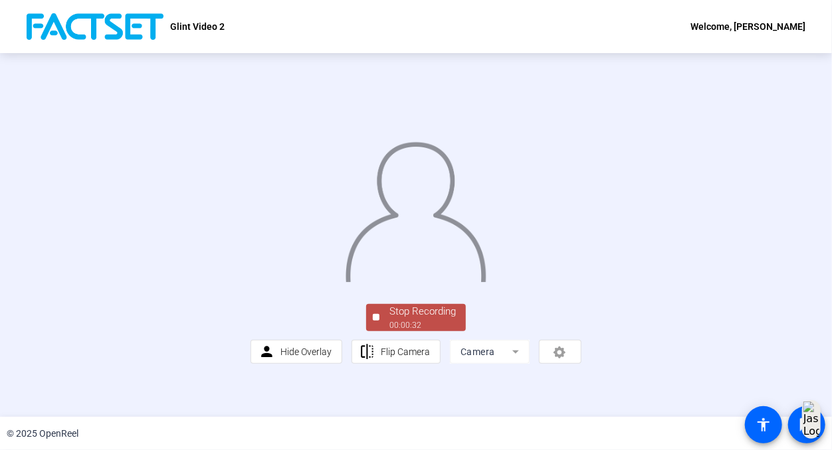
click at [424, 319] on div "Stop Recording" at bounding box center [422, 311] width 66 height 15
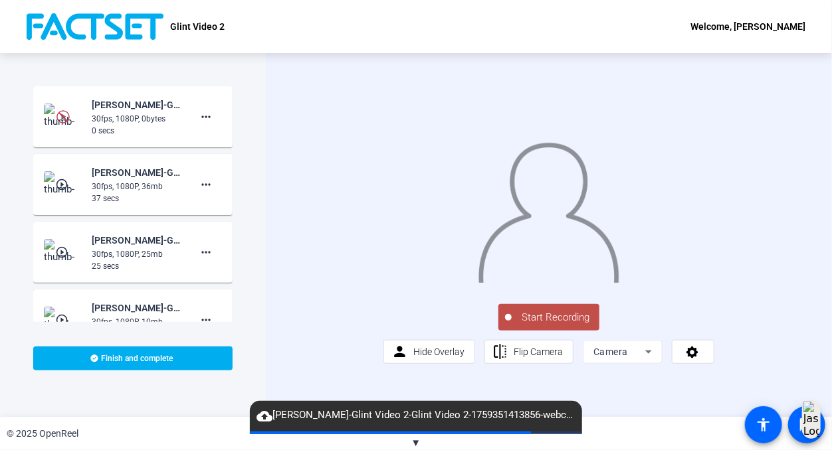
click at [548, 325] on span "Start Recording" at bounding box center [555, 317] width 88 height 15
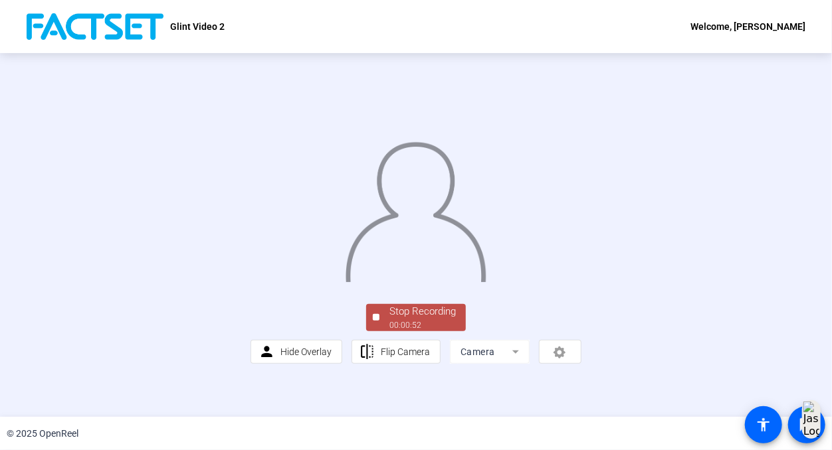
click at [428, 319] on div "Stop Recording" at bounding box center [422, 311] width 66 height 15
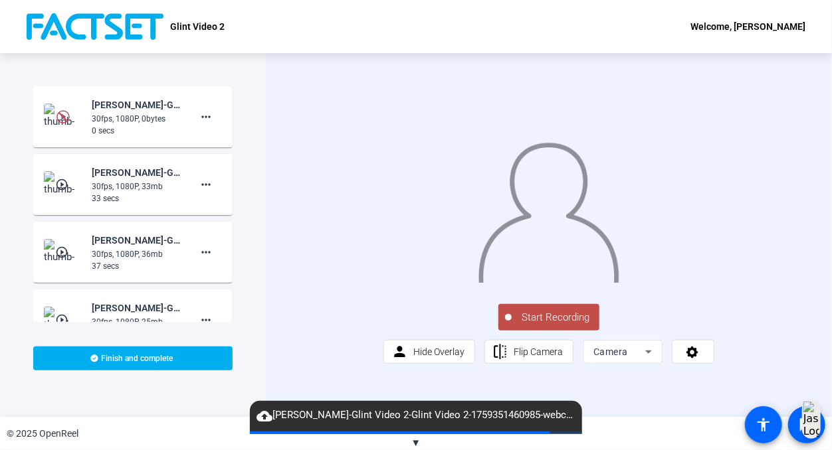
click at [531, 331] on button "Start Recording" at bounding box center [548, 317] width 101 height 27
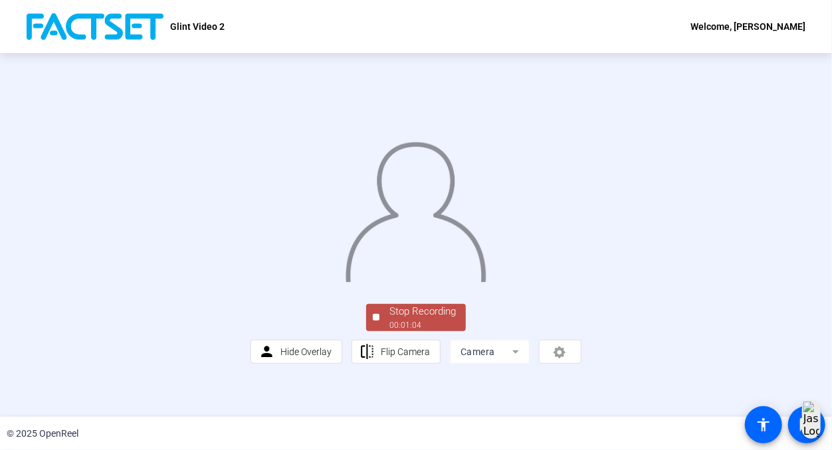
click at [429, 319] on div "Stop Recording" at bounding box center [422, 311] width 66 height 15
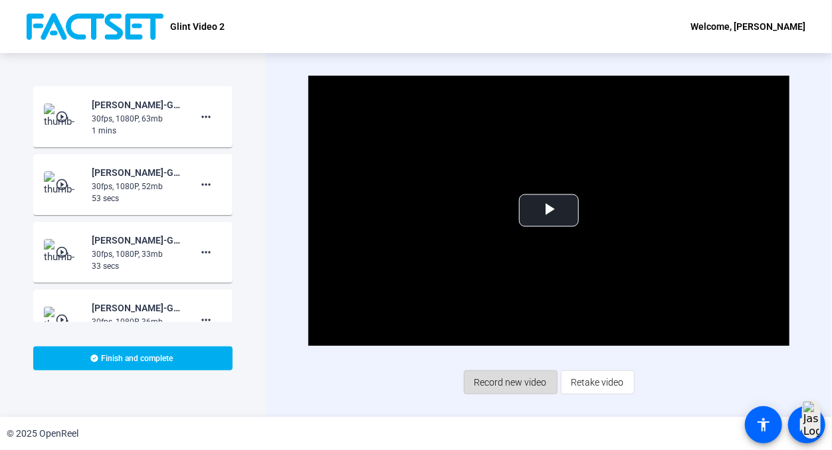
click at [523, 392] on span "Record new video" at bounding box center [510, 382] width 72 height 25
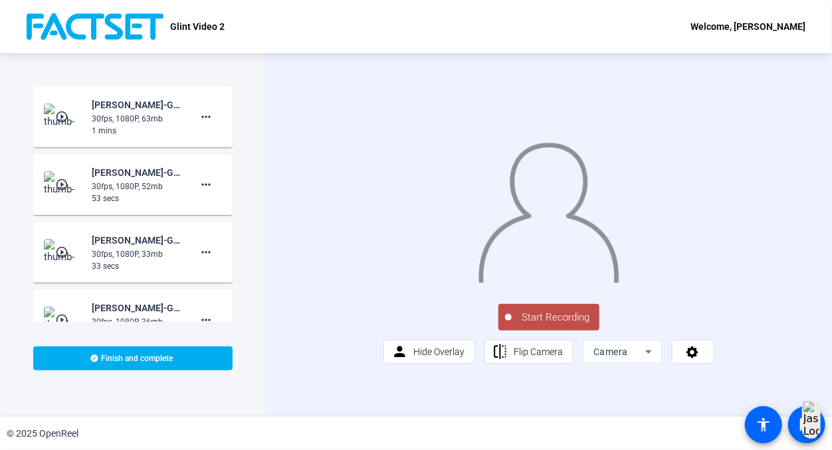
click at [544, 325] on span "Start Recording" at bounding box center [555, 317] width 88 height 15
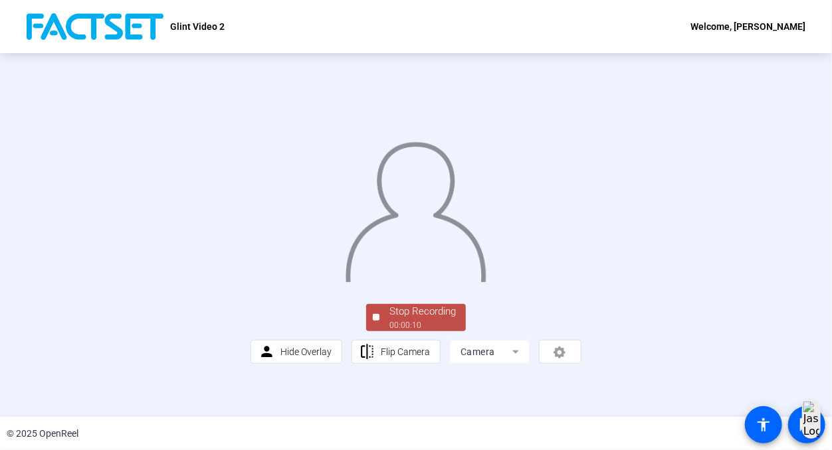
click at [400, 319] on div "Stop Recording" at bounding box center [422, 311] width 66 height 15
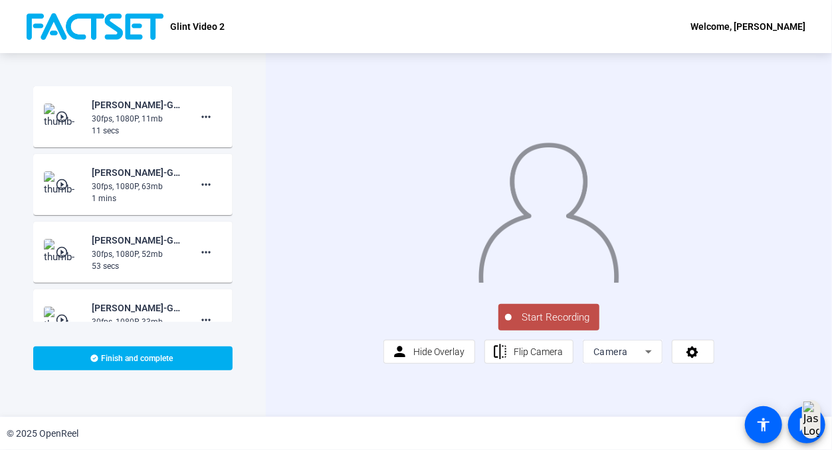
click at [575, 325] on span "Start Recording" at bounding box center [555, 317] width 88 height 15
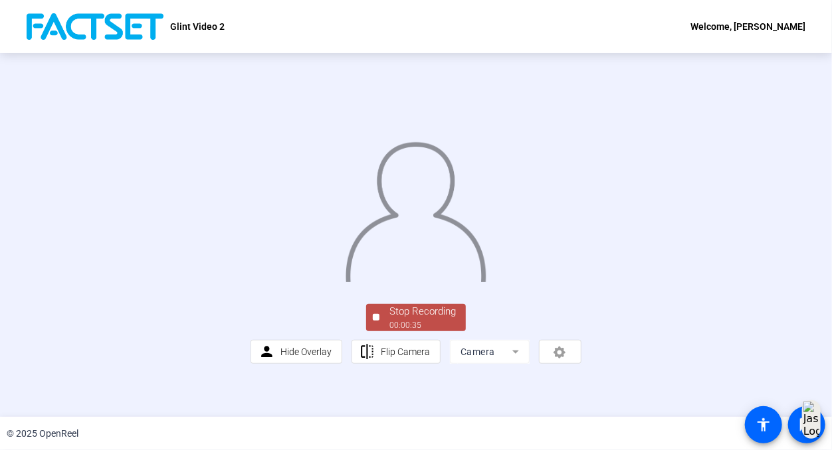
click at [419, 319] on div "Stop Recording" at bounding box center [422, 311] width 66 height 15
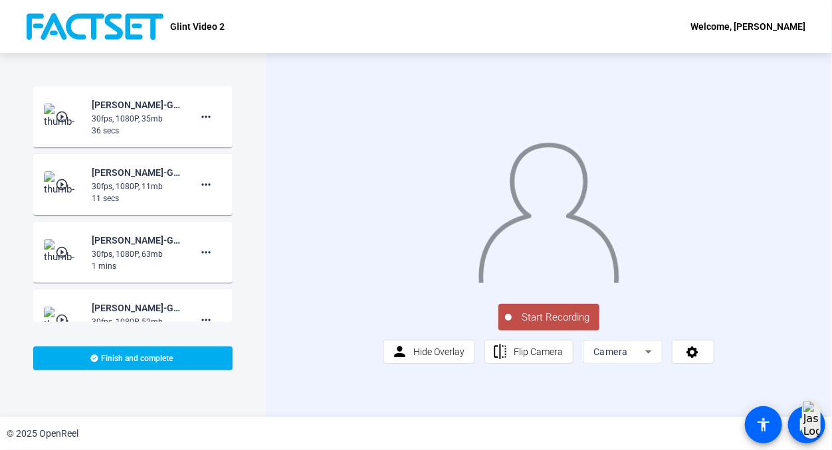
click at [549, 325] on span "Start Recording" at bounding box center [555, 317] width 88 height 15
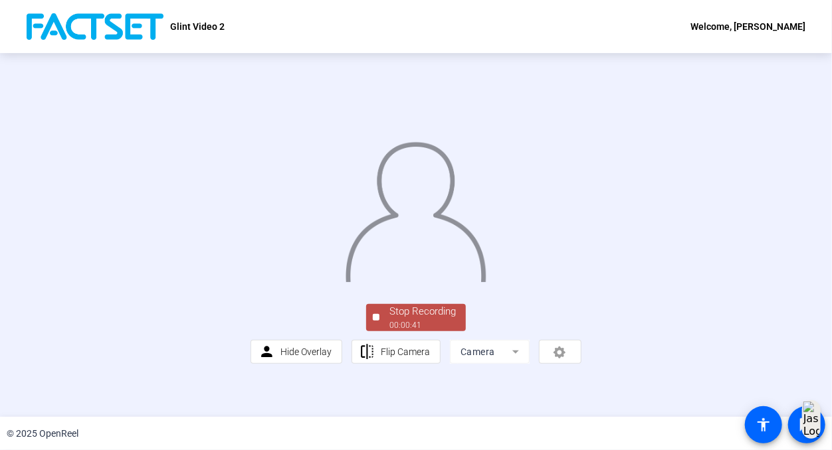
click at [414, 319] on div "Stop Recording" at bounding box center [422, 311] width 66 height 15
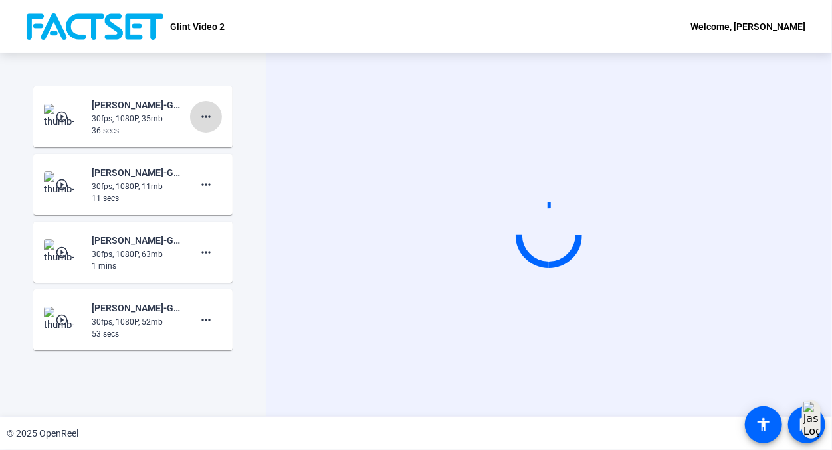
click at [198, 122] on mat-icon "more_horiz" at bounding box center [206, 117] width 16 height 16
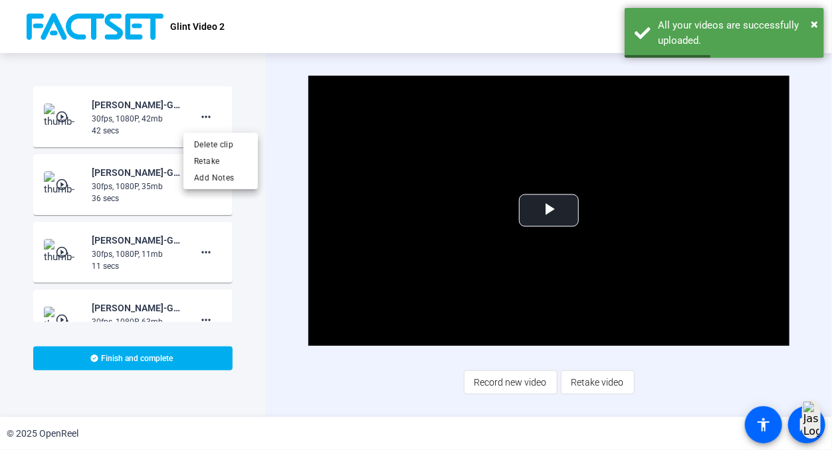
click at [594, 376] on div at bounding box center [416, 225] width 832 height 450
click at [593, 384] on span "Retake video" at bounding box center [597, 382] width 52 height 25
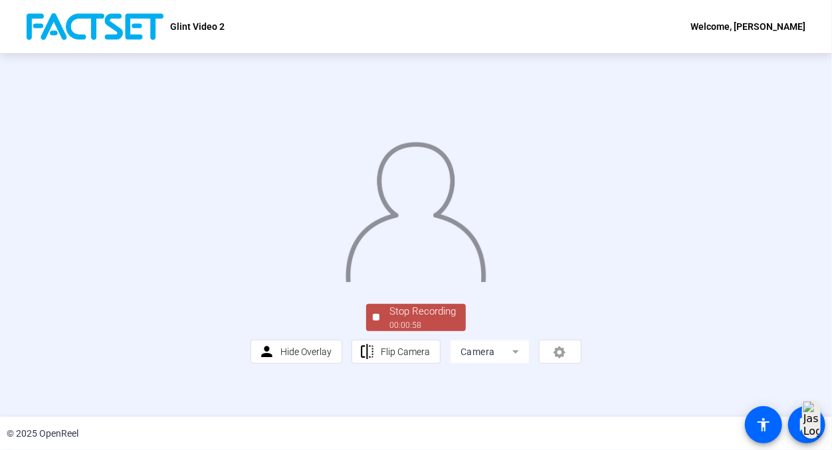
click at [450, 319] on div "Stop Recording" at bounding box center [422, 311] width 66 height 15
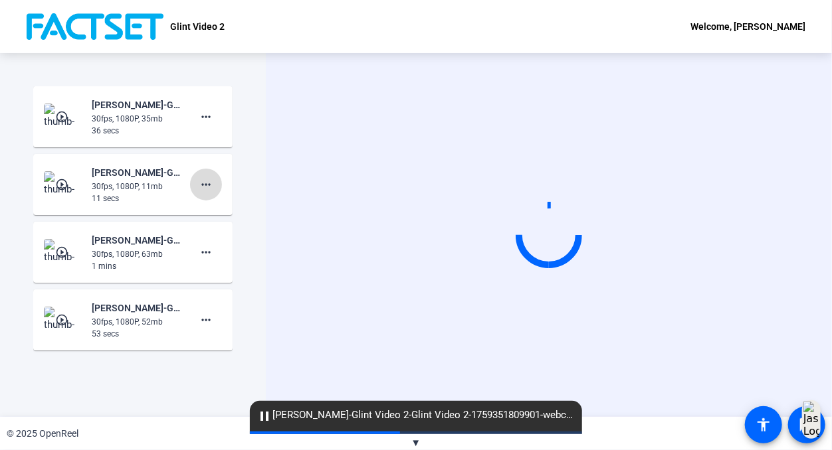
click at [211, 191] on span at bounding box center [206, 185] width 32 height 32
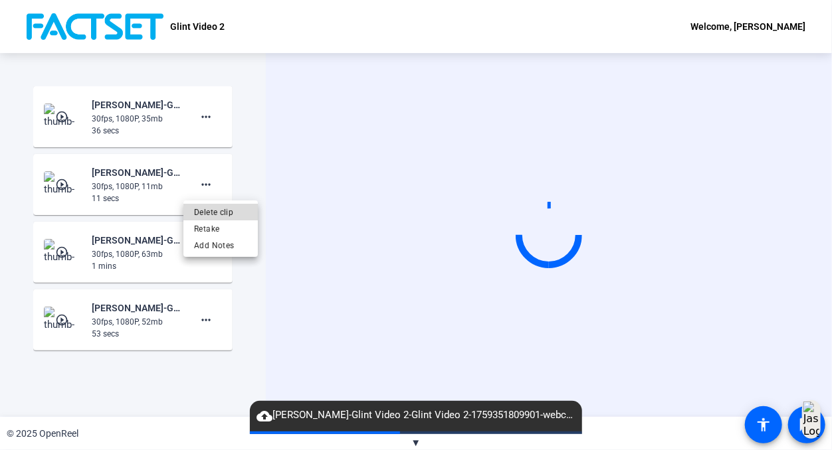
click at [207, 215] on span "Delete clip" at bounding box center [220, 212] width 53 height 16
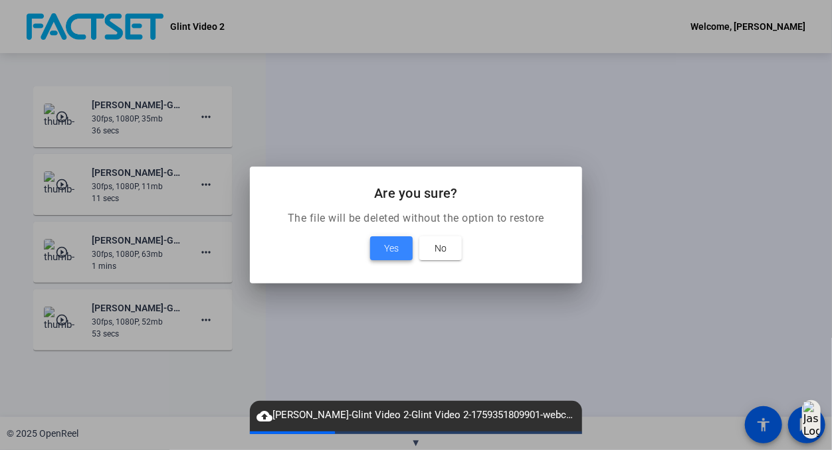
click at [387, 247] on span "Yes" at bounding box center [391, 248] width 15 height 16
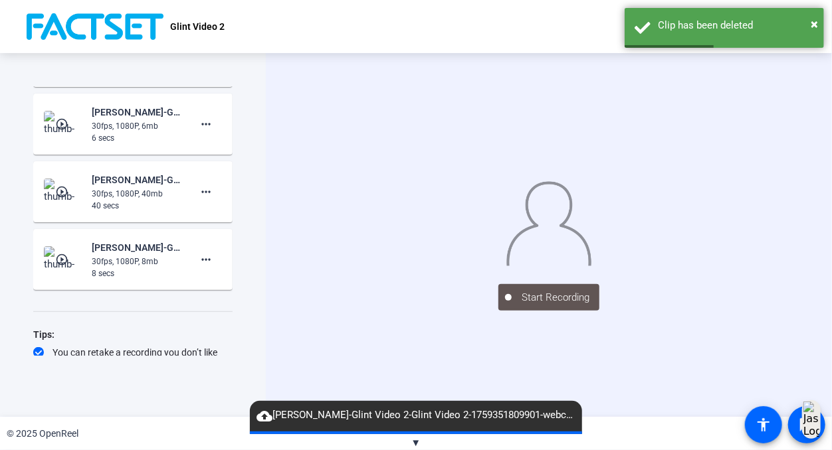
scroll to position [977, 0]
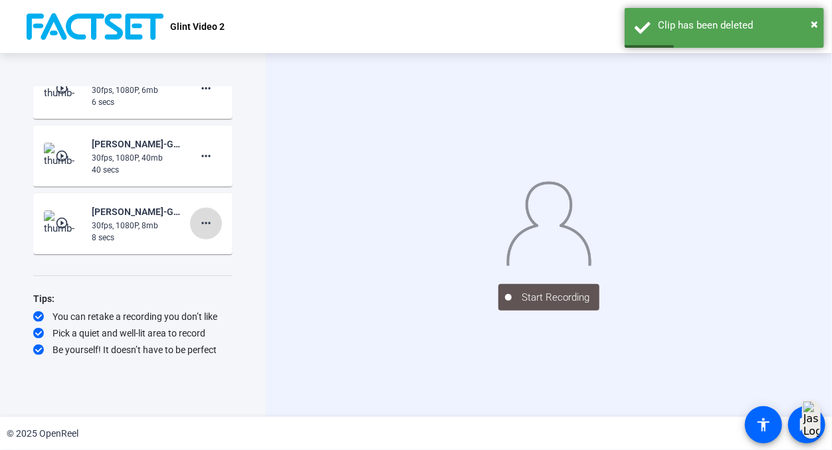
click at [202, 226] on mat-icon "more_horiz" at bounding box center [206, 224] width 16 height 16
click at [203, 252] on span "Delete clip" at bounding box center [220, 251] width 53 height 16
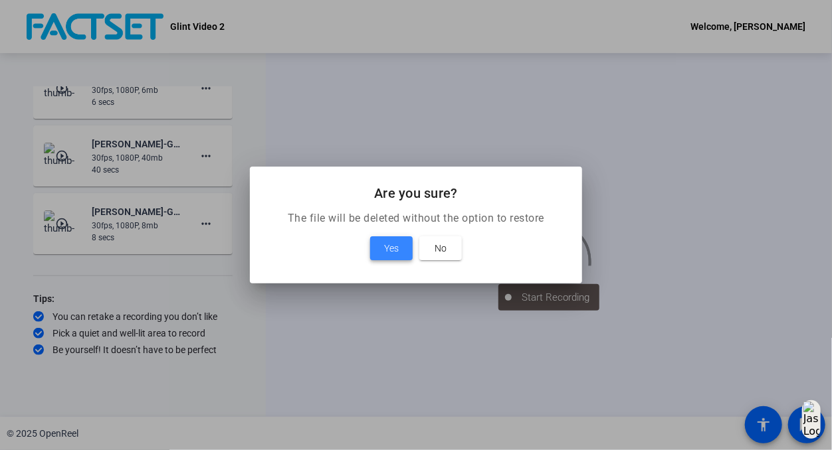
click at [385, 248] on span "Yes" at bounding box center [391, 248] width 15 height 16
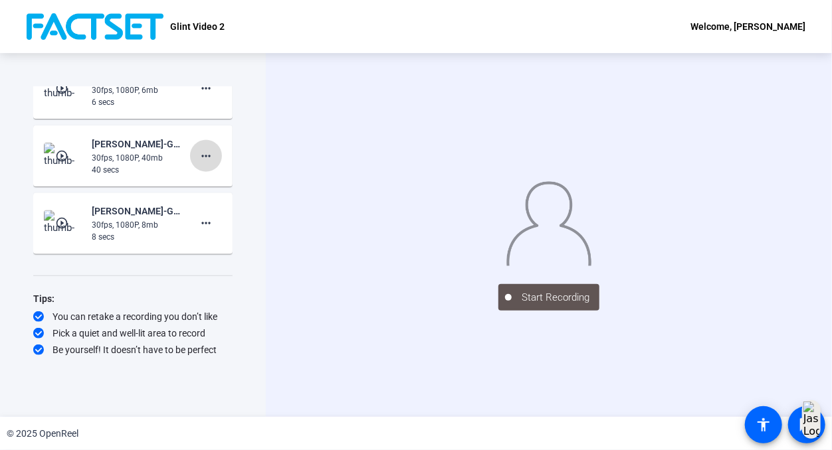
click at [202, 154] on mat-icon "more_horiz" at bounding box center [206, 156] width 16 height 16
click at [215, 187] on span "Delete clip" at bounding box center [220, 183] width 53 height 16
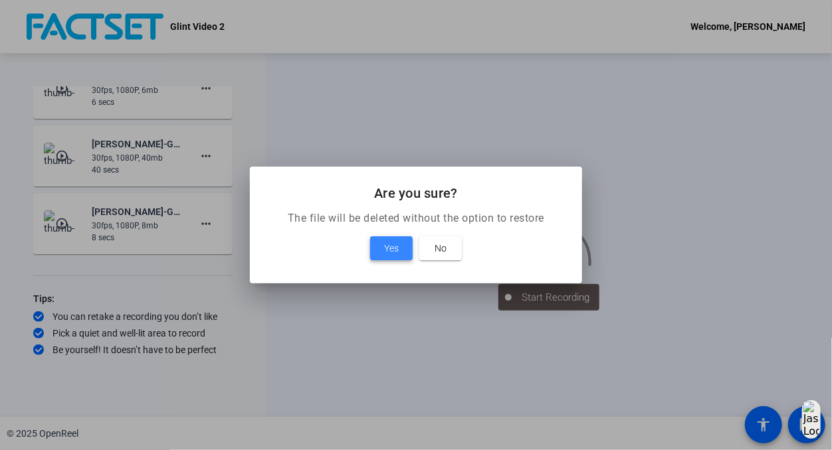
click at [385, 244] on span "Yes" at bounding box center [391, 248] width 15 height 16
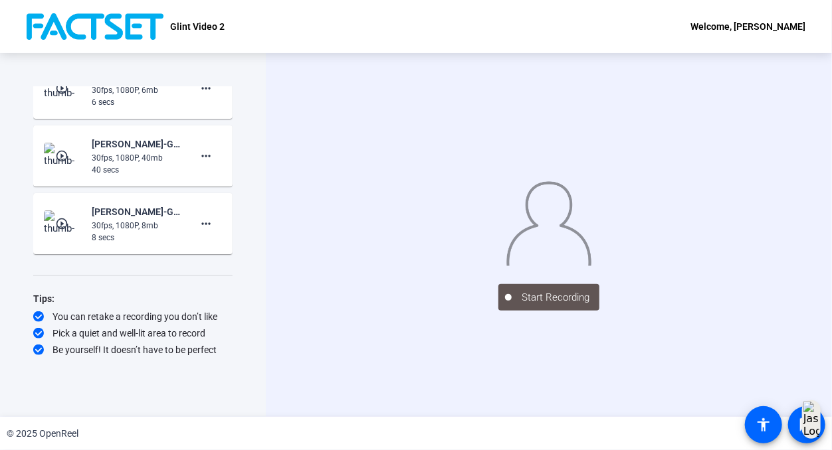
scroll to position [925, 0]
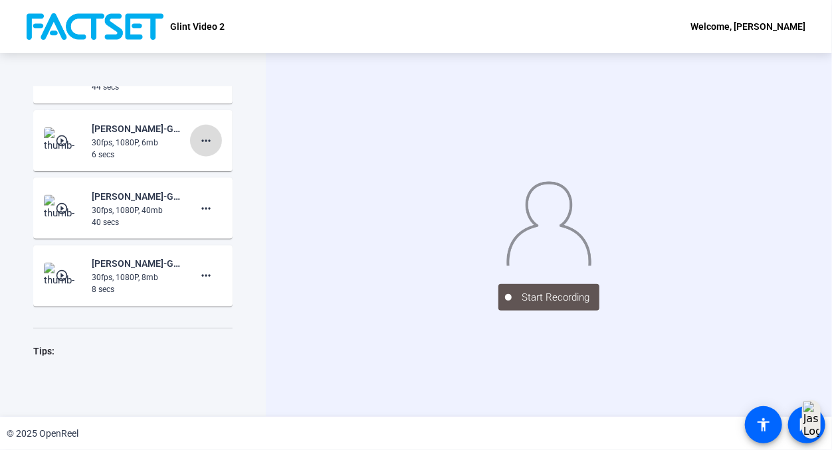
click at [198, 143] on mat-icon "more_horiz" at bounding box center [206, 141] width 16 height 16
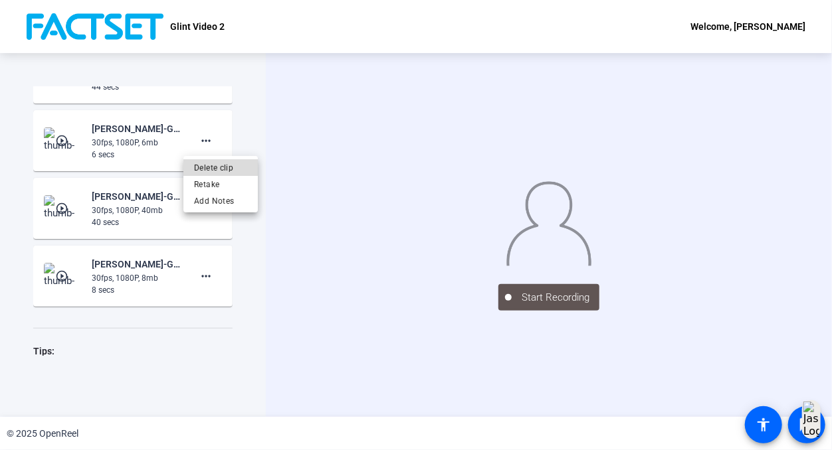
click at [203, 165] on span "Delete clip" at bounding box center [220, 168] width 53 height 16
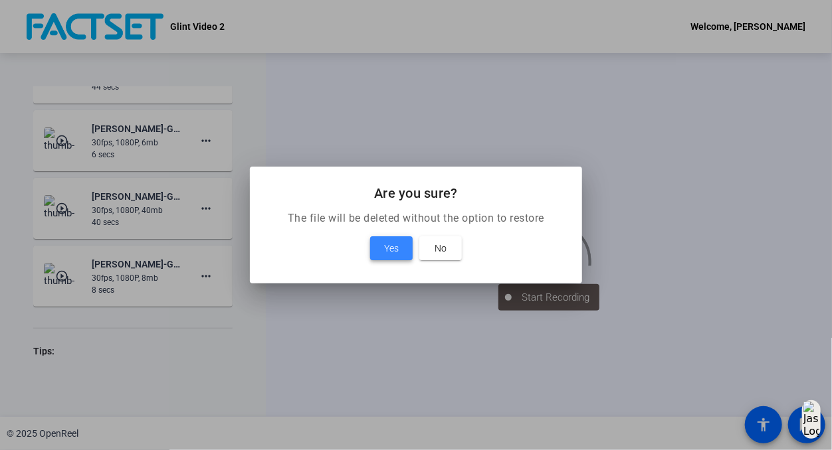
click at [381, 247] on span at bounding box center [391, 248] width 43 height 32
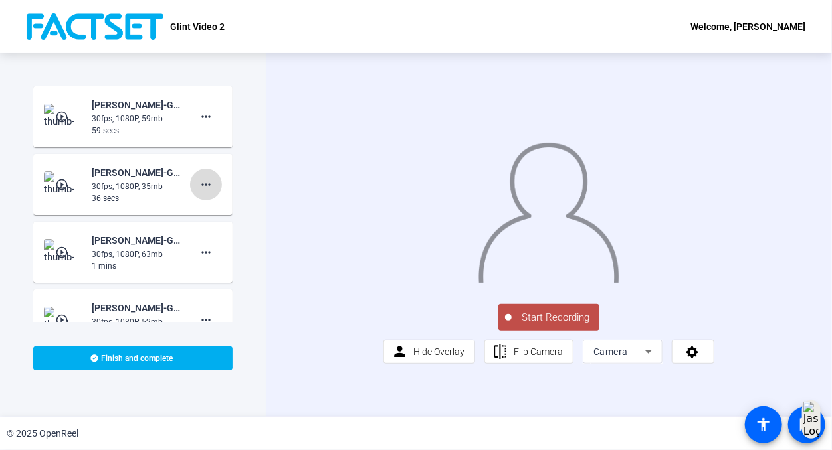
click at [206, 186] on mat-icon "more_horiz" at bounding box center [206, 185] width 16 height 16
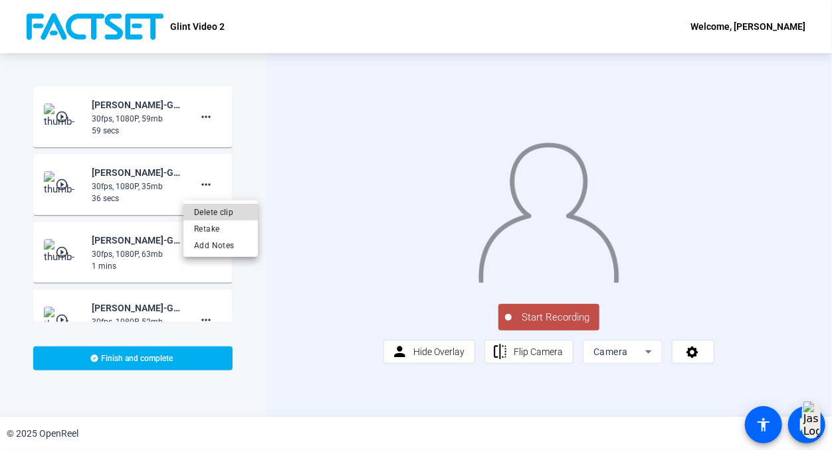
click at [216, 215] on span "Delete clip" at bounding box center [220, 212] width 53 height 16
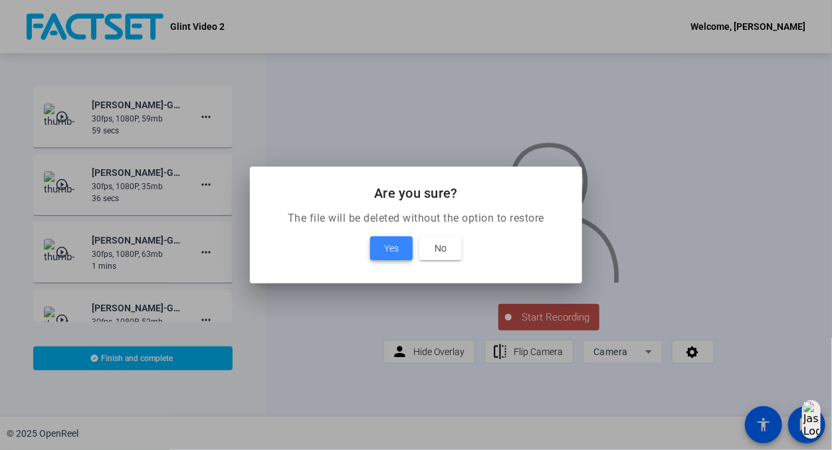
click at [375, 252] on span at bounding box center [391, 248] width 43 height 32
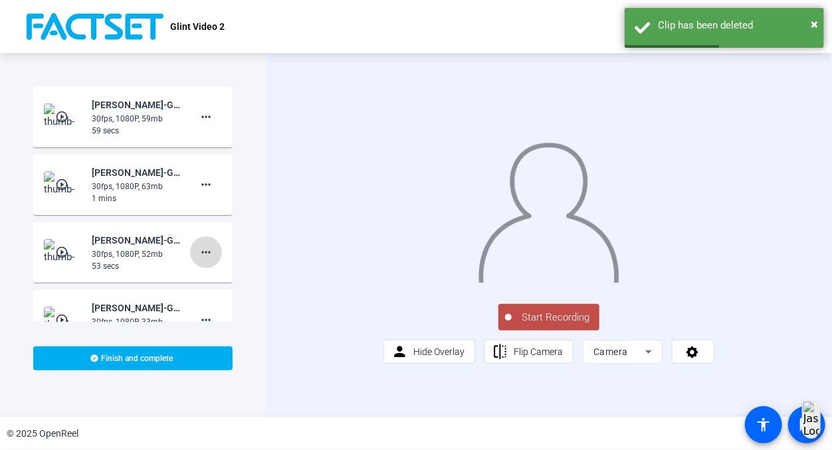
click at [206, 254] on mat-icon "more_horiz" at bounding box center [206, 252] width 16 height 16
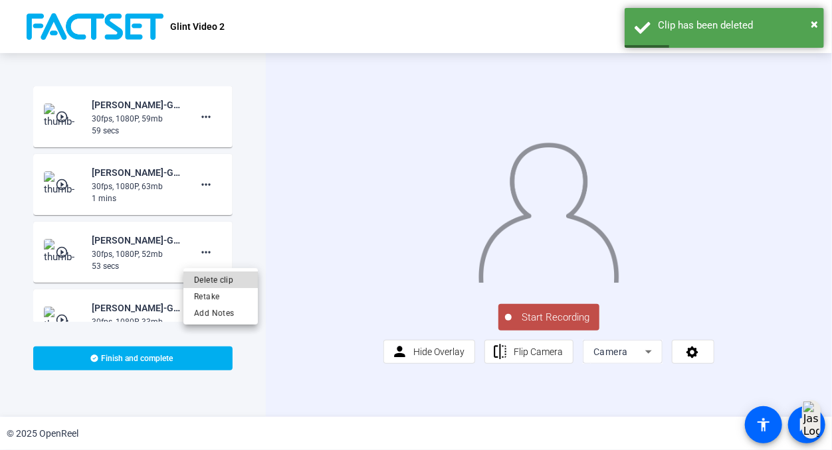
click at [226, 274] on span "Delete clip" at bounding box center [220, 280] width 53 height 16
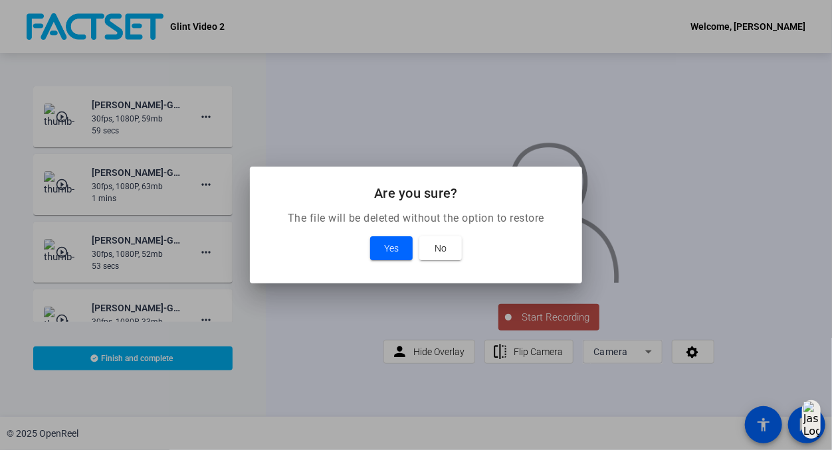
click at [369, 246] on div "Yes No" at bounding box center [416, 248] width 300 height 24
click at [385, 247] on span "Yes" at bounding box center [391, 248] width 15 height 16
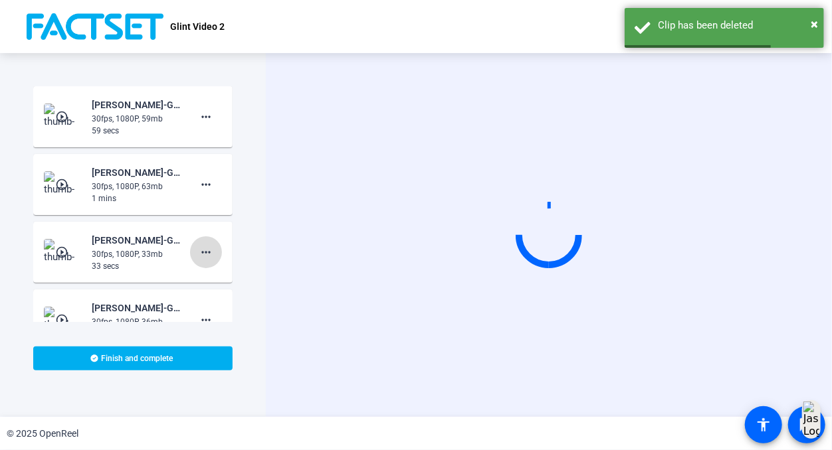
click at [205, 254] on mat-icon "more_horiz" at bounding box center [206, 252] width 16 height 16
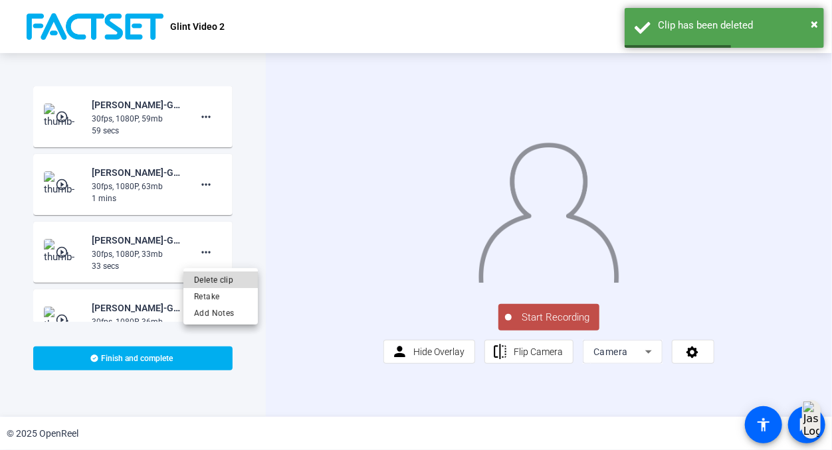
click at [226, 281] on span "Delete clip" at bounding box center [220, 280] width 53 height 16
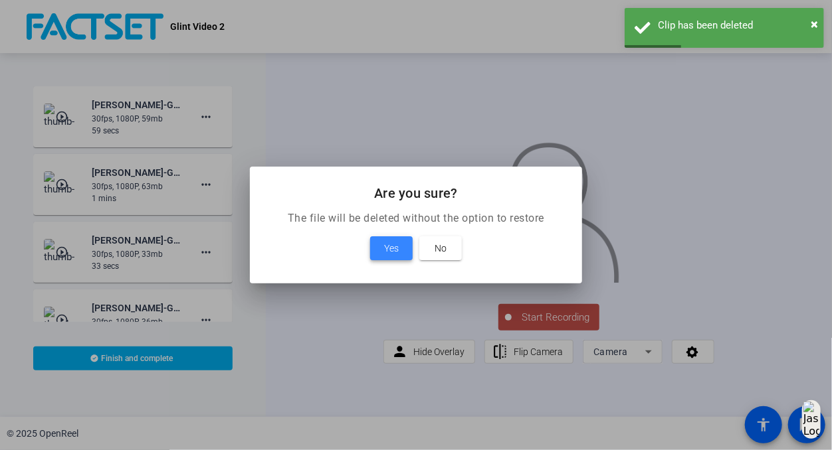
click at [383, 246] on span at bounding box center [391, 248] width 43 height 32
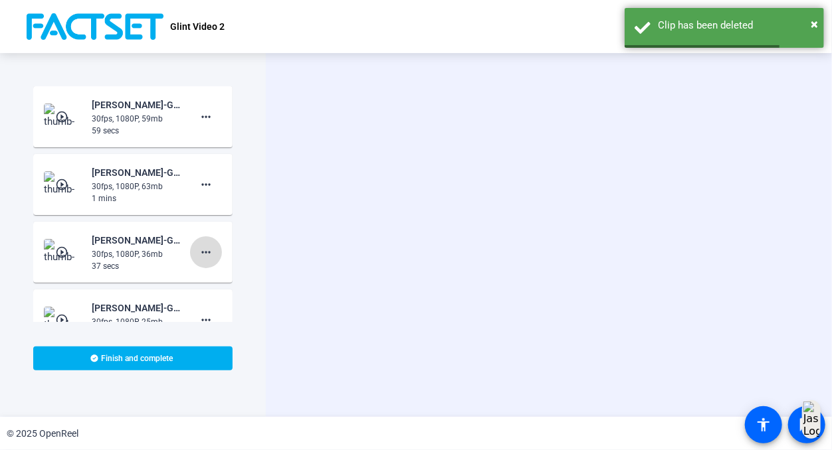
click at [203, 250] on mat-icon "more_horiz" at bounding box center [206, 252] width 16 height 16
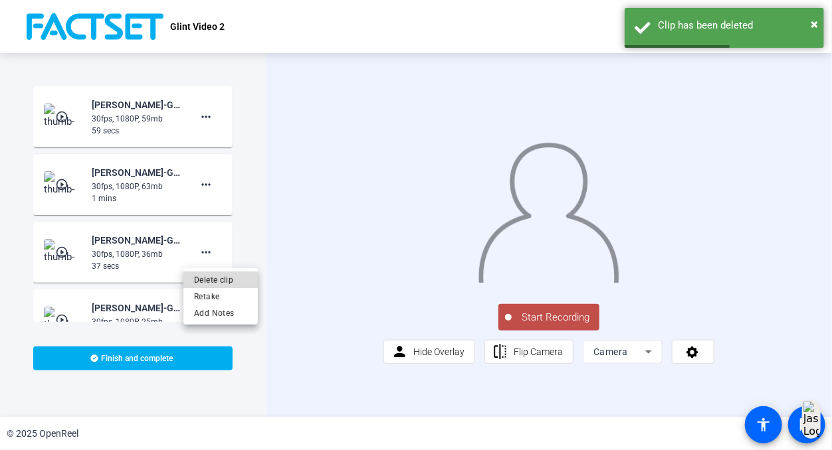
click at [219, 272] on span "Delete clip" at bounding box center [220, 280] width 53 height 16
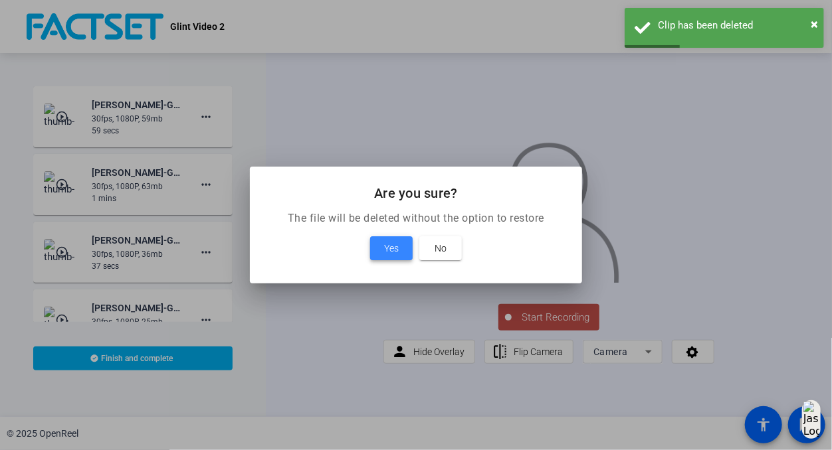
click at [405, 238] on span at bounding box center [391, 248] width 43 height 32
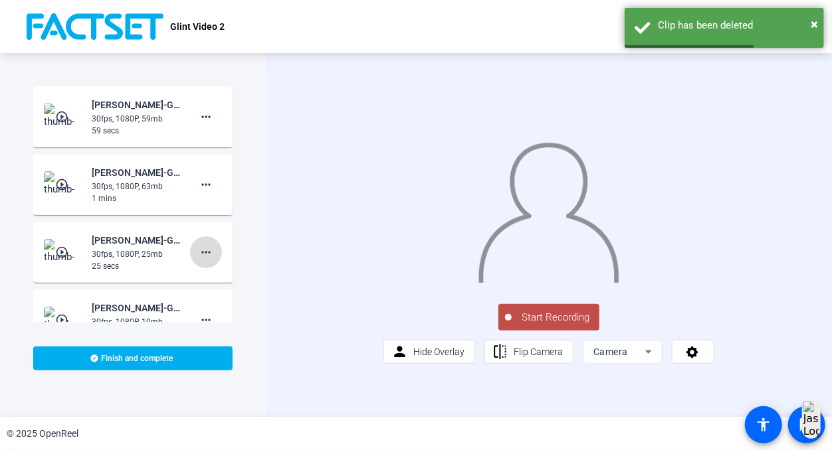
click at [199, 250] on mat-icon "more_horiz" at bounding box center [206, 252] width 16 height 16
click at [217, 280] on span "Delete clip" at bounding box center [220, 280] width 53 height 16
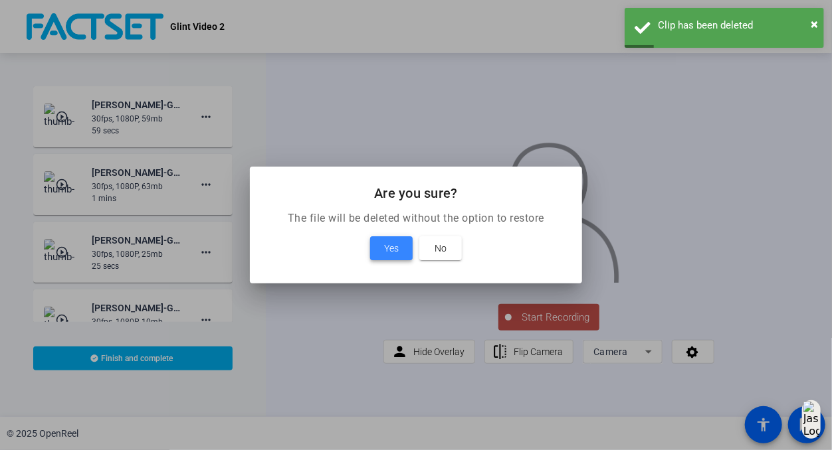
click at [387, 254] on span "Yes" at bounding box center [391, 248] width 15 height 16
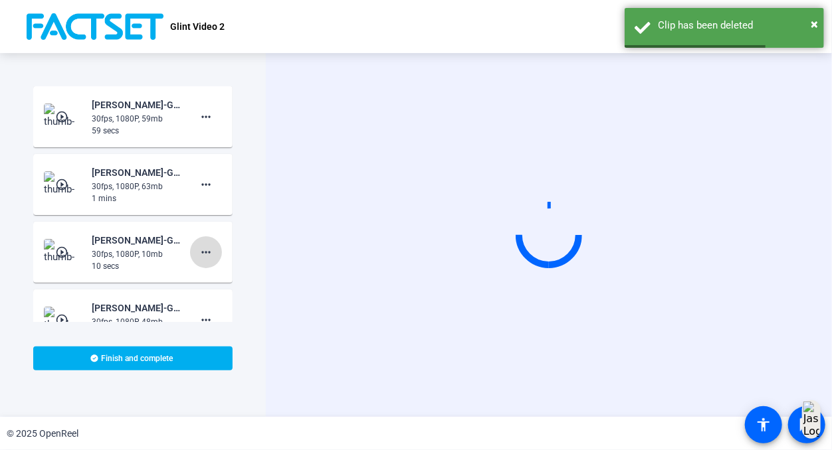
click at [205, 258] on mat-icon "more_horiz" at bounding box center [206, 252] width 16 height 16
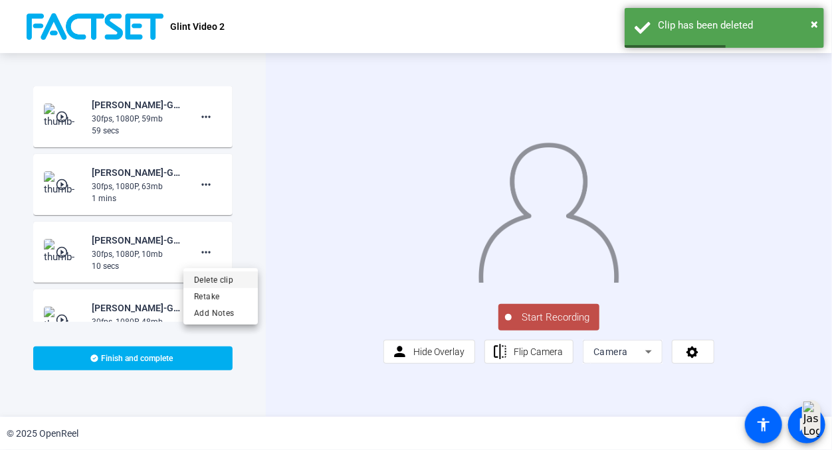
click at [220, 276] on span "Delete clip" at bounding box center [220, 280] width 53 height 16
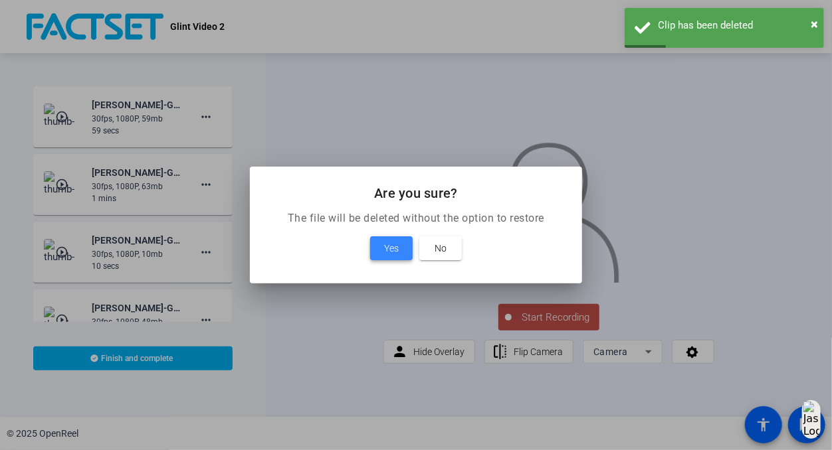
click at [381, 249] on span at bounding box center [391, 248] width 43 height 32
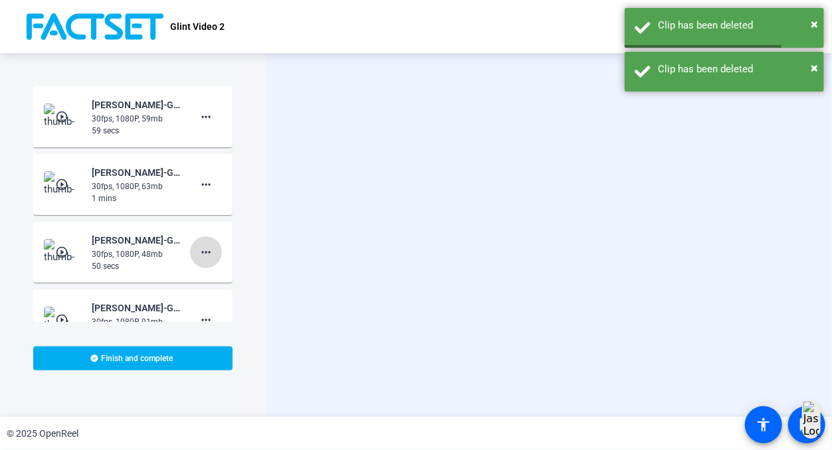
click at [201, 254] on mat-icon "more_horiz" at bounding box center [206, 252] width 16 height 16
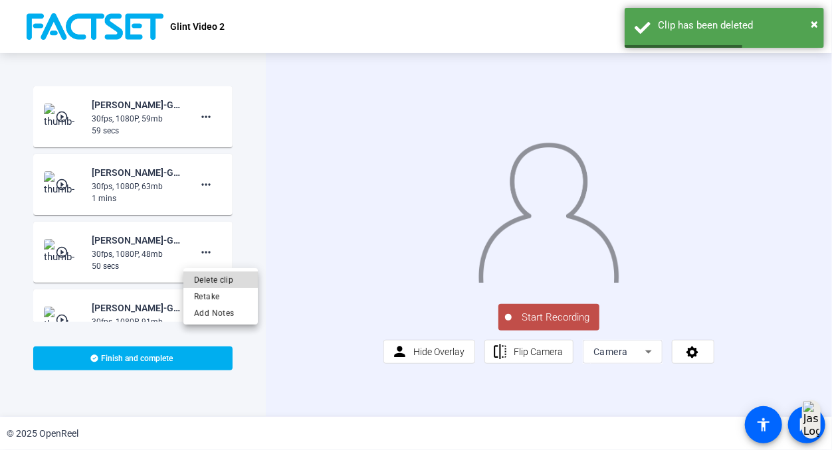
click at [217, 273] on span "Delete clip" at bounding box center [220, 280] width 53 height 16
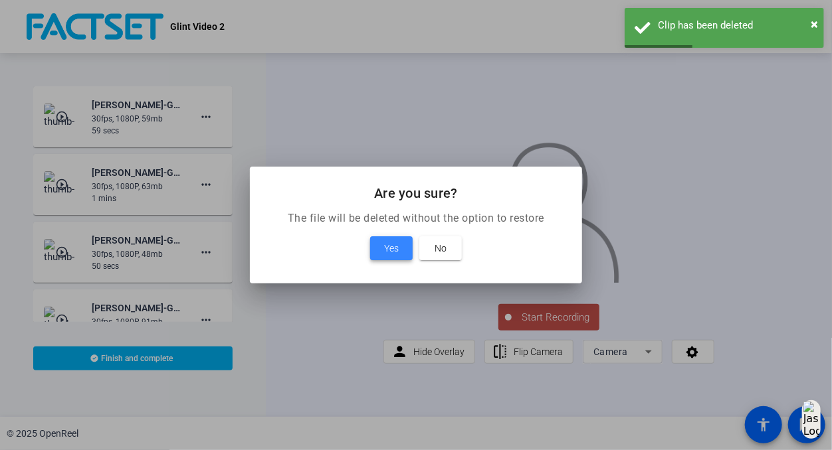
click at [385, 254] on span "Yes" at bounding box center [391, 248] width 15 height 16
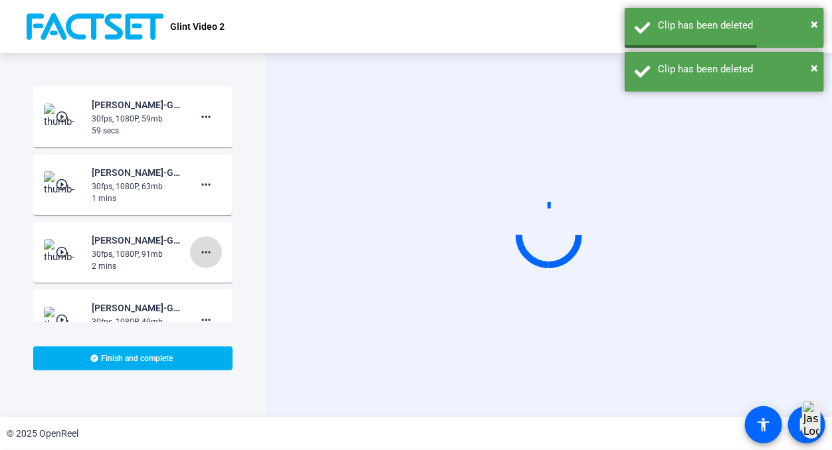
click at [202, 254] on mat-icon "more_horiz" at bounding box center [206, 252] width 16 height 16
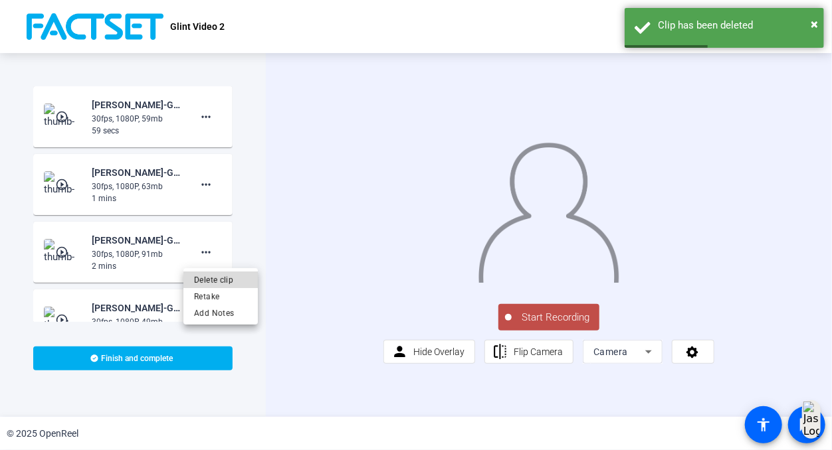
click at [221, 275] on span "Delete clip" at bounding box center [220, 280] width 53 height 16
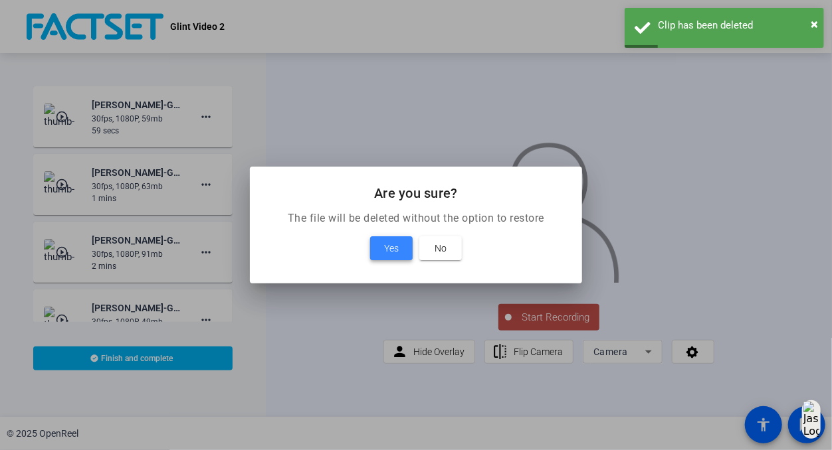
click at [391, 251] on span "Yes" at bounding box center [391, 248] width 15 height 16
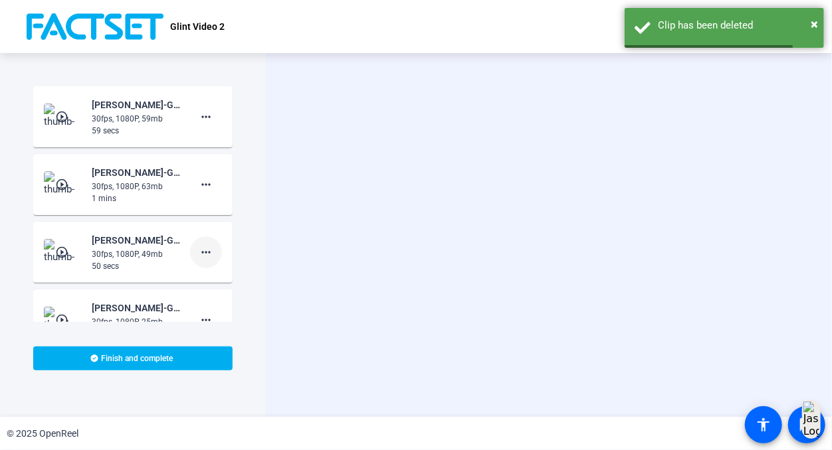
click at [198, 250] on mat-icon "more_horiz" at bounding box center [206, 252] width 16 height 16
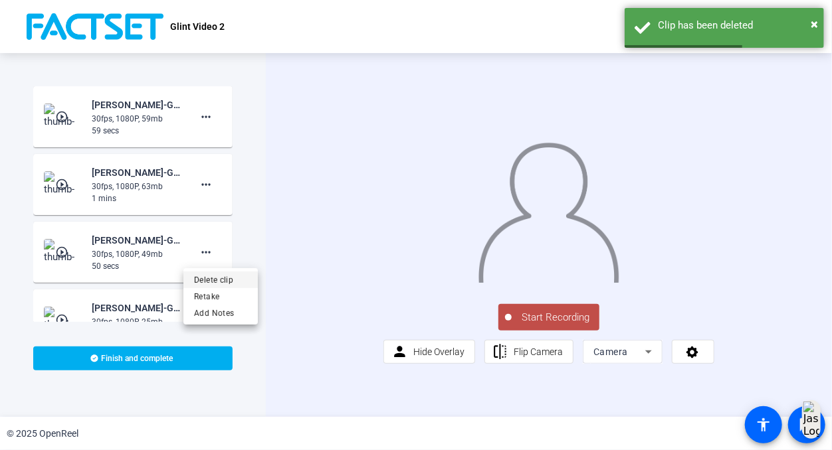
click at [216, 279] on span "Delete clip" at bounding box center [220, 280] width 53 height 16
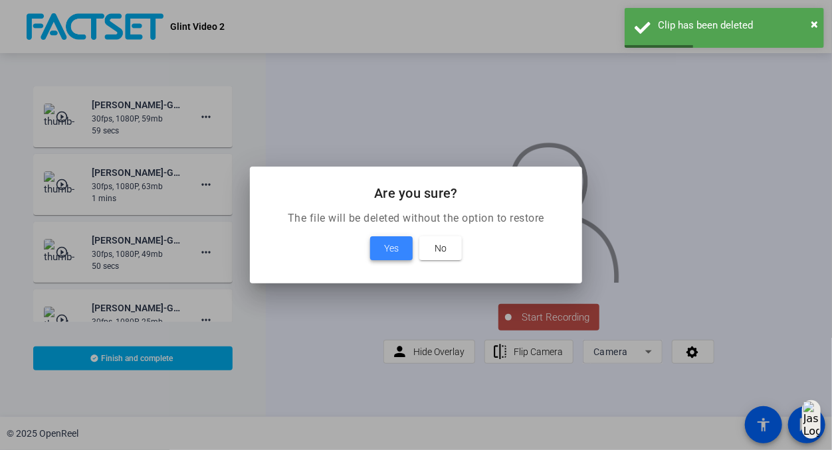
click at [391, 244] on span "Yes" at bounding box center [391, 248] width 15 height 16
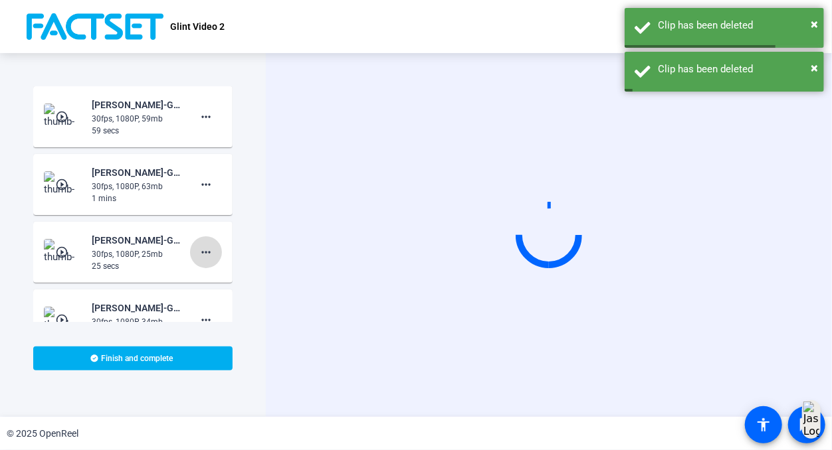
click at [209, 250] on span at bounding box center [206, 252] width 32 height 32
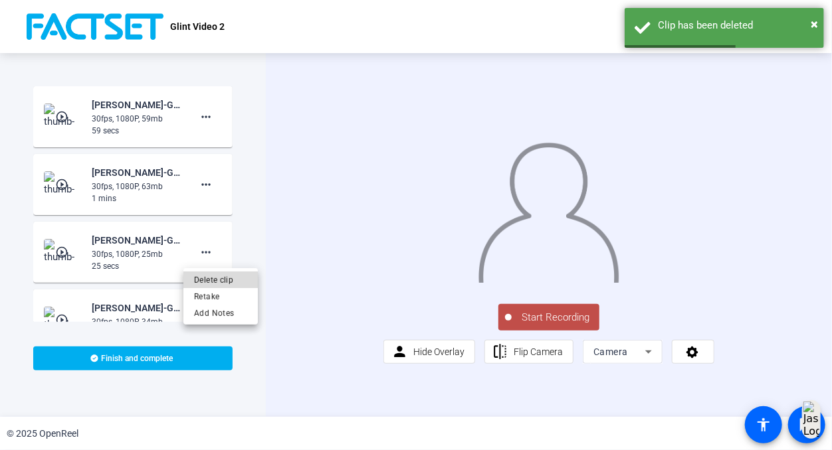
click at [223, 278] on span "Delete clip" at bounding box center [220, 280] width 53 height 16
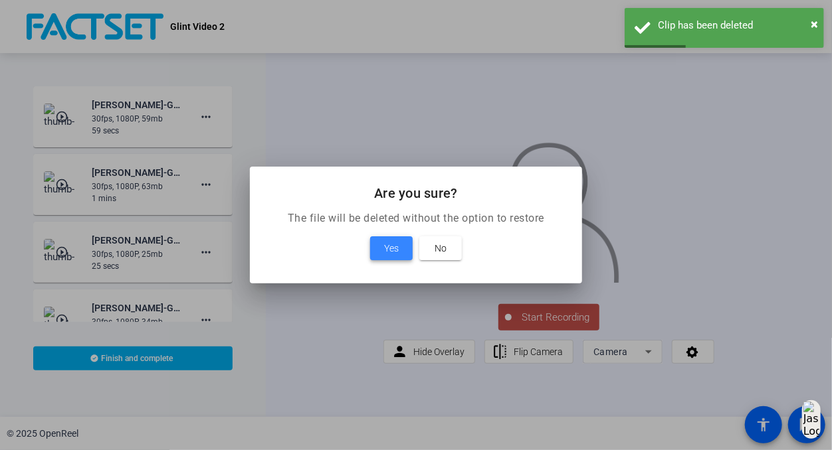
click at [377, 258] on span at bounding box center [391, 248] width 43 height 32
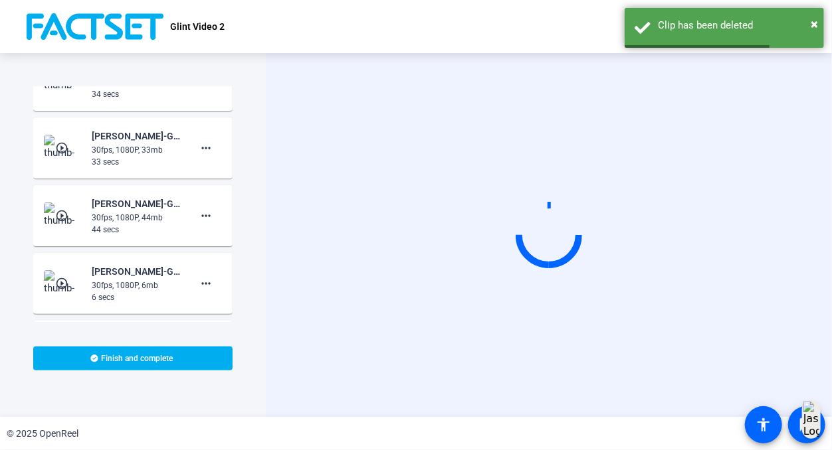
scroll to position [401, 0]
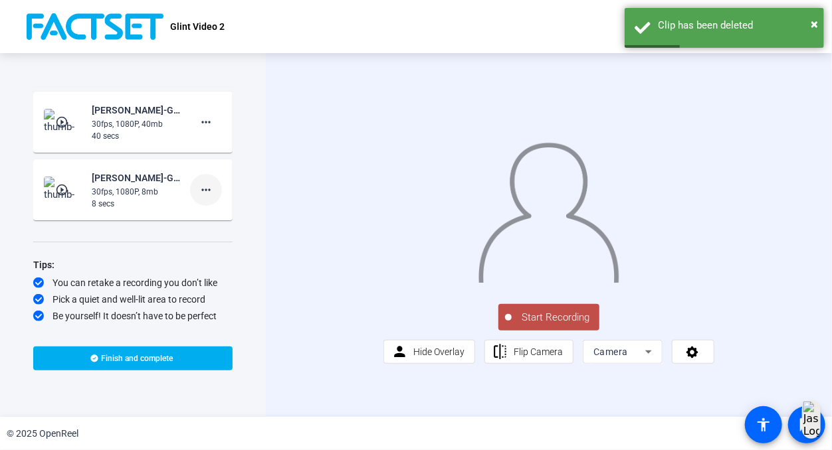
click at [199, 188] on mat-icon "more_horiz" at bounding box center [206, 190] width 16 height 16
click at [207, 219] on span "Delete clip" at bounding box center [220, 217] width 53 height 16
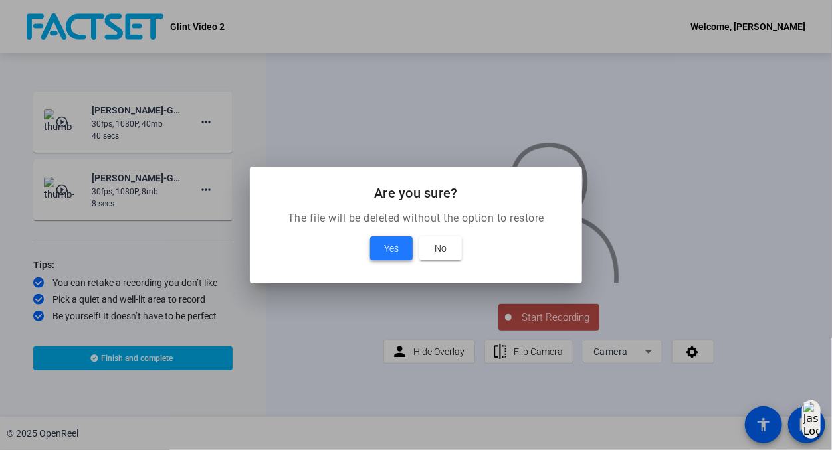
click at [377, 252] on span at bounding box center [391, 248] width 43 height 32
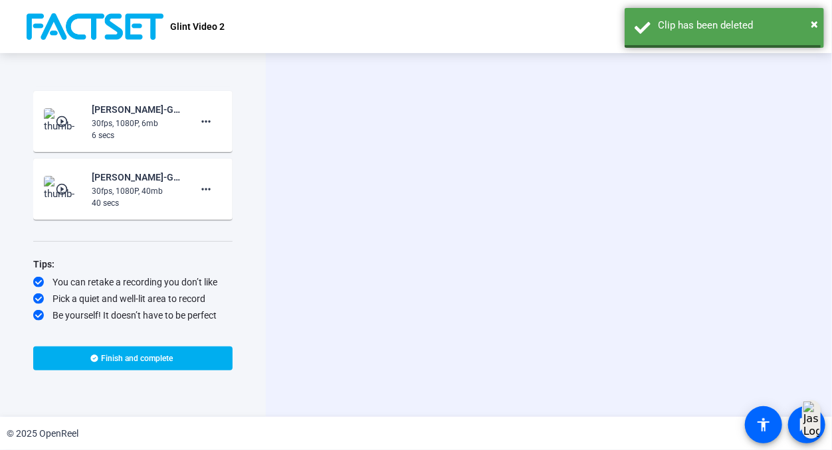
scroll to position [333, 0]
click at [199, 189] on mat-icon "more_horiz" at bounding box center [206, 190] width 16 height 16
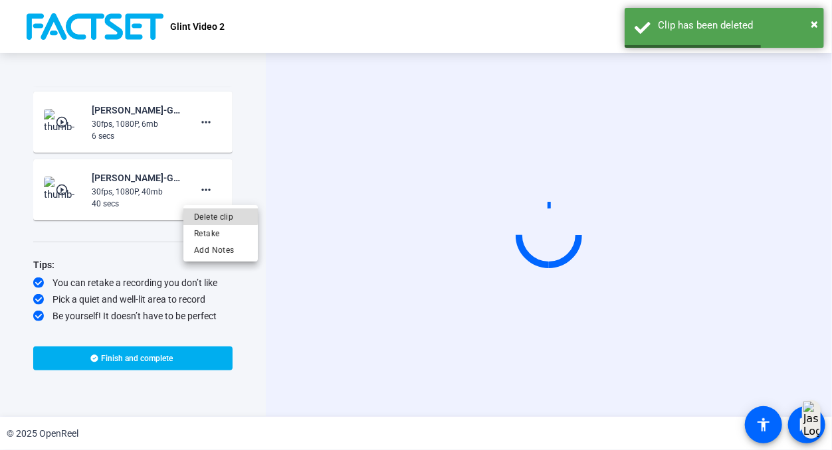
click at [210, 216] on span "Delete clip" at bounding box center [220, 217] width 53 height 16
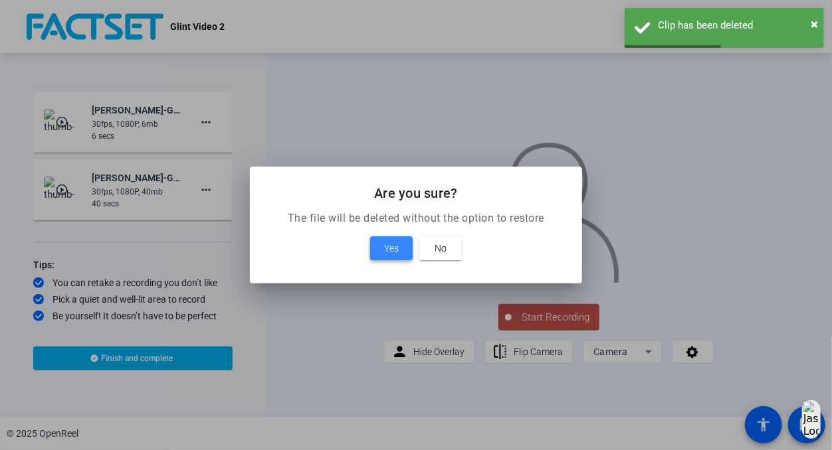
click at [376, 250] on span at bounding box center [391, 248] width 43 height 32
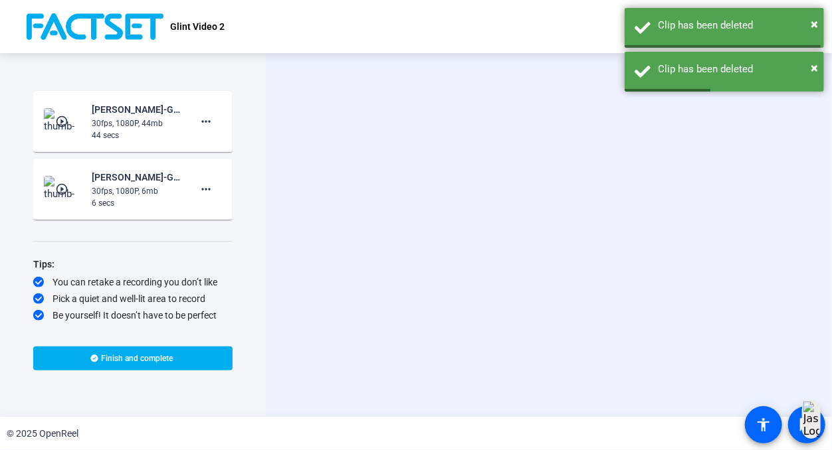
scroll to position [266, 0]
click at [198, 188] on mat-icon "more_horiz" at bounding box center [206, 190] width 16 height 16
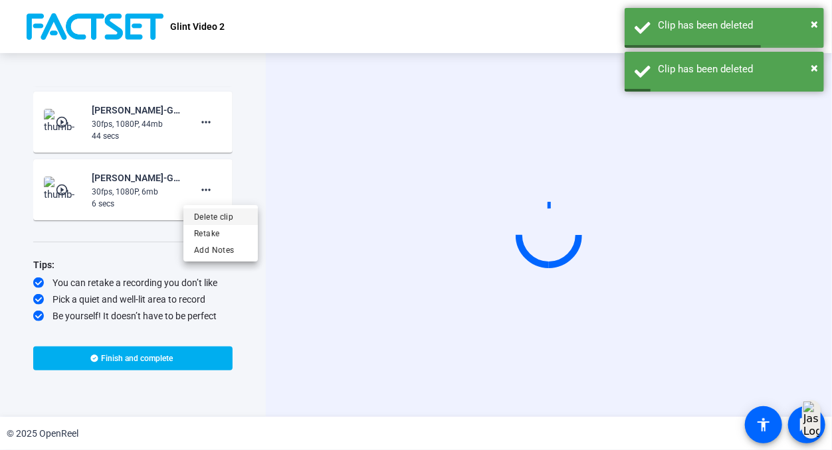
click at [217, 209] on span "Delete clip" at bounding box center [220, 217] width 53 height 16
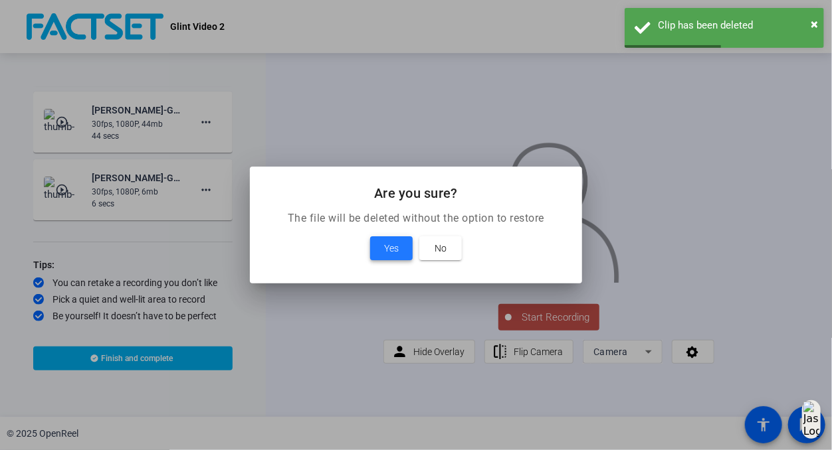
click at [384, 247] on span "Yes" at bounding box center [391, 248] width 15 height 16
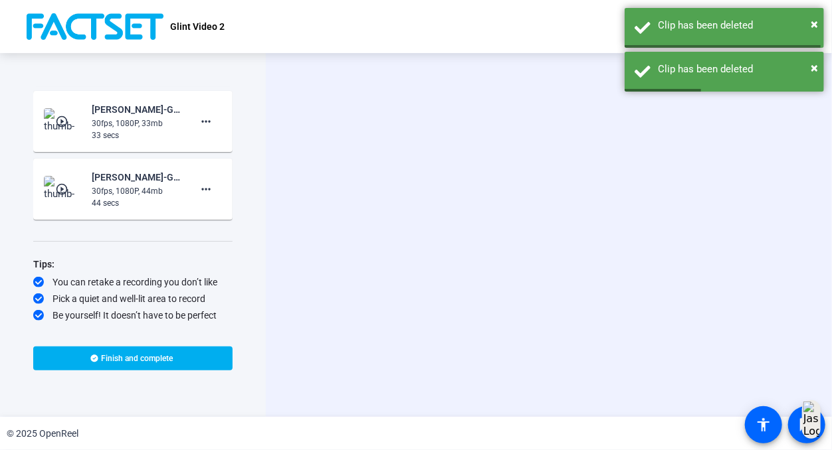
scroll to position [198, 0]
click at [200, 188] on mat-icon "more_horiz" at bounding box center [206, 190] width 16 height 16
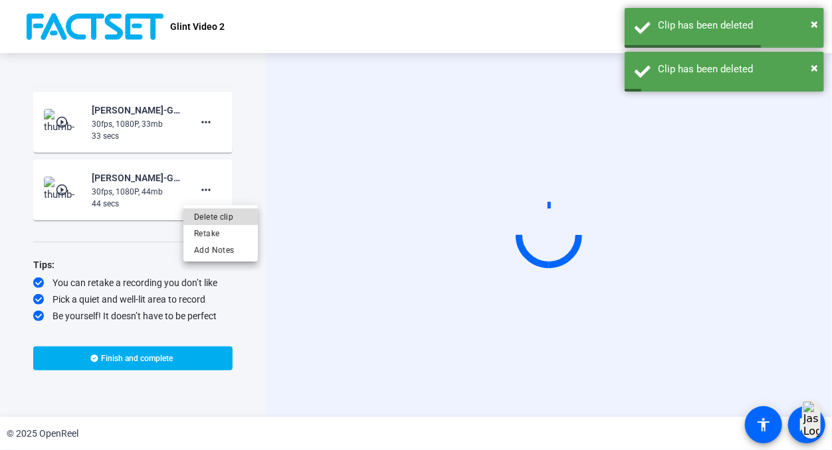
click at [222, 212] on span "Delete clip" at bounding box center [220, 217] width 53 height 16
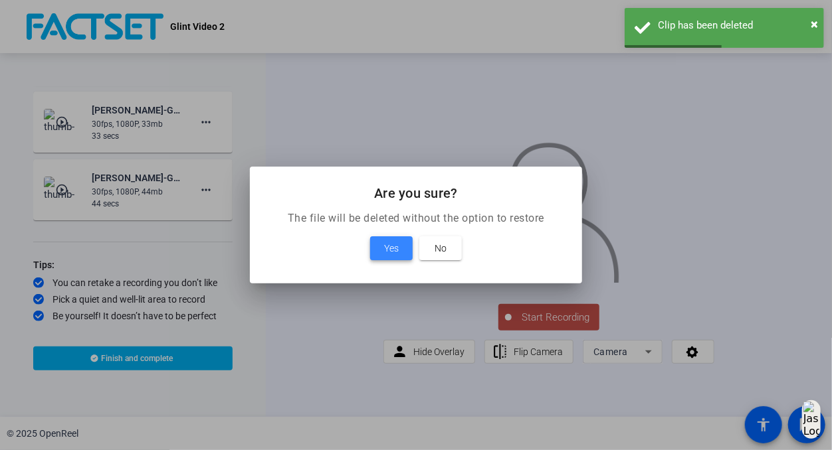
click at [379, 241] on span at bounding box center [391, 248] width 43 height 32
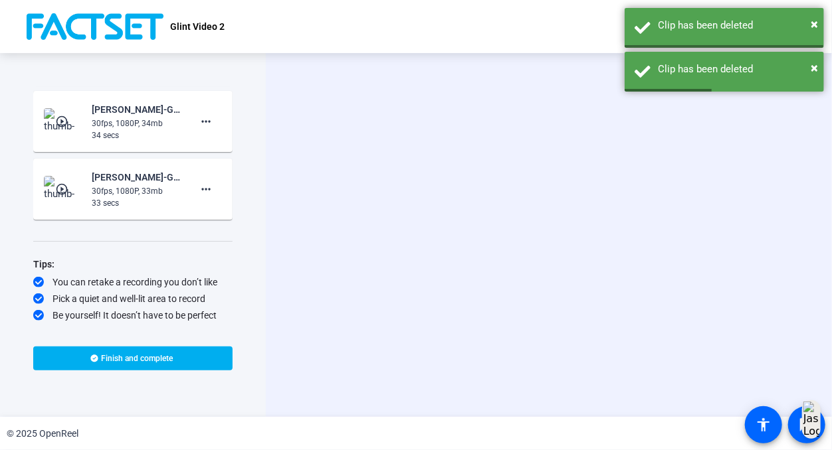
scroll to position [130, 0]
click at [198, 187] on mat-icon "more_horiz" at bounding box center [206, 190] width 16 height 16
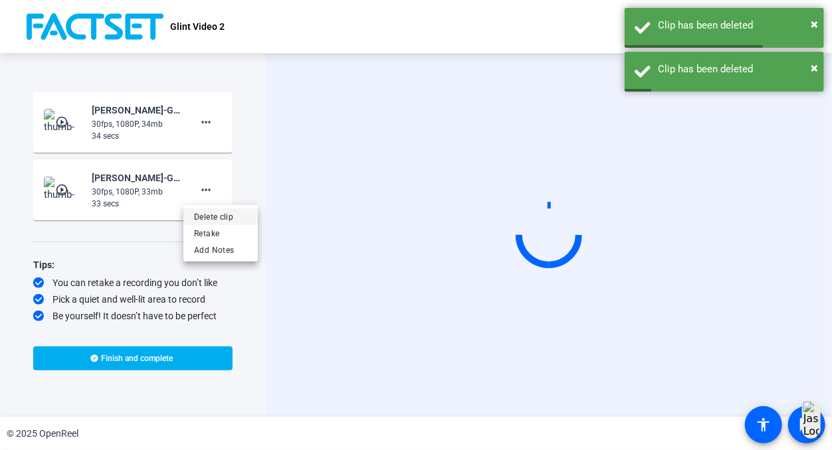
click at [244, 215] on span "Delete clip" at bounding box center [220, 217] width 53 height 16
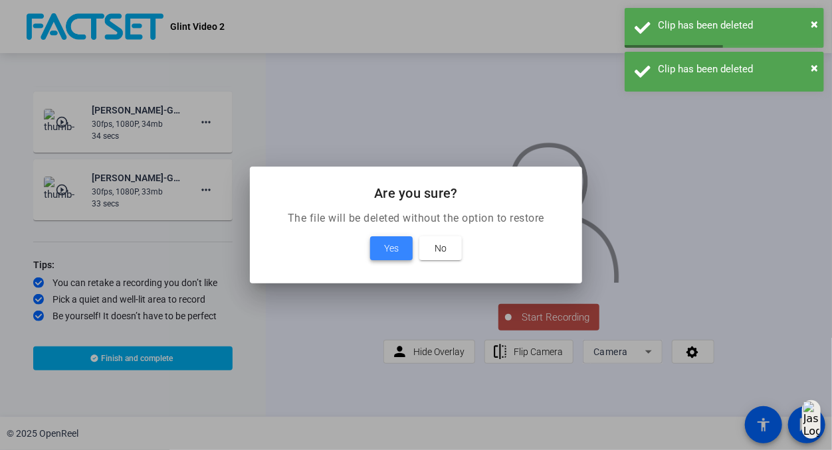
click at [380, 250] on span at bounding box center [391, 248] width 43 height 32
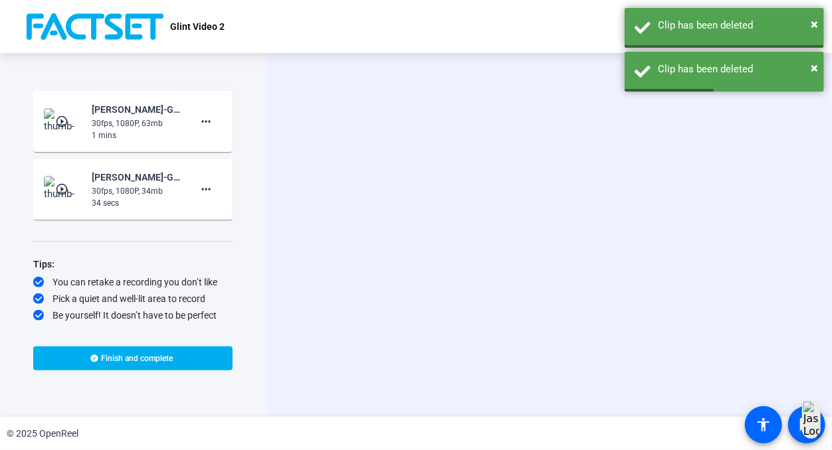
scroll to position [62, 0]
click at [201, 189] on mat-icon "more_horiz" at bounding box center [206, 190] width 16 height 16
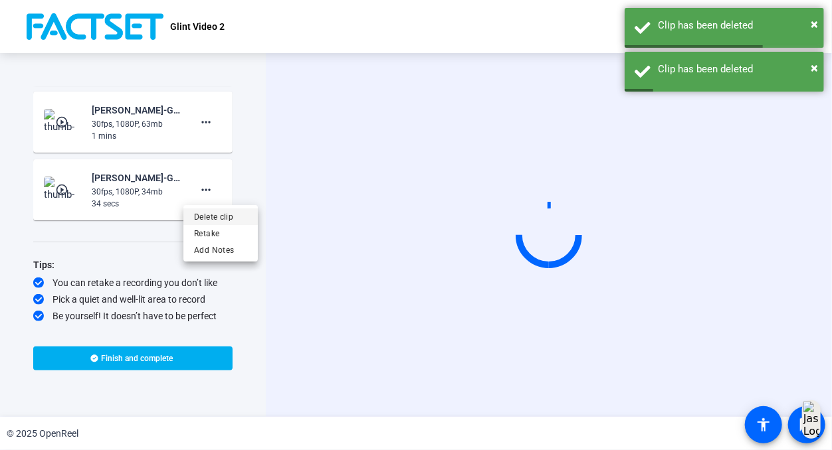
click at [243, 217] on span "Delete clip" at bounding box center [220, 217] width 53 height 16
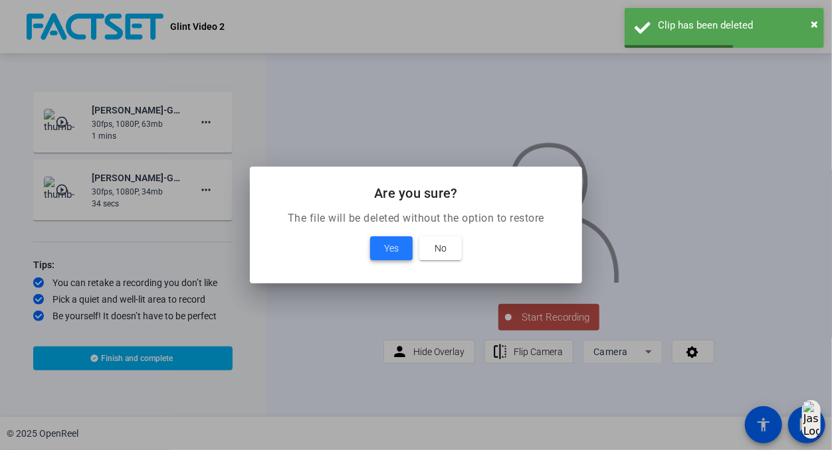
click at [393, 256] on span "Yes" at bounding box center [391, 248] width 15 height 16
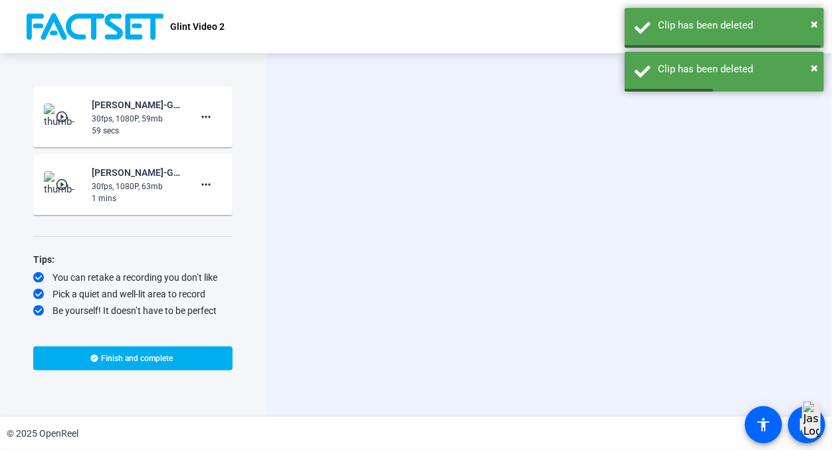
scroll to position [0, 0]
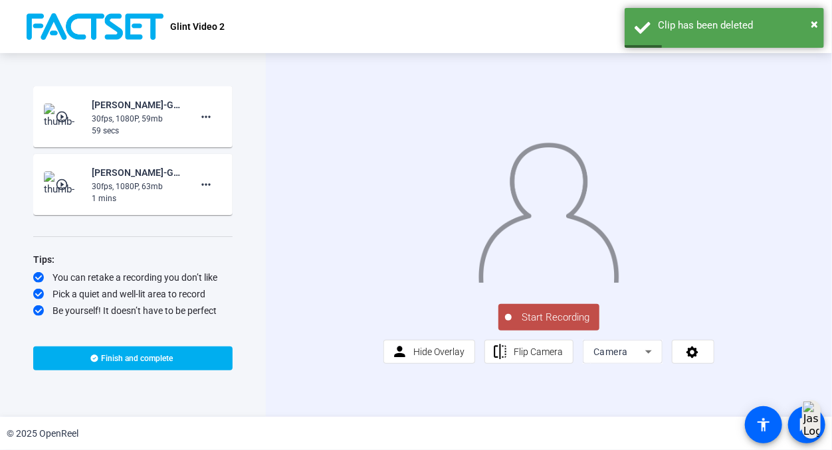
click at [564, 283] on img at bounding box center [548, 208] width 143 height 149
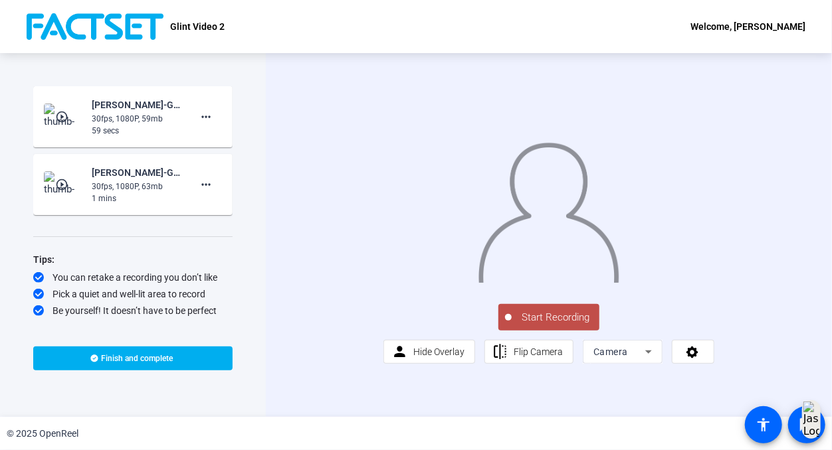
click at [549, 325] on span "Start Recording" at bounding box center [555, 317] width 88 height 15
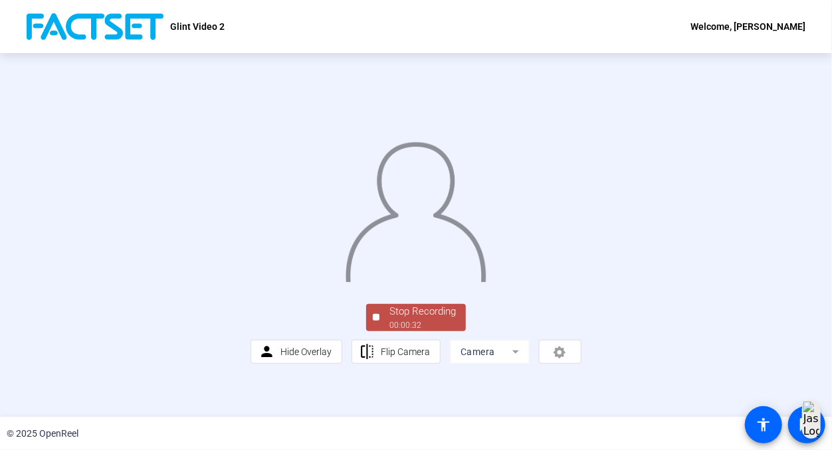
click at [422, 319] on div "Stop Recording" at bounding box center [422, 311] width 66 height 15
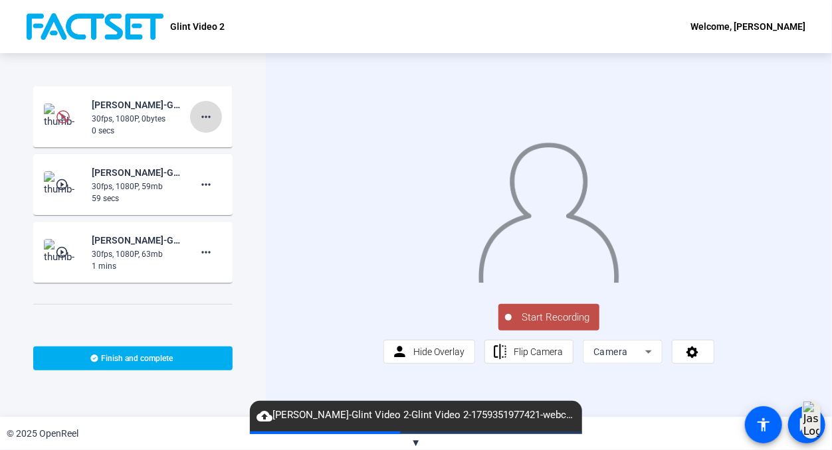
click at [198, 118] on mat-icon "more_horiz" at bounding box center [206, 117] width 16 height 16
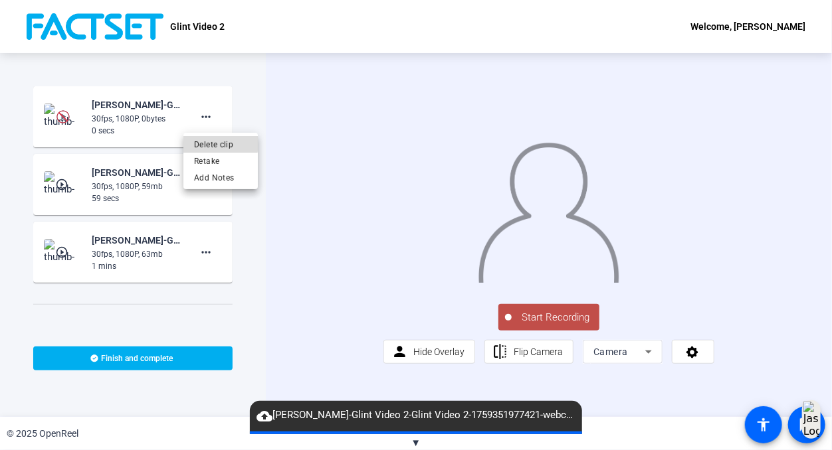
click at [211, 143] on span "Delete clip" at bounding box center [220, 144] width 53 height 16
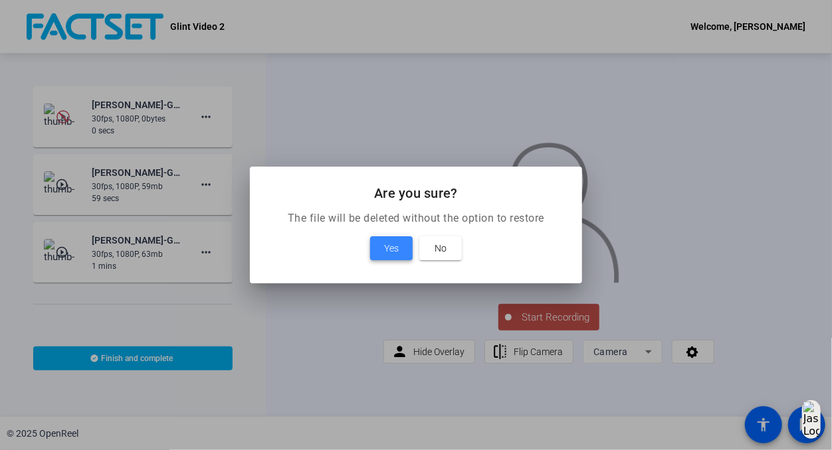
click at [398, 255] on span at bounding box center [391, 248] width 43 height 32
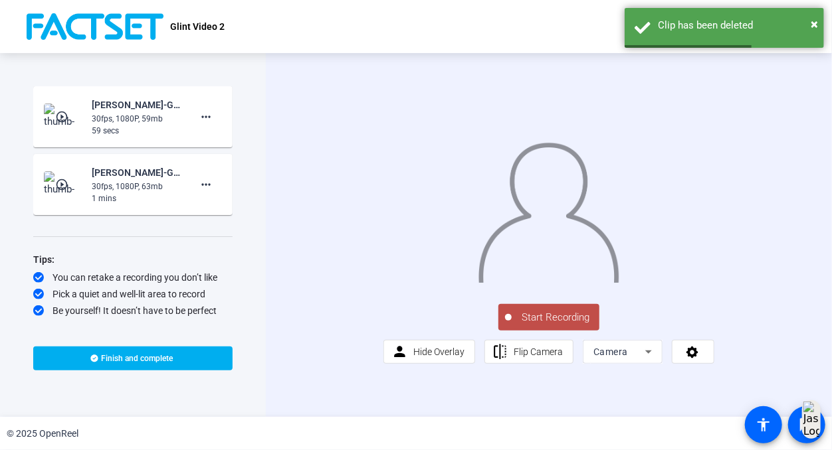
click at [561, 325] on span "Start Recording" at bounding box center [555, 317] width 88 height 15
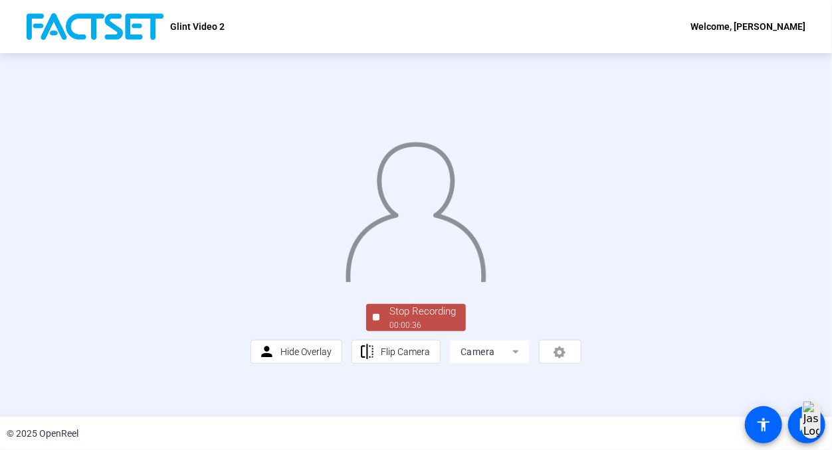
click at [405, 319] on div "Stop Recording" at bounding box center [422, 311] width 66 height 15
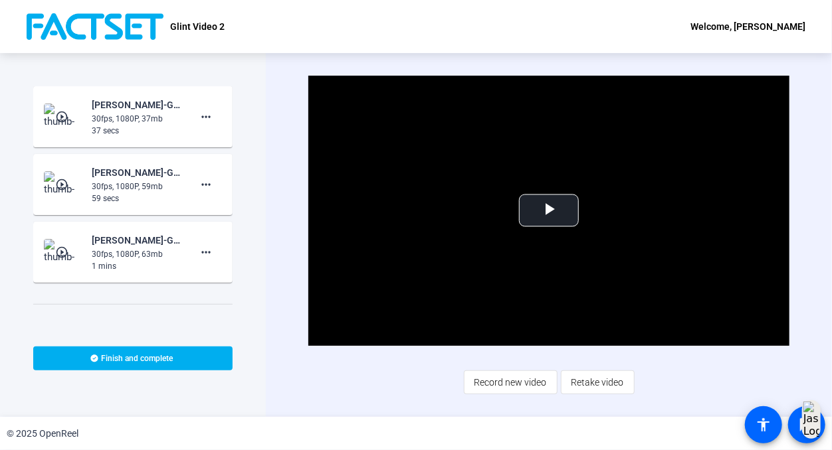
click at [404, 394] on div "Video Player is loading. Play Video Play Mute Current Time 0:00 / Duration 0:37…" at bounding box center [548, 235] width 481 height 319
click at [203, 108] on span at bounding box center [206, 117] width 32 height 32
click at [207, 144] on span "Delete clip" at bounding box center [220, 144] width 53 height 16
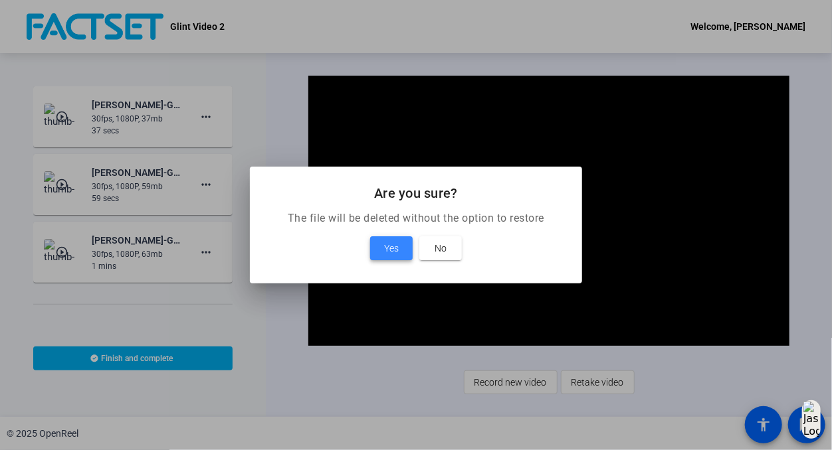
click at [390, 254] on span "Yes" at bounding box center [391, 248] width 15 height 16
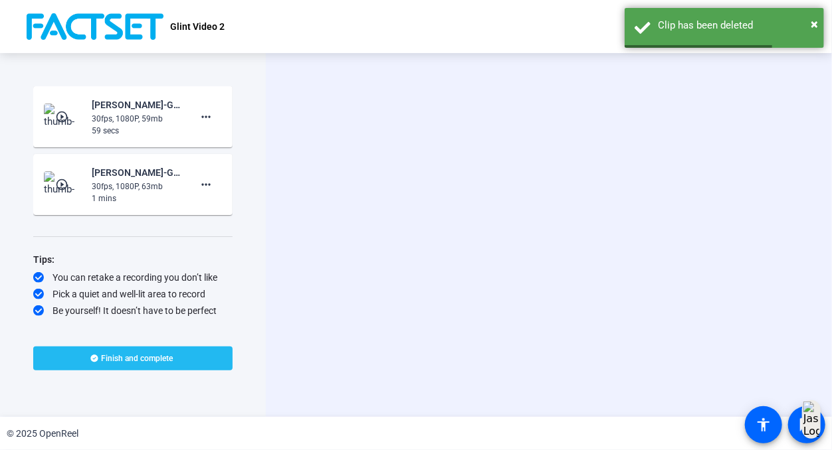
click at [175, 355] on span at bounding box center [132, 359] width 199 height 32
